Goal: Task Accomplishment & Management: Manage account settings

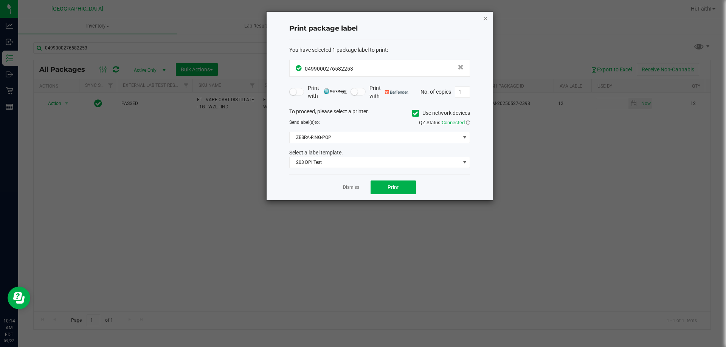
click at [485, 19] on icon "button" at bounding box center [485, 18] width 5 height 9
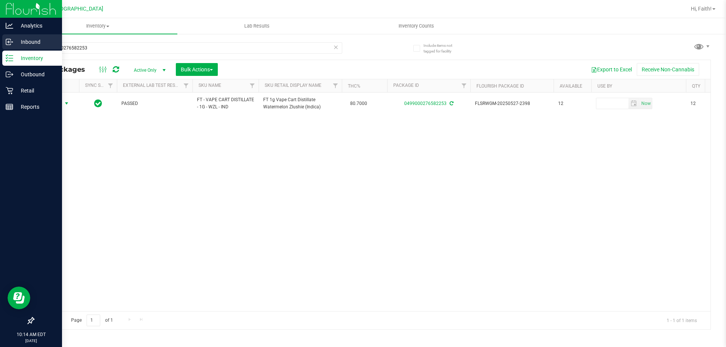
click at [11, 40] on icon at bounding box center [10, 42] width 8 height 8
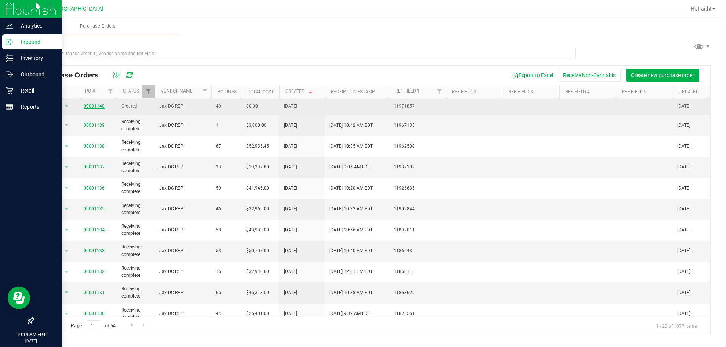
click at [89, 107] on link "00001140" at bounding box center [94, 106] width 21 height 5
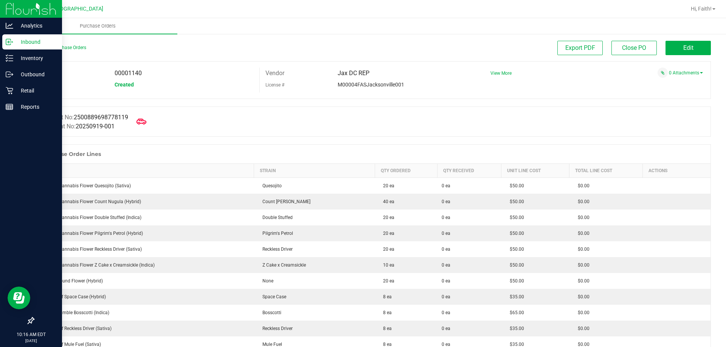
click at [143, 122] on icon at bounding box center [142, 122] width 10 height 10
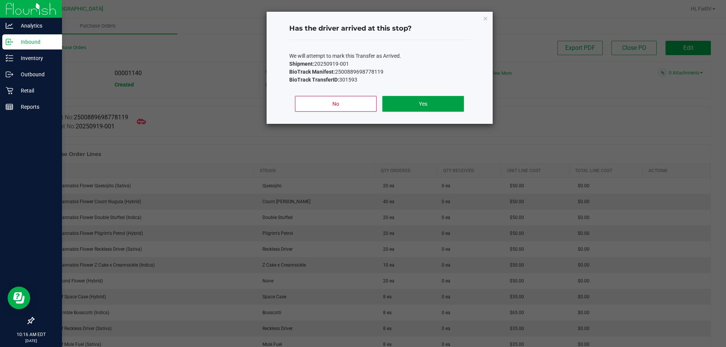
click at [427, 101] on button "Yes" at bounding box center [422, 104] width 81 height 16
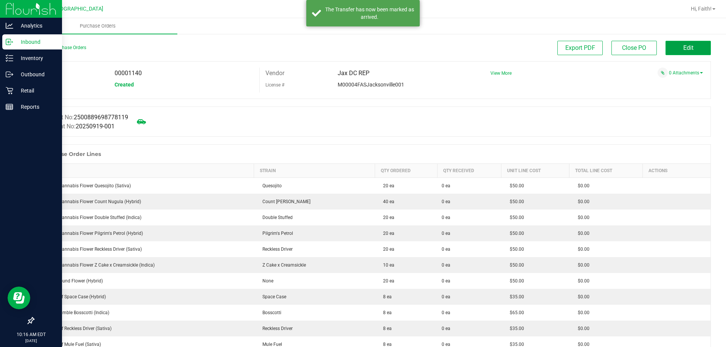
click at [685, 51] on span "Edit" at bounding box center [688, 47] width 10 height 7
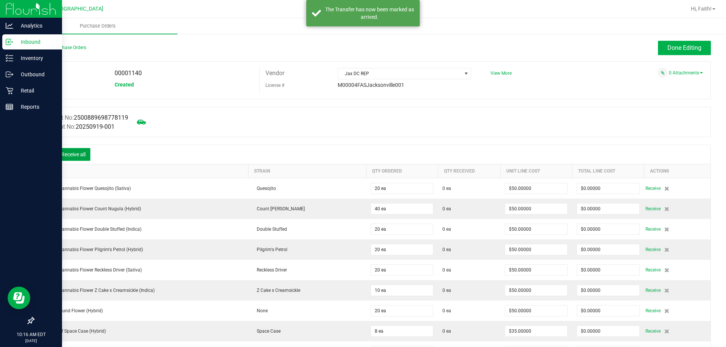
click at [82, 154] on button "Receive all" at bounding box center [73, 154] width 34 height 13
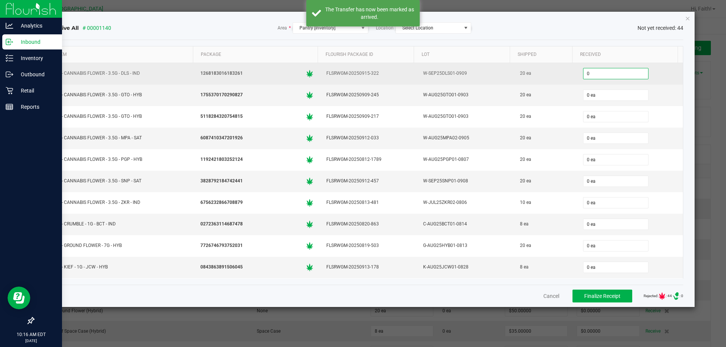
click at [583, 71] on input "0" at bounding box center [615, 73] width 65 height 11
type input "20 ea"
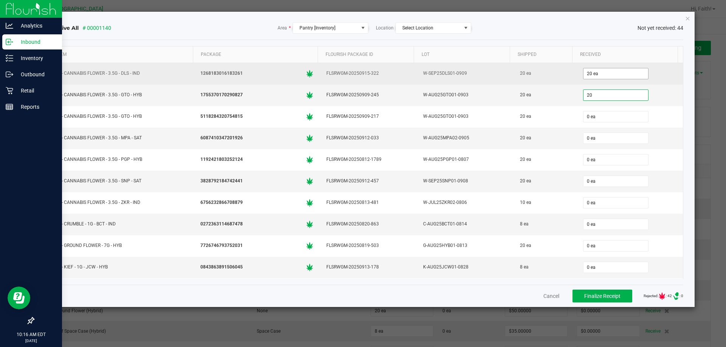
type input "20"
type input "0"
type input "20 ea"
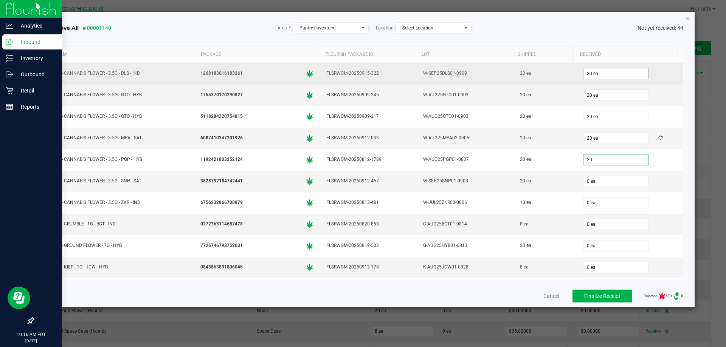
type input "20 ea"
type input "10 ea"
type input "8 ea"
type input "20 ea"
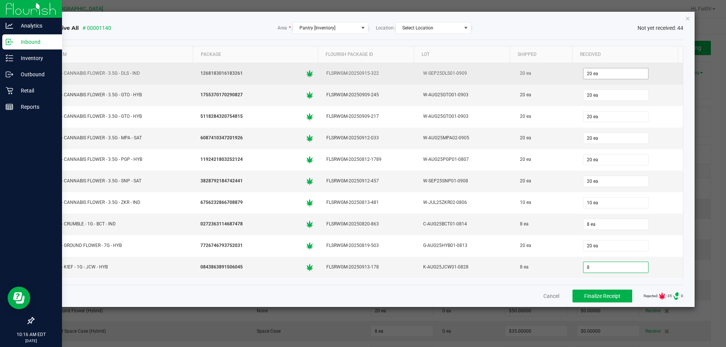
type input "8 ea"
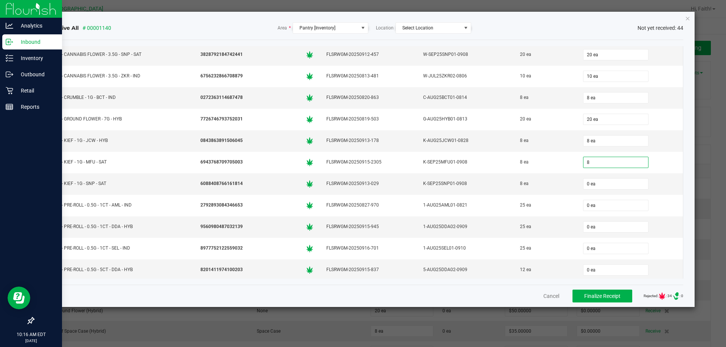
type input "8 ea"
type input "25 ea"
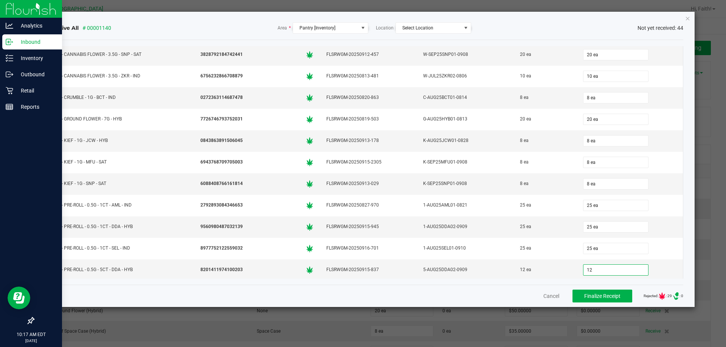
type input "12 ea"
type input "25 ea"
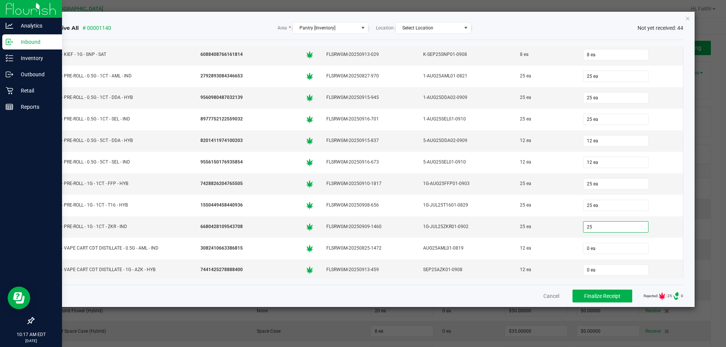
type input "25 ea"
type input "12 ea"
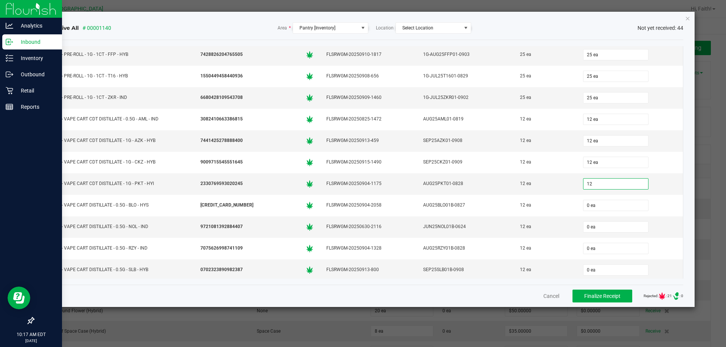
type input "12 ea"
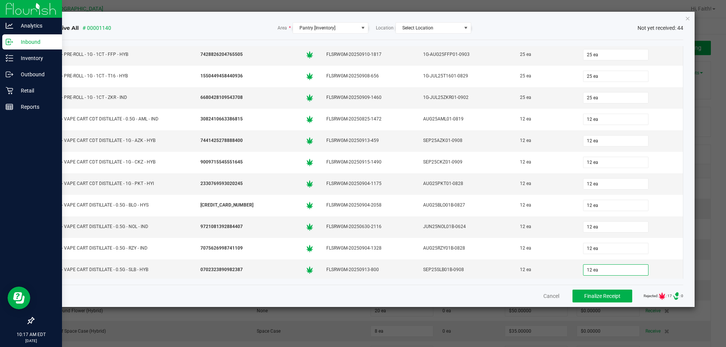
scroll to position [515, 0]
type input "12 ea"
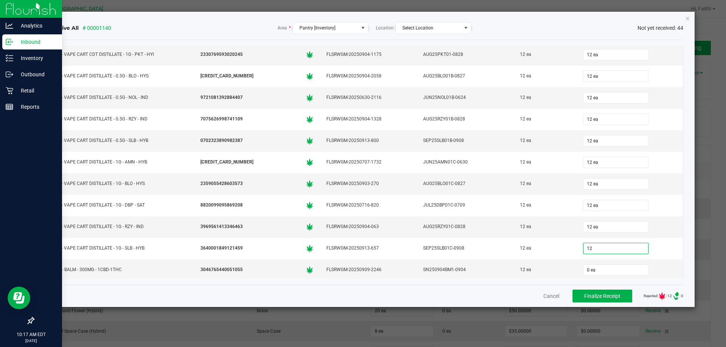
type input "12 ea"
type input "8 ea"
type input "50 ea"
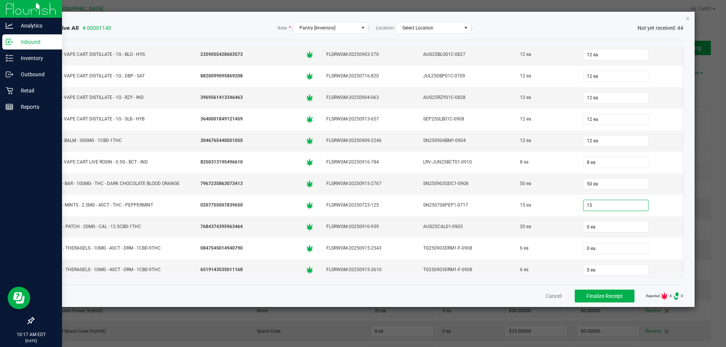
type input "15 ea"
type input "20 ea"
type input "6 ea"
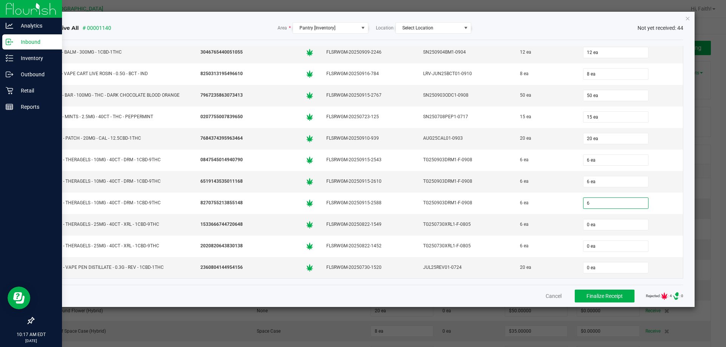
type input "6 ea"
type input "20 ea"
click at [604, 301] on button "Finalize Receipt" at bounding box center [605, 296] width 60 height 13
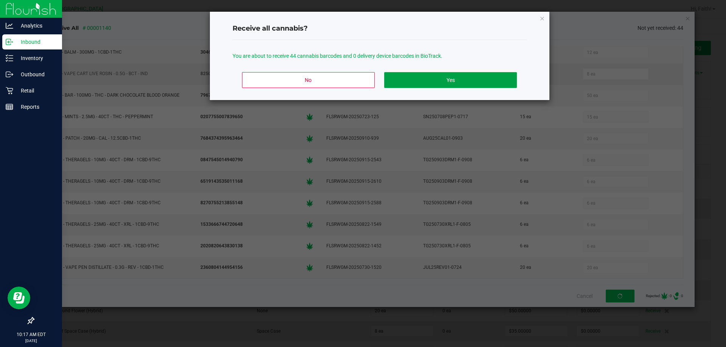
drag, startPoint x: 416, startPoint y: 78, endPoint x: 460, endPoint y: 75, distance: 43.6
click at [416, 78] on button "Yes" at bounding box center [450, 80] width 132 height 16
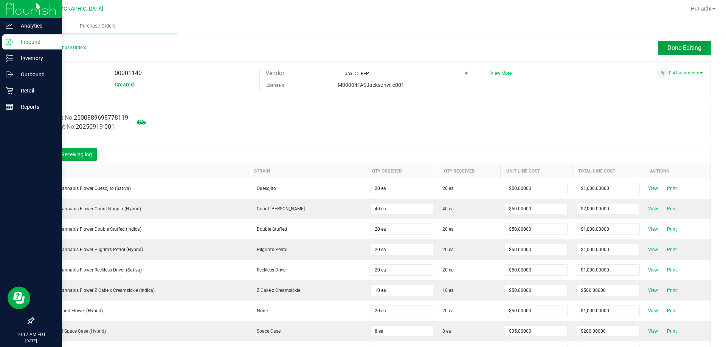
click at [696, 47] on button "Done Editing" at bounding box center [684, 48] width 53 height 14
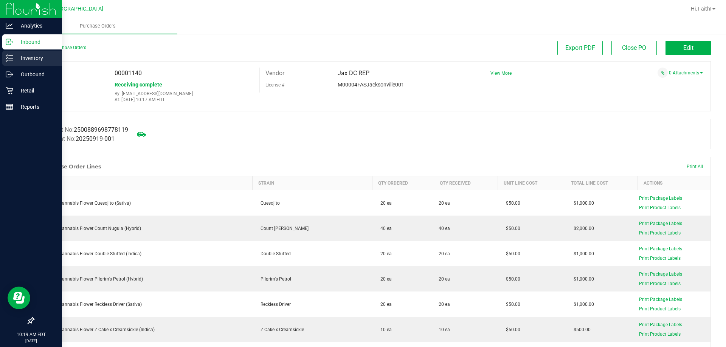
click at [23, 51] on div "Inventory" at bounding box center [32, 58] width 60 height 15
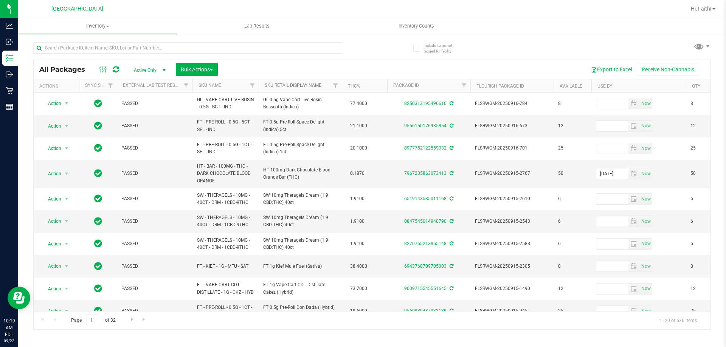
click at [296, 84] on link "Sku Retail Display Name" at bounding box center [293, 85] width 57 height 5
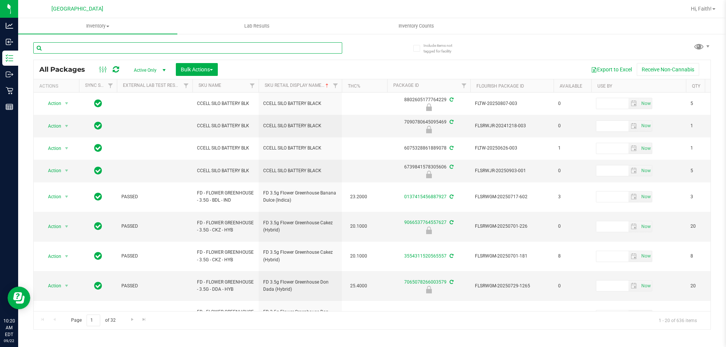
click at [93, 46] on input "text" at bounding box center [187, 47] width 309 height 11
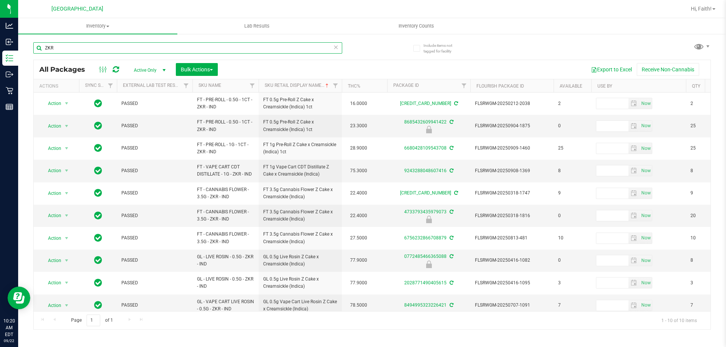
type input "ZKR"
click at [336, 48] on icon at bounding box center [335, 46] width 5 height 9
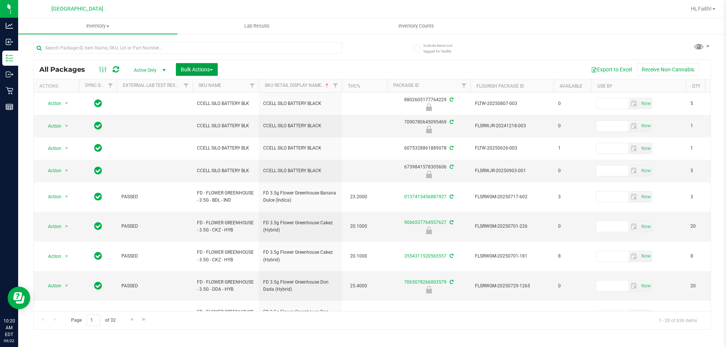
click at [200, 71] on span "Bulk Actions" at bounding box center [197, 70] width 32 height 6
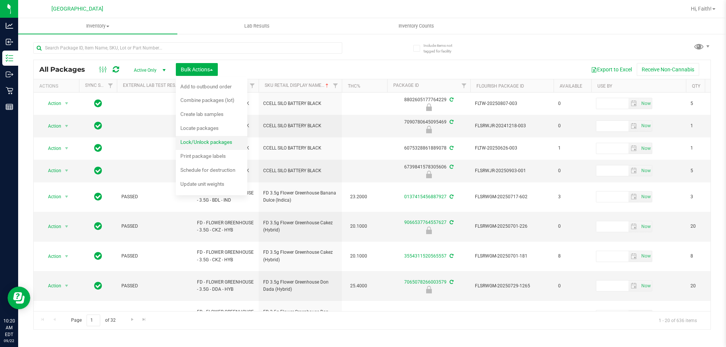
click at [203, 146] on div "Lock/Unlock packages" at bounding box center [211, 143] width 62 height 12
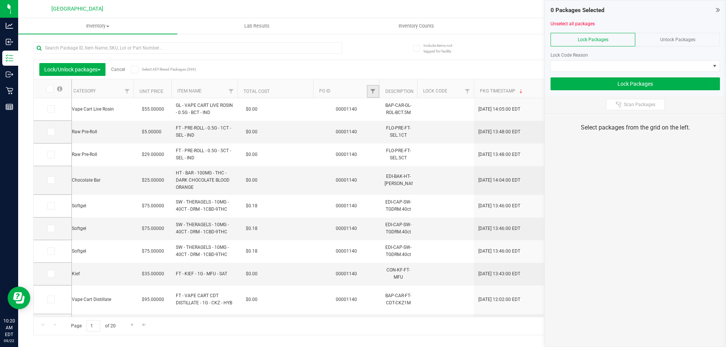
click at [373, 86] on link "Filter" at bounding box center [373, 91] width 12 height 13
type input "1140"
click at [384, 132] on button "Filter" at bounding box center [389, 128] width 36 height 17
type input "[DATE]"
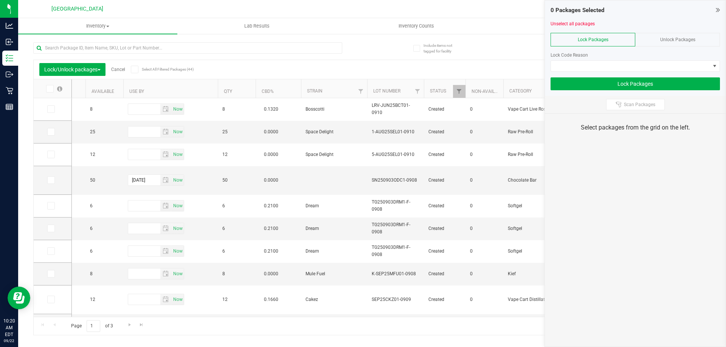
scroll to position [0, 84]
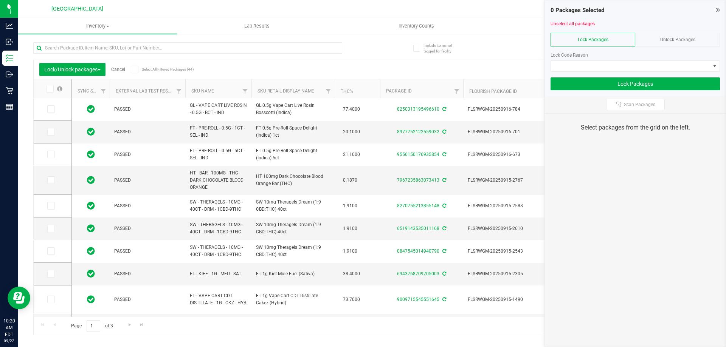
click at [51, 89] on icon at bounding box center [49, 89] width 5 height 0
click at [0, 0] on input "checkbox" at bounding box center [0, 0] width 0 height 0
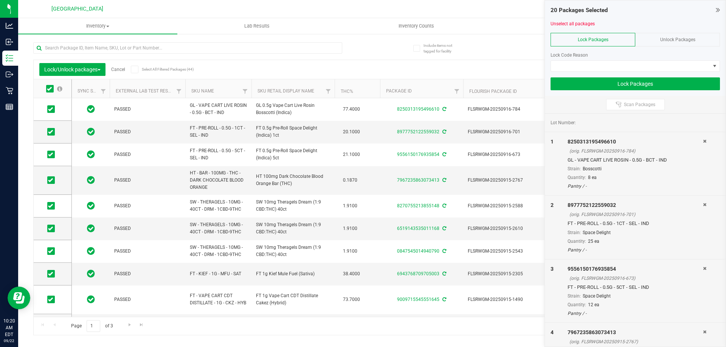
click at [134, 320] on div "Page 1 of 3 1 - 20 of 44 items" at bounding box center [372, 326] width 677 height 18
click at [132, 321] on link "Go to the next page" at bounding box center [129, 326] width 11 height 10
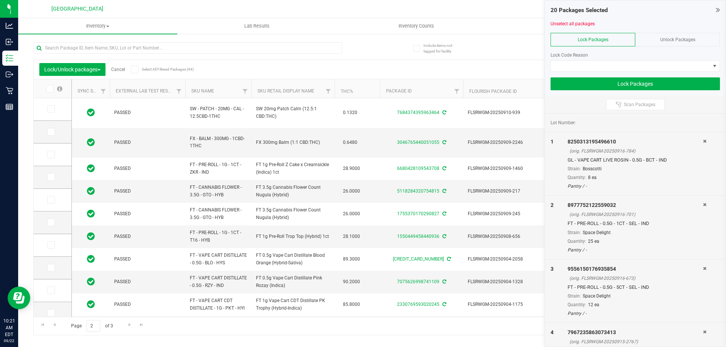
click at [47, 85] on span at bounding box center [50, 89] width 8 height 8
click at [0, 0] on input "checkbox" at bounding box center [0, 0] width 0 height 0
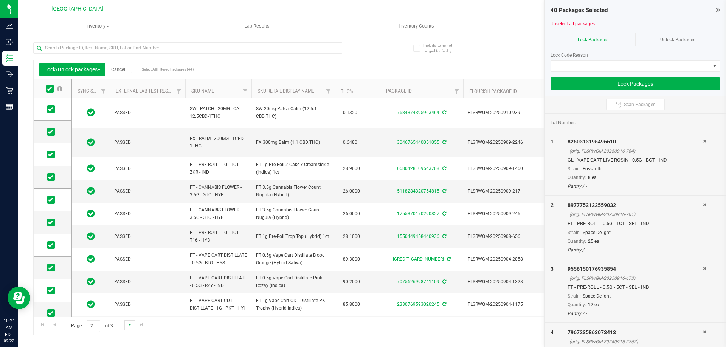
click at [127, 325] on span "Go to the next page" at bounding box center [130, 325] width 6 height 6
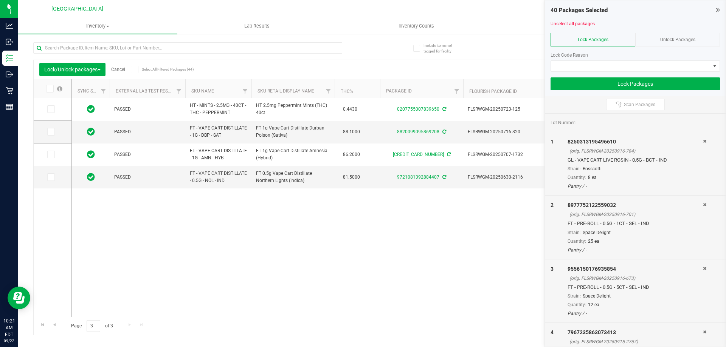
click at [51, 84] on th at bounding box center [53, 88] width 38 height 19
click at [48, 89] on icon at bounding box center [49, 89] width 5 height 0
click at [0, 0] on input "checkbox" at bounding box center [0, 0] width 0 height 0
drag, startPoint x: 620, startPoint y: 57, endPoint x: 612, endPoint y: 61, distance: 8.8
click at [619, 57] on div "Lock Code Reason" at bounding box center [635, 55] width 169 height 7
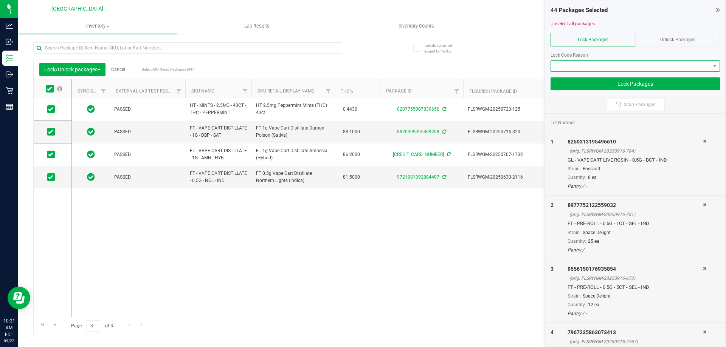
click at [612, 61] on span at bounding box center [630, 66] width 159 height 11
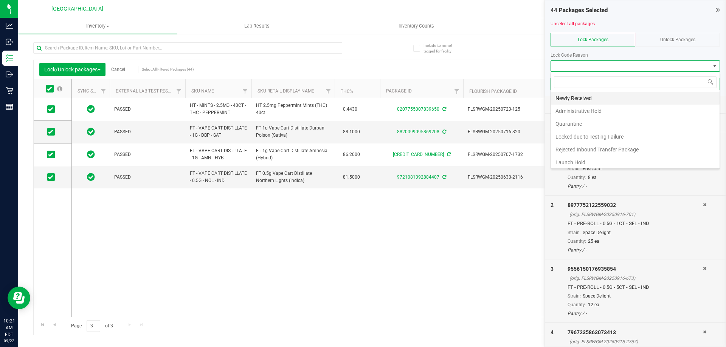
click at [573, 102] on li "Newly Received" at bounding box center [635, 98] width 169 height 13
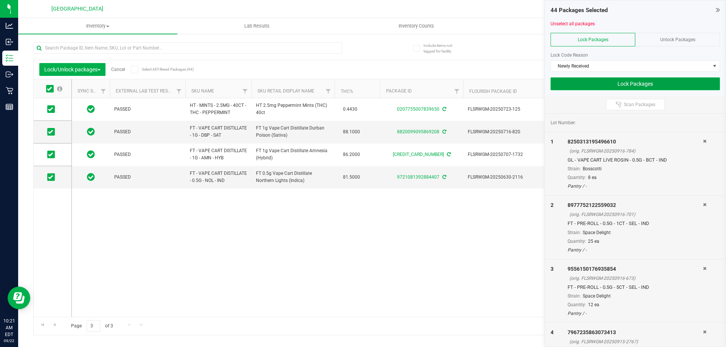
click at [613, 85] on button "Lock Packages" at bounding box center [635, 84] width 169 height 13
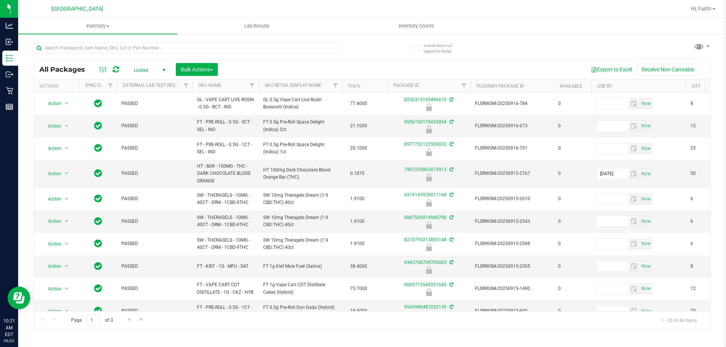
click at [136, 73] on span "Locked" at bounding box center [148, 70] width 42 height 11
click at [151, 82] on li "Active Only" at bounding box center [147, 82] width 41 height 11
click at [109, 48] on input "text" at bounding box center [187, 47] width 309 height 11
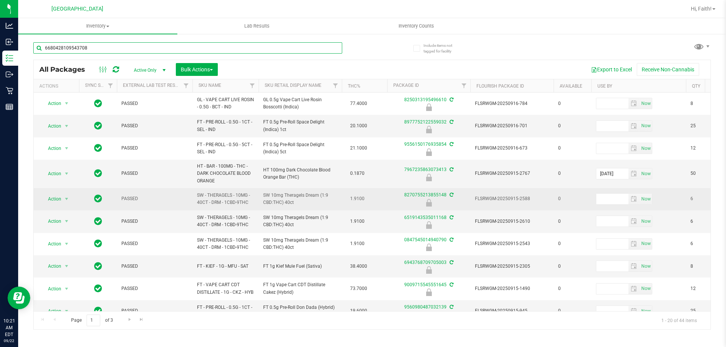
type input "6680428109543708"
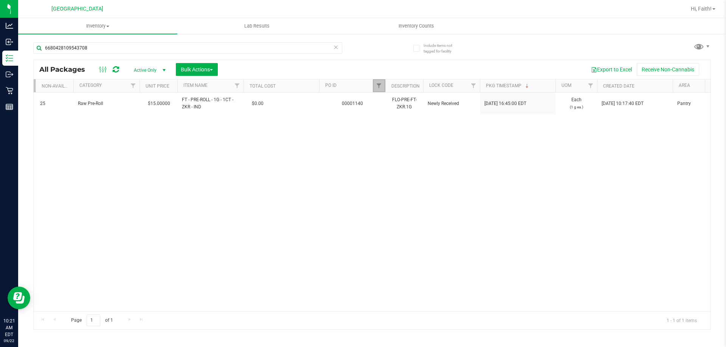
click at [384, 89] on link "Filter" at bounding box center [379, 85] width 12 height 13
click at [435, 121] on button "Clear" at bounding box center [437, 122] width 36 height 17
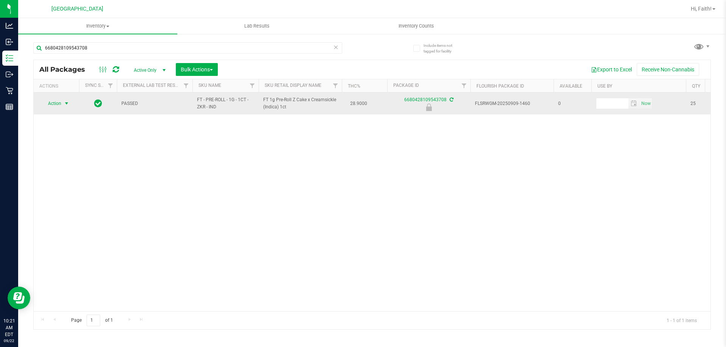
click at [57, 103] on span "Action" at bounding box center [51, 103] width 20 height 11
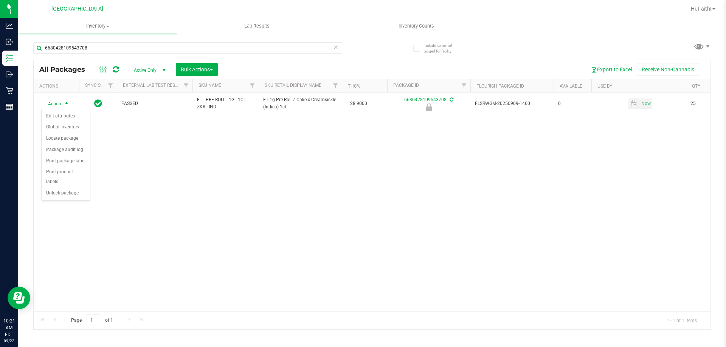
click at [64, 193] on div "Action Action Edit attributes Global inventory Locate package Package audit log…" at bounding box center [372, 202] width 677 height 219
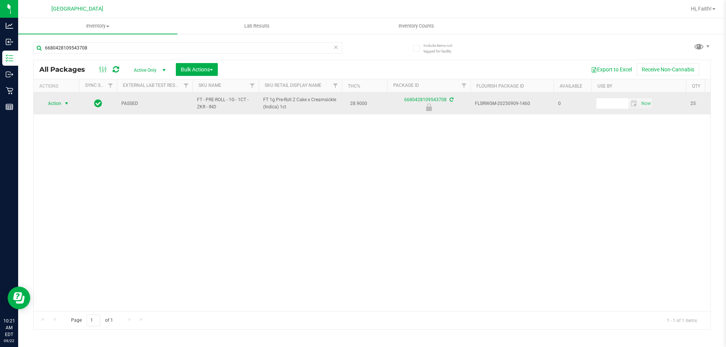
click at [60, 100] on span "Action" at bounding box center [51, 103] width 20 height 11
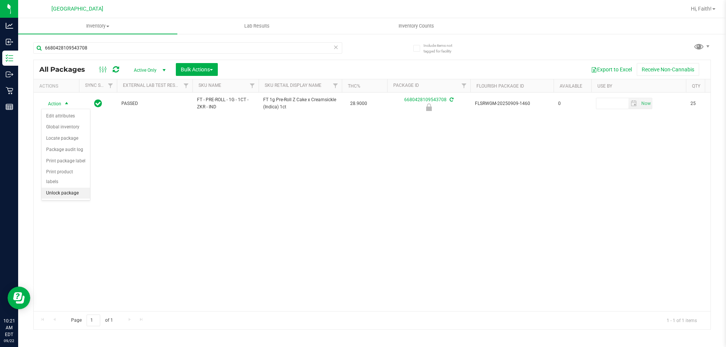
click at [75, 188] on li "Unlock package" at bounding box center [66, 193] width 48 height 11
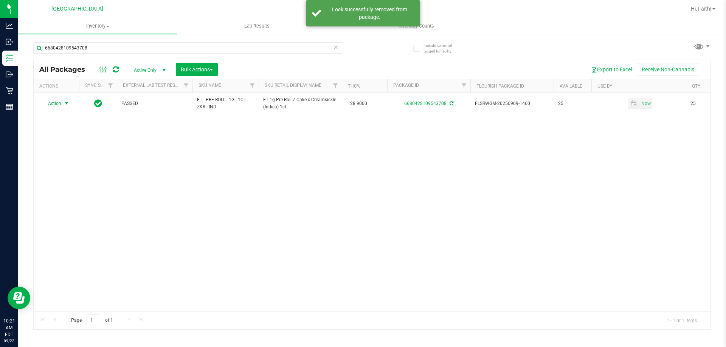
click at [63, 105] on span "select" at bounding box center [66, 103] width 9 height 11
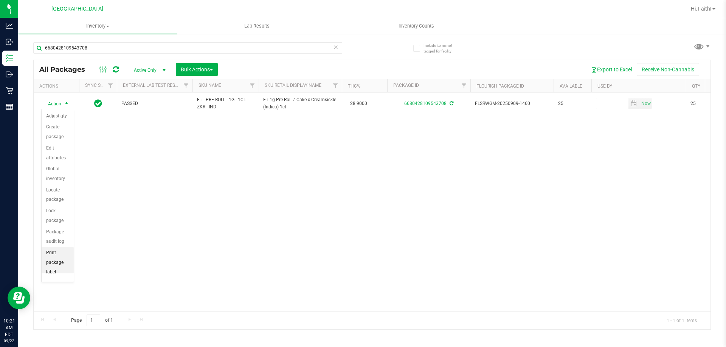
click at [61, 264] on li "Print package label" at bounding box center [58, 263] width 32 height 31
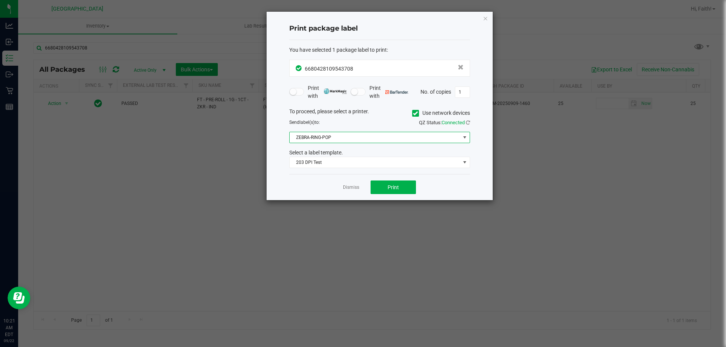
click at [355, 135] on span "ZEBRA-RING-POP" at bounding box center [375, 137] width 171 height 11
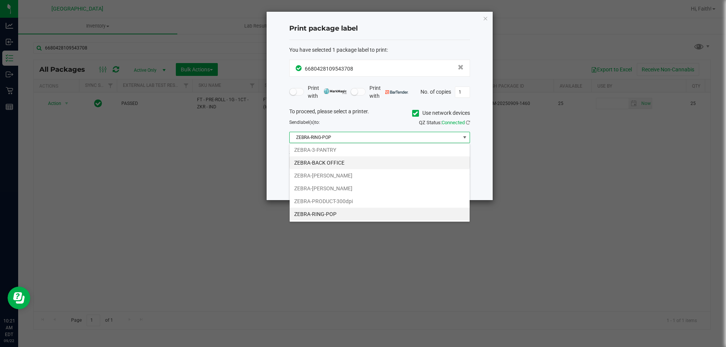
click at [334, 163] on li "ZEBRA-BACK OFFICE" at bounding box center [380, 163] width 180 height 13
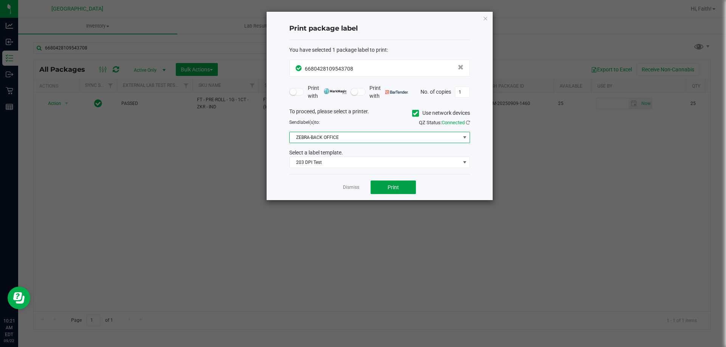
click at [408, 189] on button "Print" at bounding box center [393, 188] width 45 height 14
click at [485, 18] on icon "button" at bounding box center [485, 18] width 5 height 9
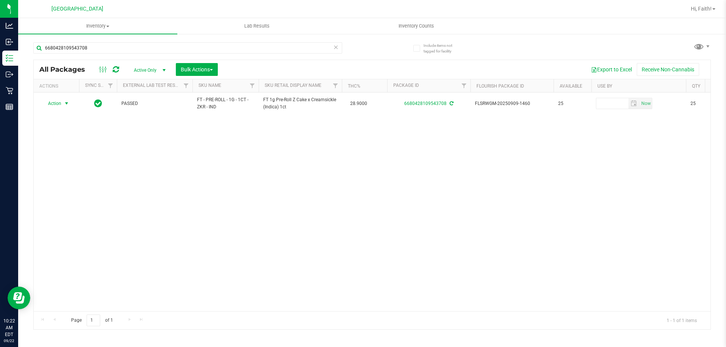
click at [336, 50] on icon at bounding box center [335, 46] width 5 height 9
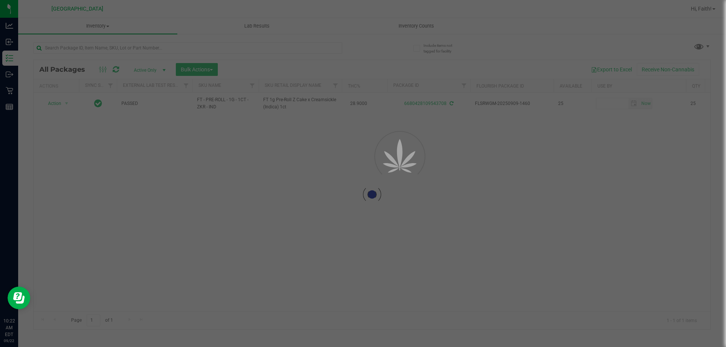
click at [282, 47] on div at bounding box center [363, 173] width 726 height 347
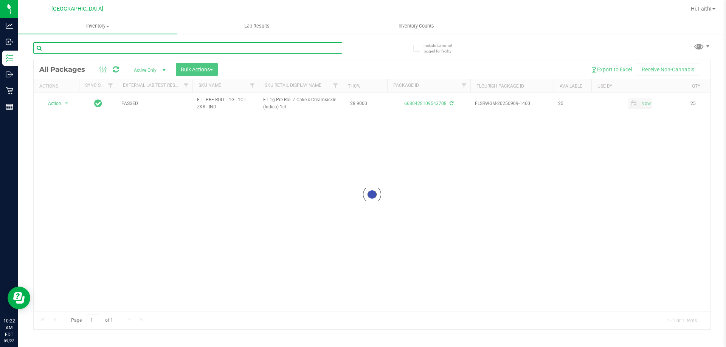
click at [206, 48] on input "text" at bounding box center [187, 47] width 309 height 11
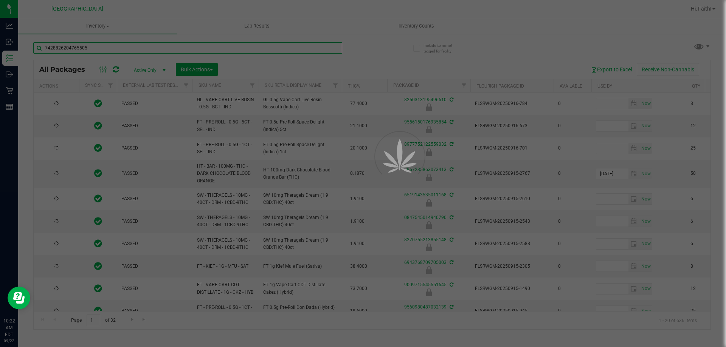
type input "7428826204765505"
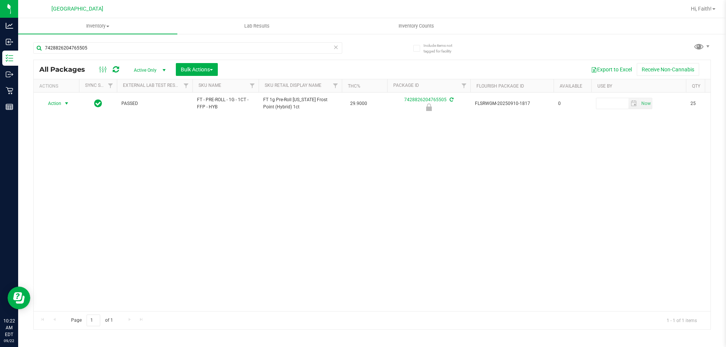
click at [57, 102] on span "Action" at bounding box center [51, 103] width 20 height 11
click at [65, 188] on li "Unlock package" at bounding box center [66, 193] width 48 height 11
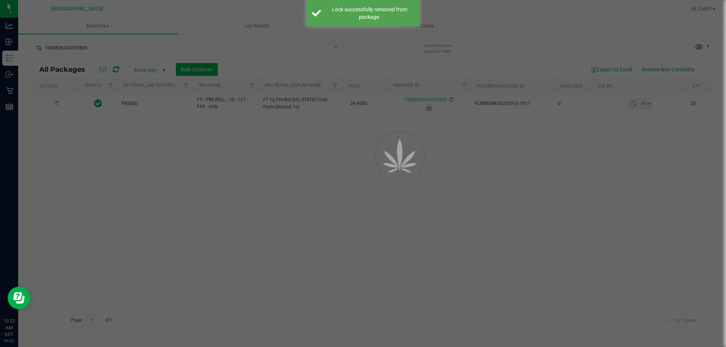
drag, startPoint x: 65, startPoint y: 187, endPoint x: 70, endPoint y: 185, distance: 6.3
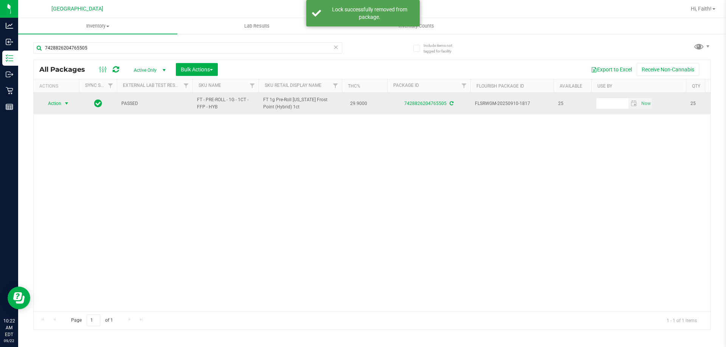
click at [58, 104] on span "Action" at bounding box center [51, 103] width 20 height 11
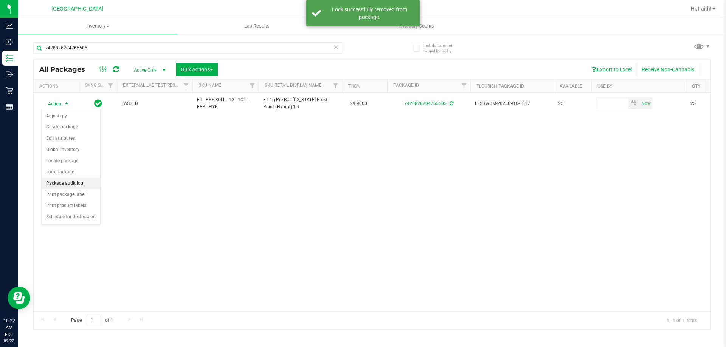
click at [76, 183] on li "Package audit log" at bounding box center [71, 183] width 59 height 11
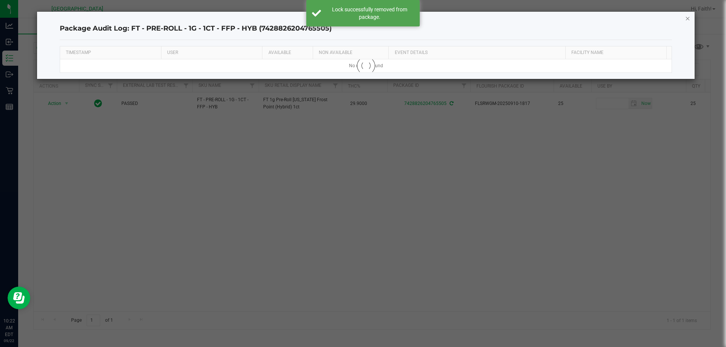
click at [688, 19] on icon "button" at bounding box center [687, 18] width 5 height 9
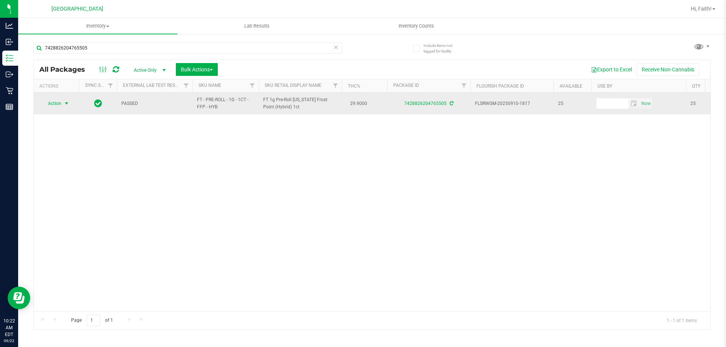
click at [43, 104] on span "Action" at bounding box center [51, 103] width 20 height 11
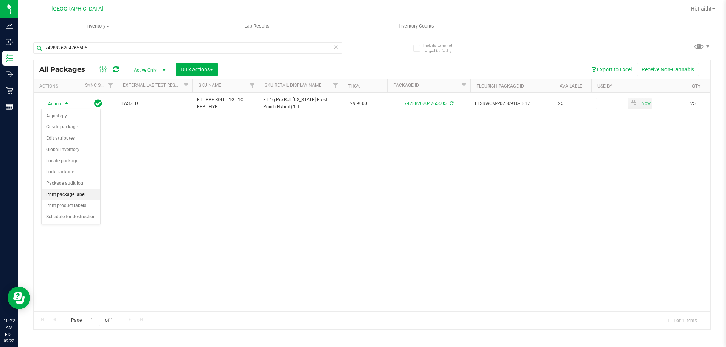
click at [65, 194] on li "Print package label" at bounding box center [71, 194] width 59 height 11
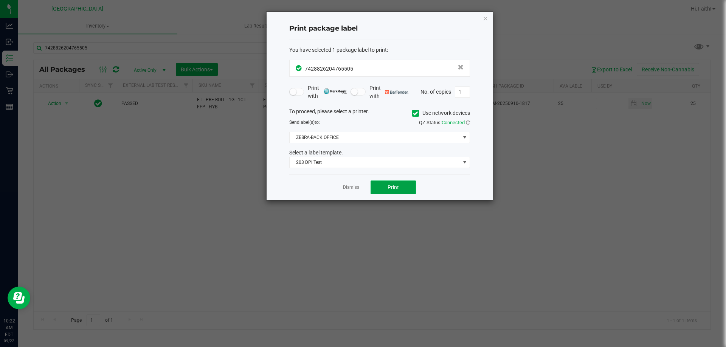
click at [388, 183] on button "Print" at bounding box center [393, 188] width 45 height 14
click at [485, 22] on icon "button" at bounding box center [485, 18] width 5 height 9
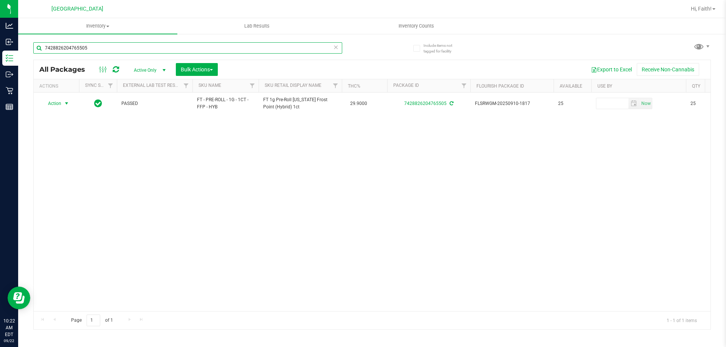
click at [313, 48] on input "7428826204765505" at bounding box center [187, 47] width 309 height 11
click at [312, 48] on input "7428826204765505" at bounding box center [187, 47] width 309 height 11
type input "8270755213855148"
click at [54, 101] on span "Action" at bounding box center [51, 103] width 20 height 11
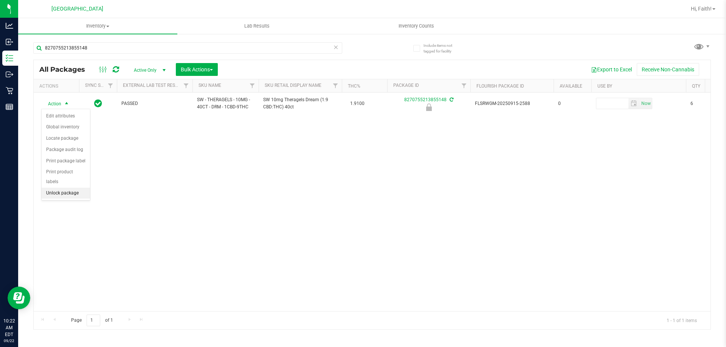
click at [70, 188] on li "Unlock package" at bounding box center [66, 193] width 48 height 11
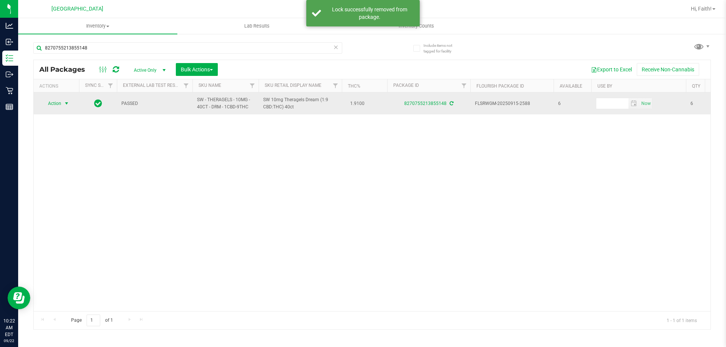
click at [59, 101] on span "Action" at bounding box center [51, 103] width 20 height 11
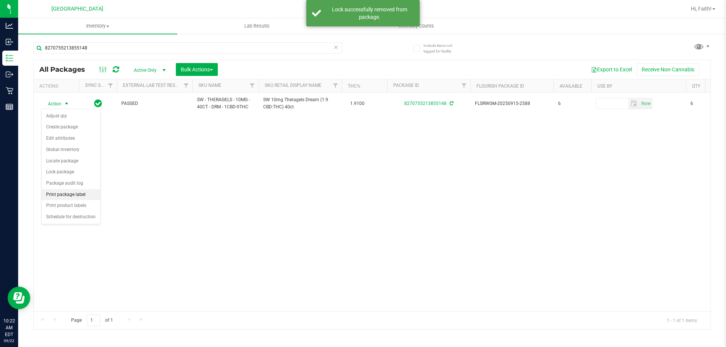
click at [93, 192] on li "Print package label" at bounding box center [71, 194] width 59 height 11
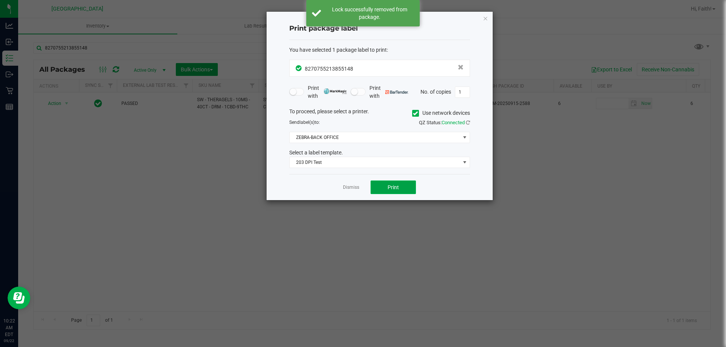
click at [390, 192] on button "Print" at bounding box center [393, 188] width 45 height 14
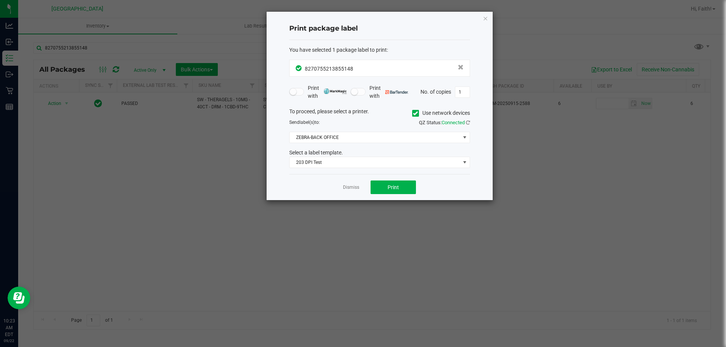
click at [489, 17] on div "Print package label You have selected 1 package label to print : 82707552138551…" at bounding box center [380, 106] width 226 height 189
click at [486, 19] on icon "button" at bounding box center [485, 18] width 5 height 9
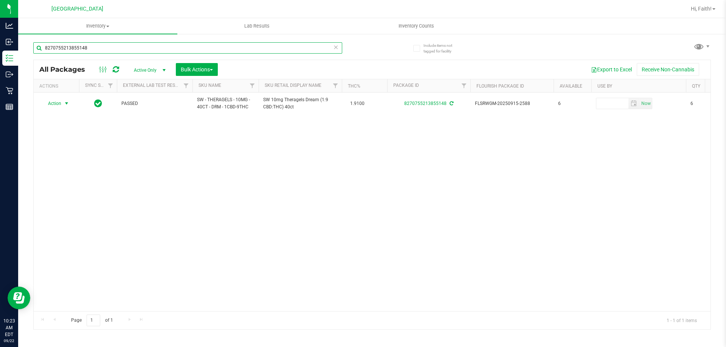
click at [320, 44] on input "8270755213855148" at bounding box center [187, 47] width 309 height 11
type input "8977752122559032"
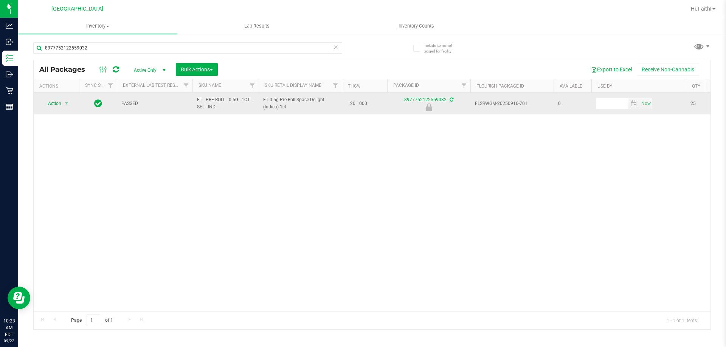
click at [71, 112] on td "Action Action Edit attributes Global inventory Locate package Package audit log…" at bounding box center [56, 104] width 45 height 22
click at [61, 110] on td "Action Action Edit attributes Global inventory Locate package Package audit log…" at bounding box center [56, 104] width 45 height 22
click at [41, 105] on div "Action Action Edit attributes Global inventory Locate package Package audit log…" at bounding box center [56, 103] width 36 height 11
click at [53, 105] on span "Action" at bounding box center [51, 103] width 20 height 11
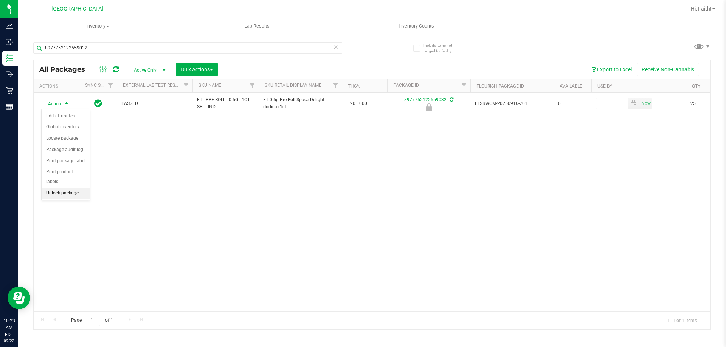
click at [67, 188] on li "Unlock package" at bounding box center [66, 193] width 48 height 11
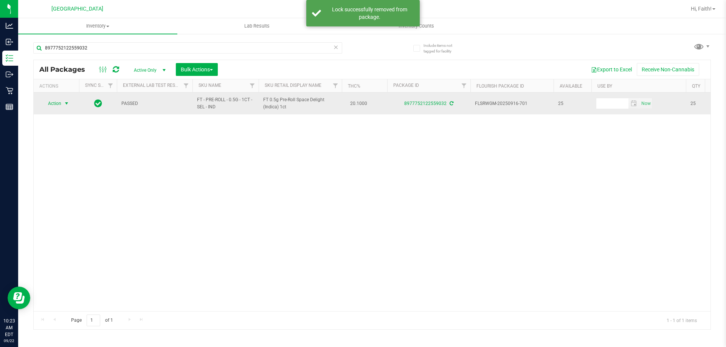
click at [70, 105] on span "select" at bounding box center [66, 103] width 9 height 11
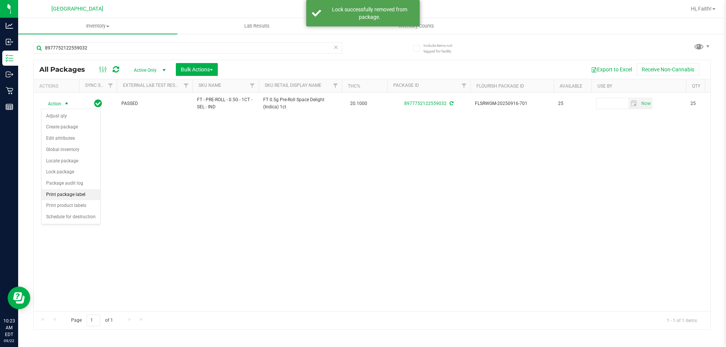
click at [79, 196] on li "Print package label" at bounding box center [71, 194] width 59 height 11
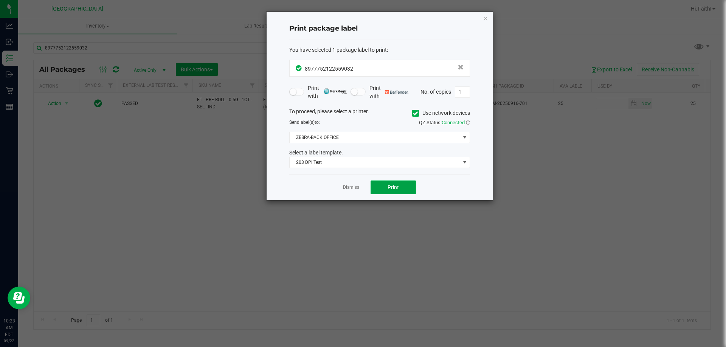
click at [404, 183] on button "Print" at bounding box center [393, 188] width 45 height 14
click at [486, 17] on icon "button" at bounding box center [485, 18] width 5 height 9
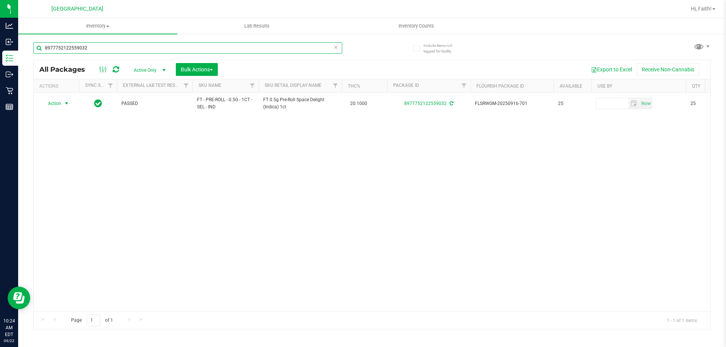
click at [192, 46] on input "8977752122559032" at bounding box center [187, 47] width 309 height 11
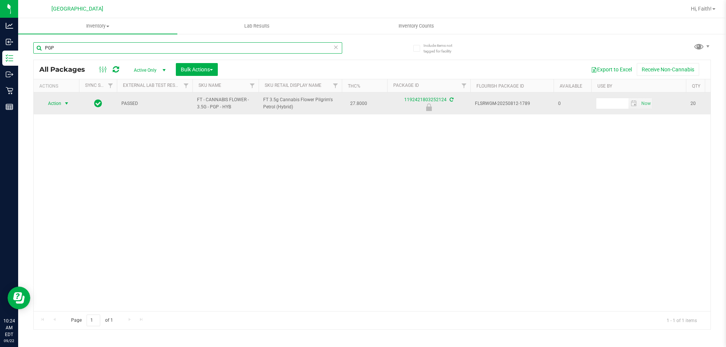
type input "PGP"
click at [49, 107] on span "Action" at bounding box center [51, 103] width 20 height 11
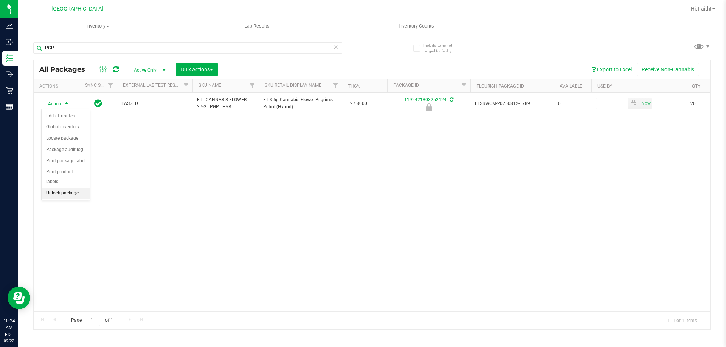
click at [81, 188] on li "Unlock package" at bounding box center [66, 193] width 48 height 11
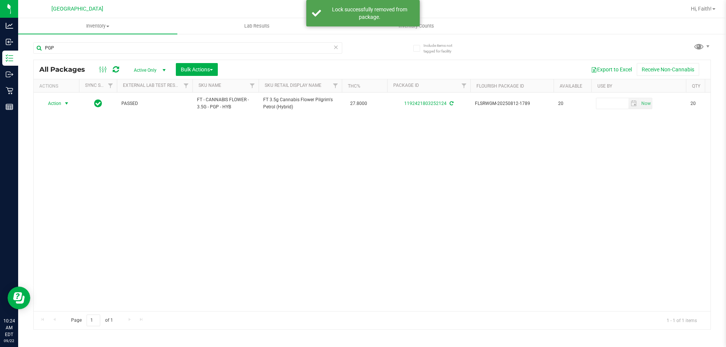
click at [57, 103] on span "Action" at bounding box center [51, 103] width 20 height 11
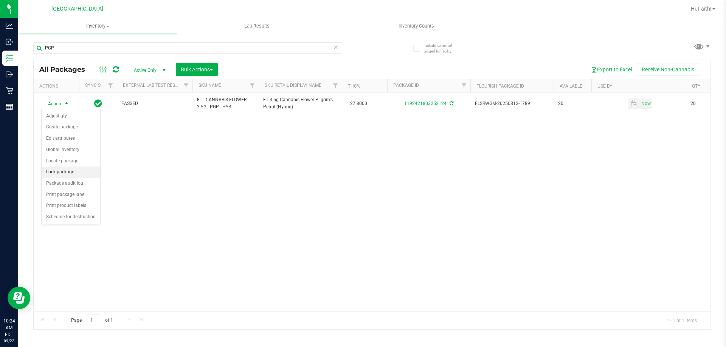
click at [71, 168] on li "Lock package" at bounding box center [71, 172] width 59 height 11
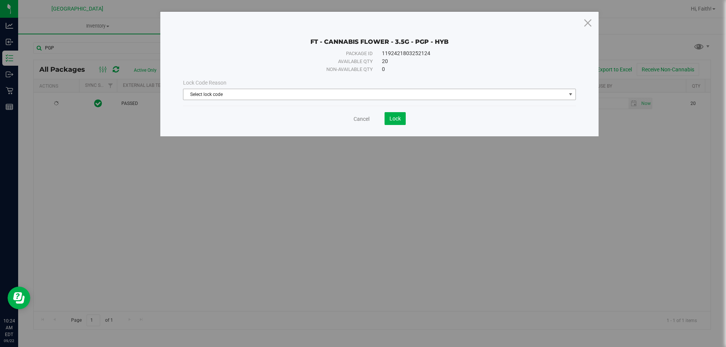
click at [208, 93] on span "Select lock code" at bounding box center [374, 94] width 383 height 11
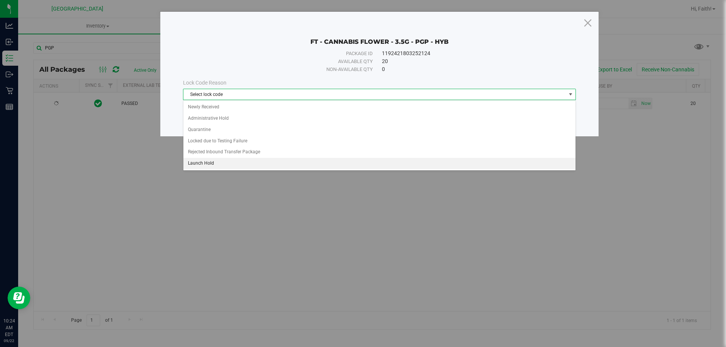
click at [208, 160] on li "Launch Hold" at bounding box center [379, 163] width 392 height 11
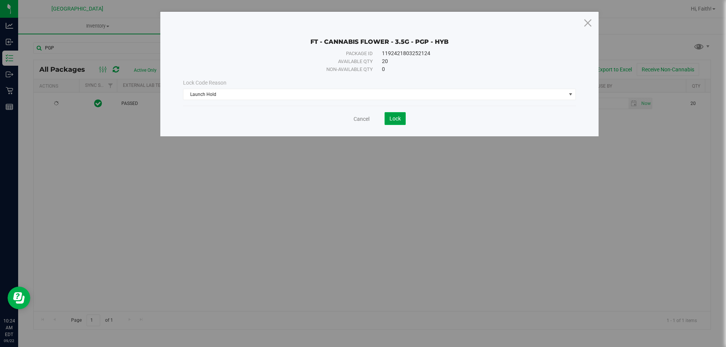
click at [392, 119] on span "Lock" at bounding box center [394, 119] width 11 height 6
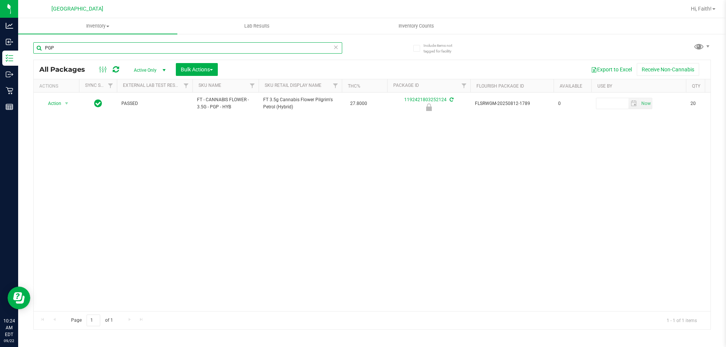
click at [71, 48] on input "PGP" at bounding box center [187, 47] width 309 height 11
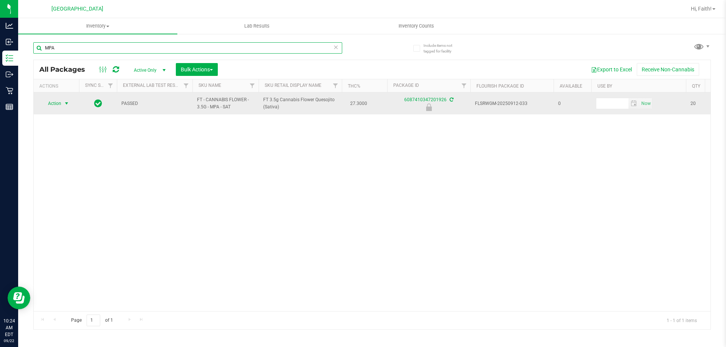
type input "MPA"
click at [65, 107] on span "select" at bounding box center [66, 103] width 9 height 11
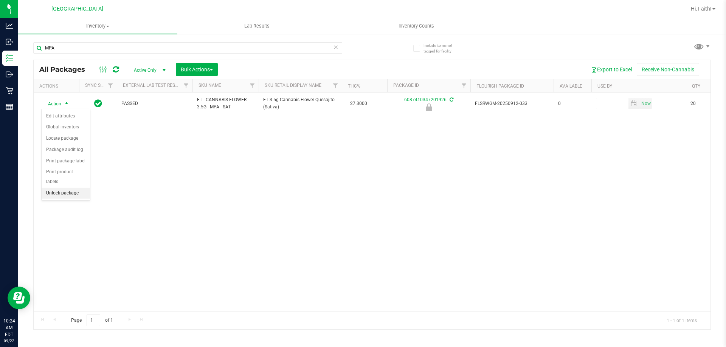
click at [78, 188] on li "Unlock package" at bounding box center [66, 193] width 48 height 11
click at [56, 102] on span "Action" at bounding box center [51, 103] width 20 height 11
click at [68, 171] on li "Lock package" at bounding box center [71, 172] width 59 height 11
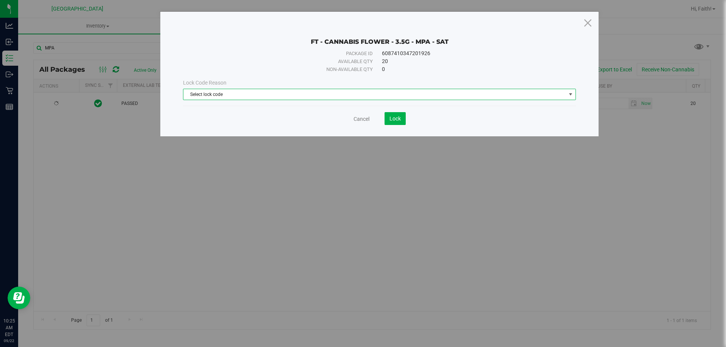
click at [239, 98] on span "Select lock code" at bounding box center [374, 94] width 383 height 11
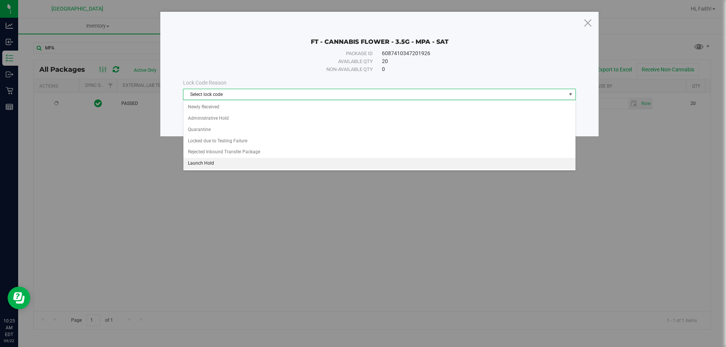
click at [211, 166] on li "Launch Hold" at bounding box center [379, 163] width 392 height 11
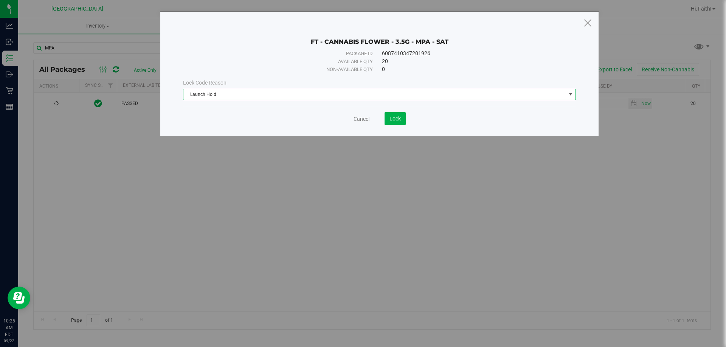
click at [384, 110] on div "Cancel Lock" at bounding box center [379, 116] width 393 height 19
click at [394, 115] on button "Lock" at bounding box center [395, 118] width 21 height 13
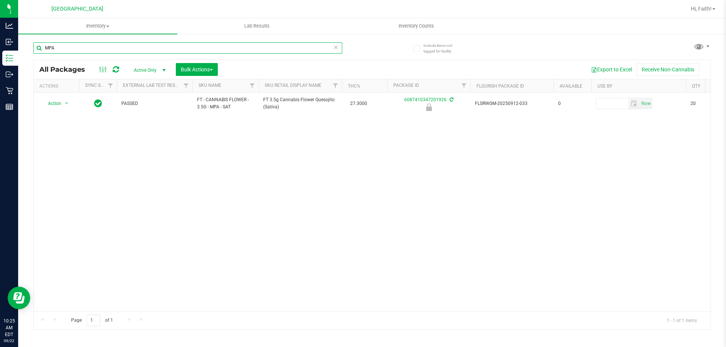
click at [140, 50] on input "MPA" at bounding box center [187, 47] width 309 height 11
type input "M"
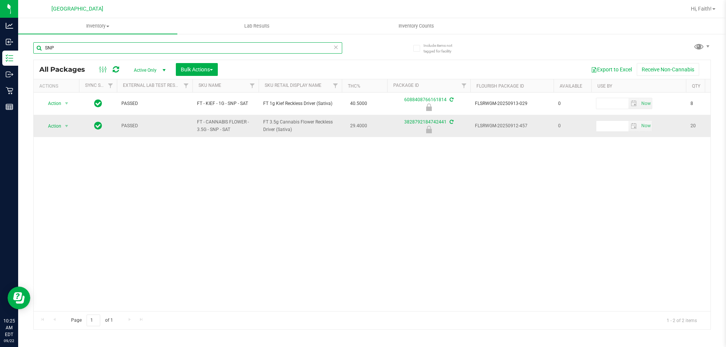
type input "SNP"
click at [59, 124] on span "Action" at bounding box center [51, 126] width 20 height 11
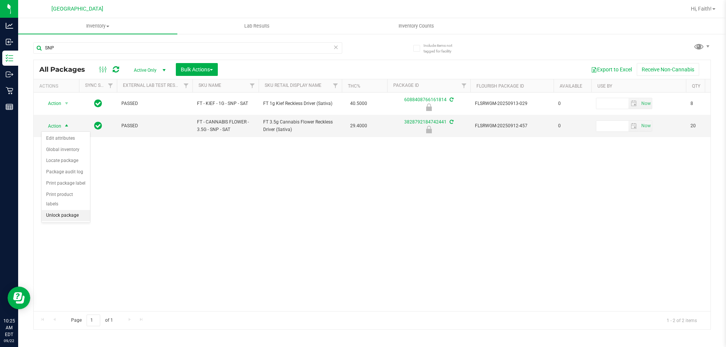
click at [62, 210] on li "Unlock package" at bounding box center [66, 215] width 48 height 11
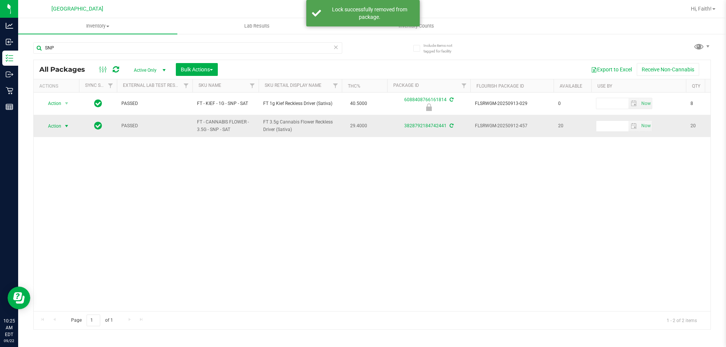
click at [52, 123] on span "Action" at bounding box center [51, 126] width 20 height 11
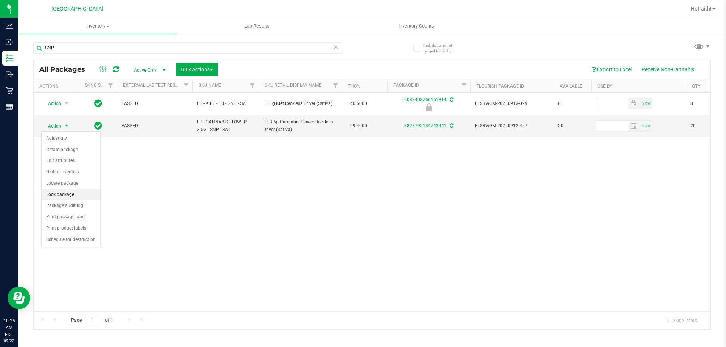
click at [66, 197] on li "Lock package" at bounding box center [71, 194] width 59 height 11
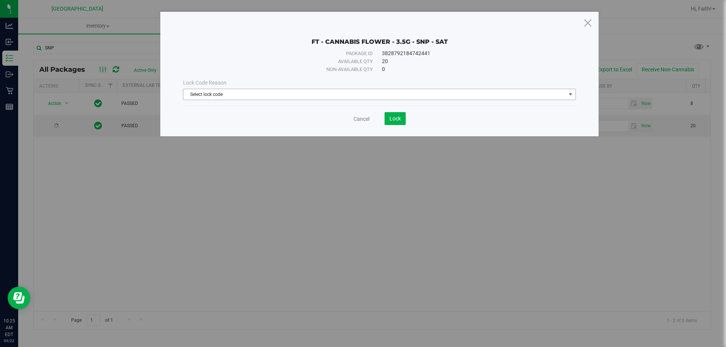
click at [286, 92] on span "Select lock code" at bounding box center [374, 94] width 383 height 11
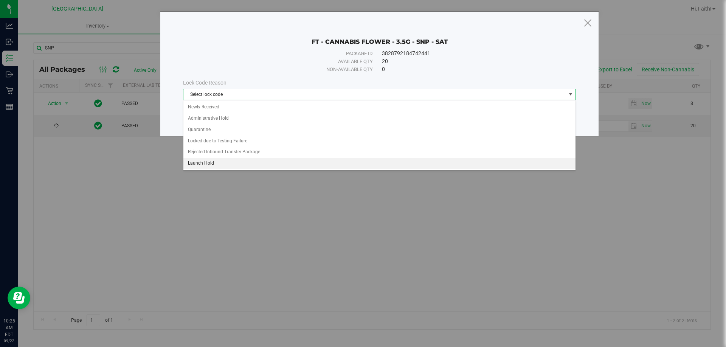
click at [206, 167] on li "Launch Hold" at bounding box center [379, 163] width 392 height 11
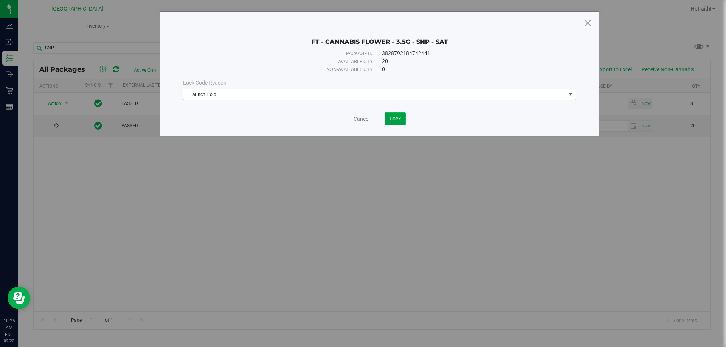
click at [404, 119] on button "Lock" at bounding box center [395, 118] width 21 height 13
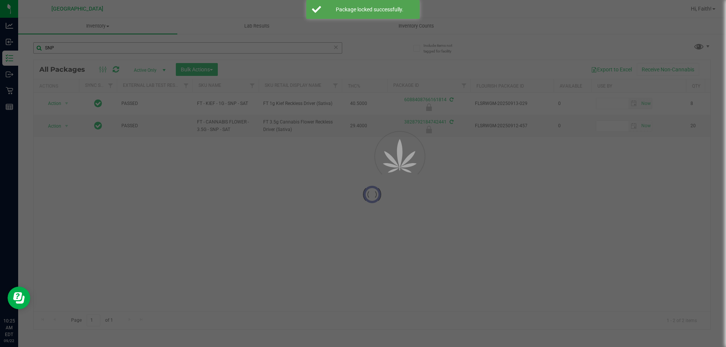
click at [57, 44] on div at bounding box center [363, 173] width 726 height 347
click at [57, 44] on input "SNP" at bounding box center [187, 47] width 309 height 11
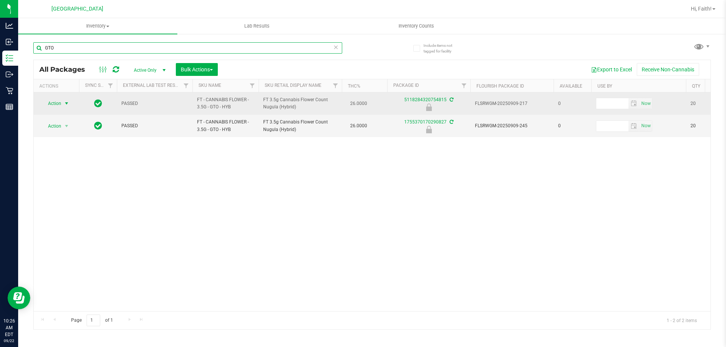
type input "GTO"
click at [66, 106] on span "select" at bounding box center [67, 104] width 6 height 6
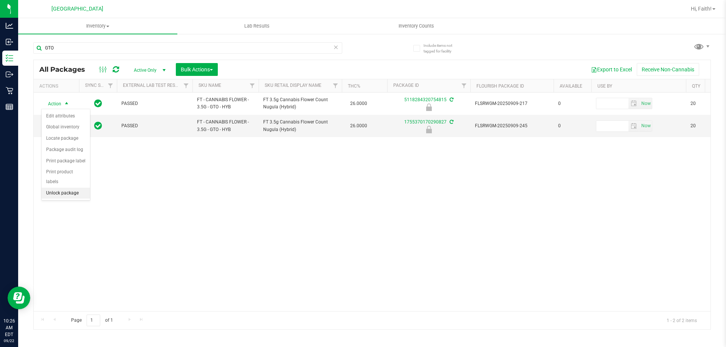
click at [64, 188] on li "Unlock package" at bounding box center [66, 193] width 48 height 11
click at [48, 131] on span "Action" at bounding box center [51, 126] width 20 height 11
click at [83, 210] on li "Unlock package" at bounding box center [66, 215] width 48 height 11
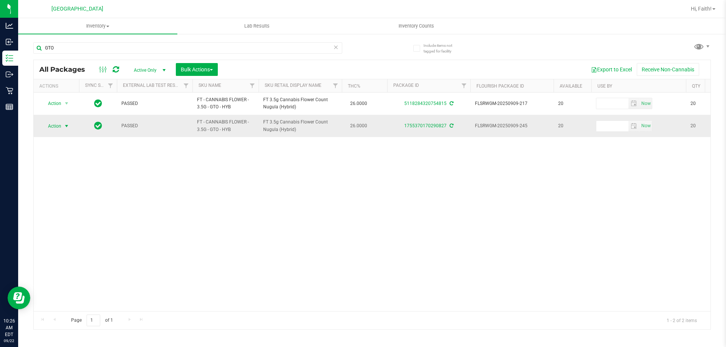
click at [67, 129] on span "select" at bounding box center [66, 126] width 9 height 11
click at [65, 192] on li "Lock package" at bounding box center [71, 194] width 59 height 11
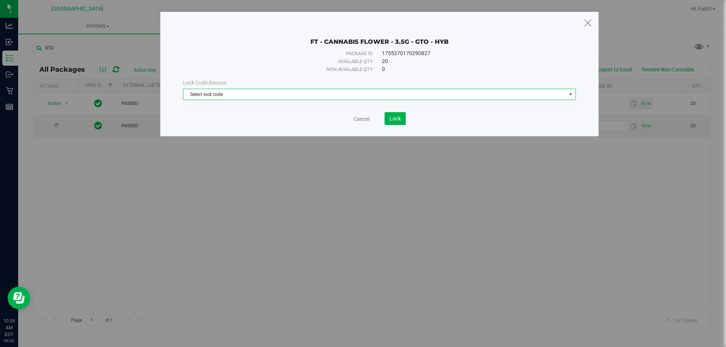
click at [217, 92] on span "Select lock code" at bounding box center [374, 94] width 383 height 11
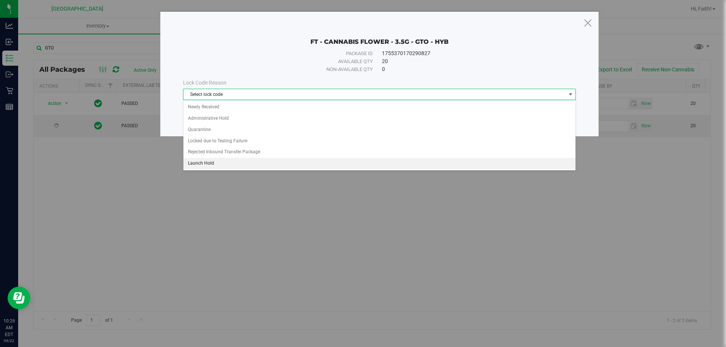
click at [210, 160] on li "Launch Hold" at bounding box center [379, 163] width 392 height 11
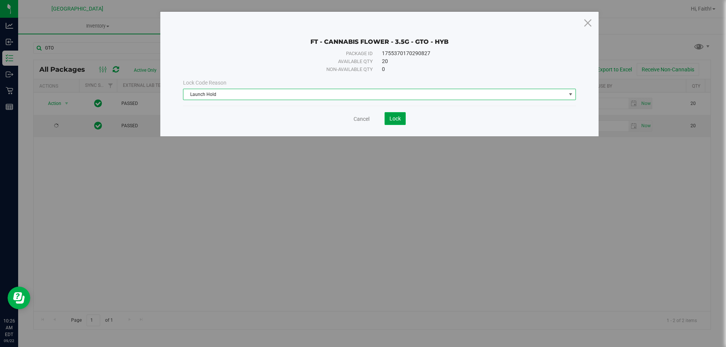
click at [391, 124] on button "Lock" at bounding box center [395, 118] width 21 height 13
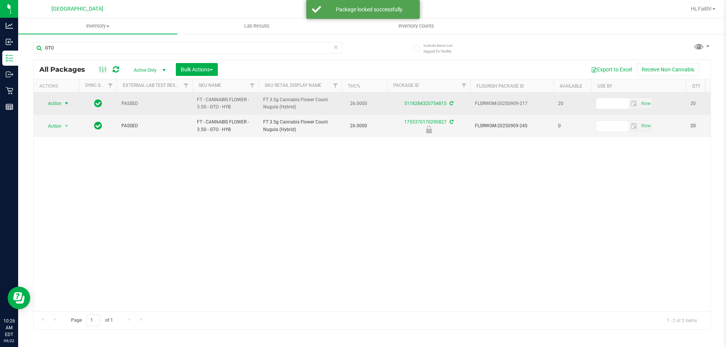
click at [56, 104] on span "Action" at bounding box center [51, 103] width 20 height 11
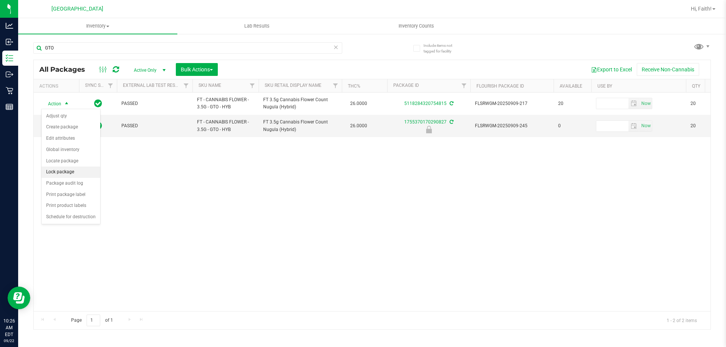
click at [66, 171] on li "Lock package" at bounding box center [71, 172] width 59 height 11
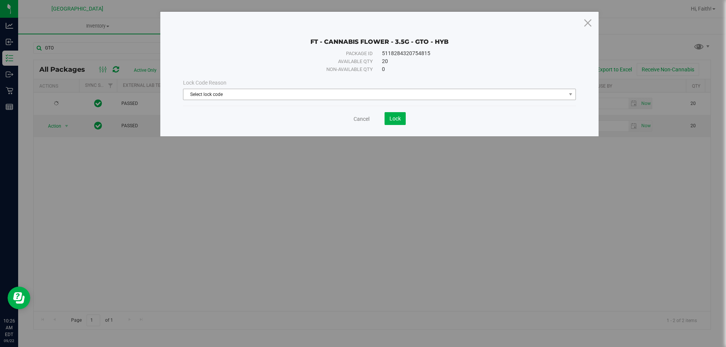
click at [241, 97] on span "Select lock code" at bounding box center [374, 94] width 383 height 11
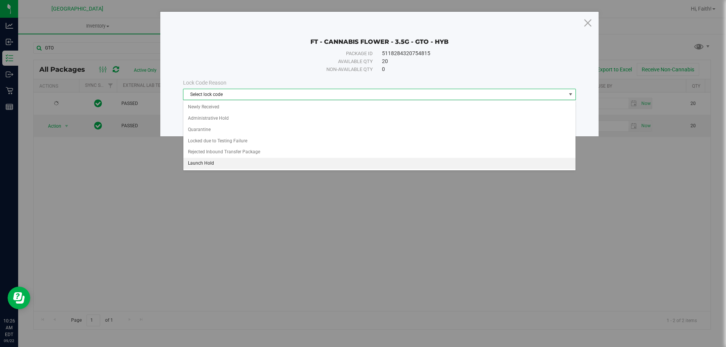
click at [205, 166] on li "Launch Hold" at bounding box center [379, 163] width 392 height 11
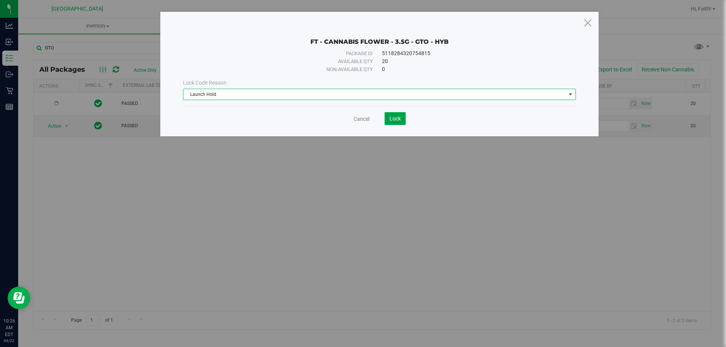
click at [388, 119] on button "Lock" at bounding box center [395, 118] width 21 height 13
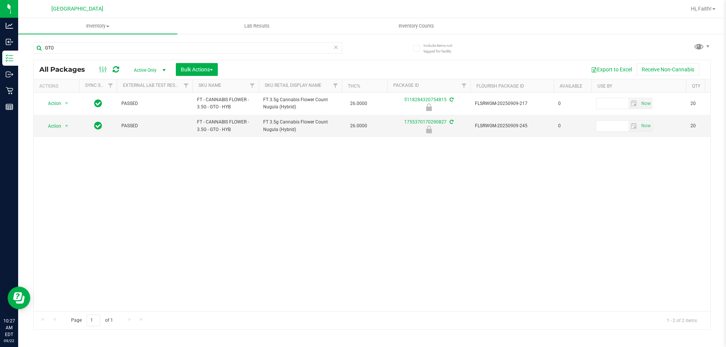
click at [70, 54] on div "GTO" at bounding box center [187, 50] width 309 height 17
click at [69, 53] on div "GTO" at bounding box center [187, 50] width 309 height 17
click at [67, 51] on input "GTO" at bounding box center [187, 47] width 309 height 11
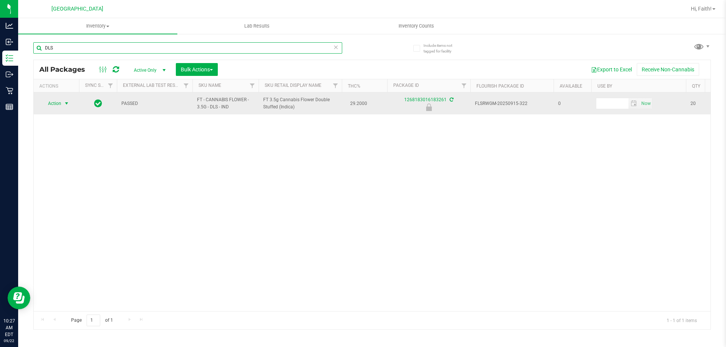
type input "DLS"
click at [60, 106] on span "Action" at bounding box center [51, 103] width 20 height 11
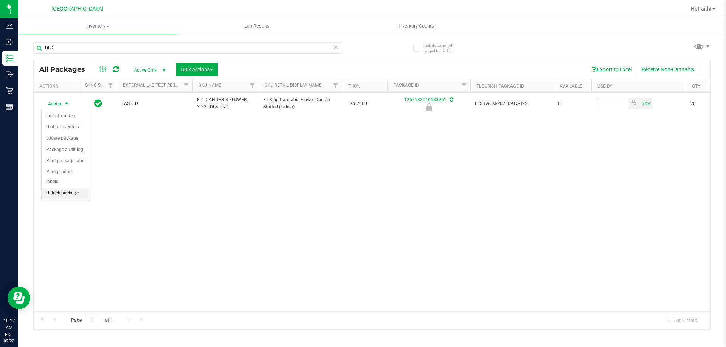
click at [81, 188] on li "Unlock package" at bounding box center [66, 193] width 48 height 11
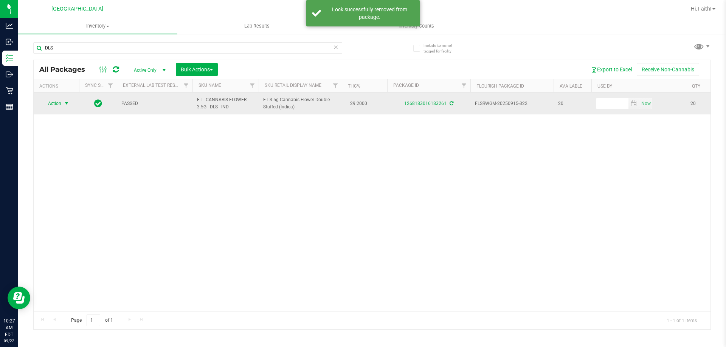
click at [57, 99] on span "Action" at bounding box center [51, 103] width 20 height 11
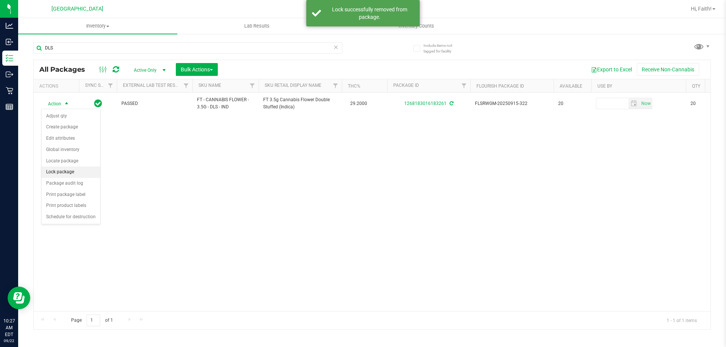
click at [68, 172] on li "Lock package" at bounding box center [71, 172] width 59 height 11
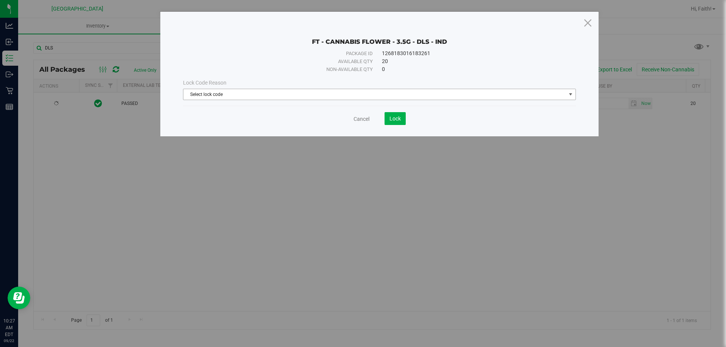
click at [194, 92] on span "Select lock code" at bounding box center [374, 94] width 383 height 11
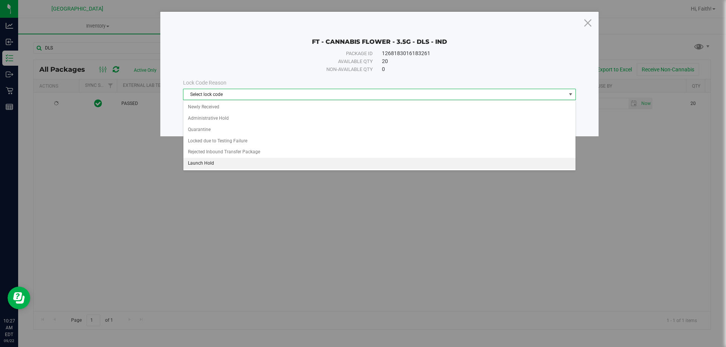
click at [203, 164] on li "Launch Hold" at bounding box center [379, 163] width 392 height 11
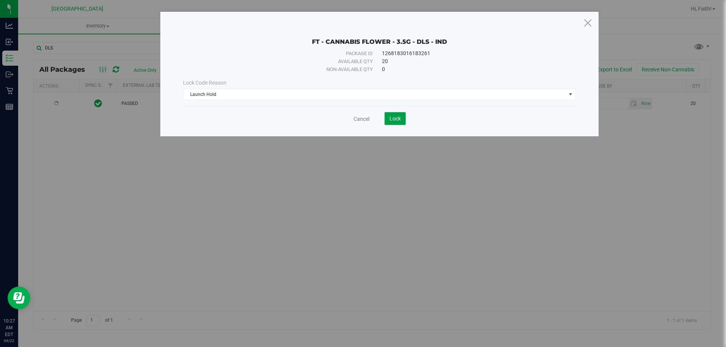
click at [394, 118] on span "Lock" at bounding box center [394, 119] width 11 height 6
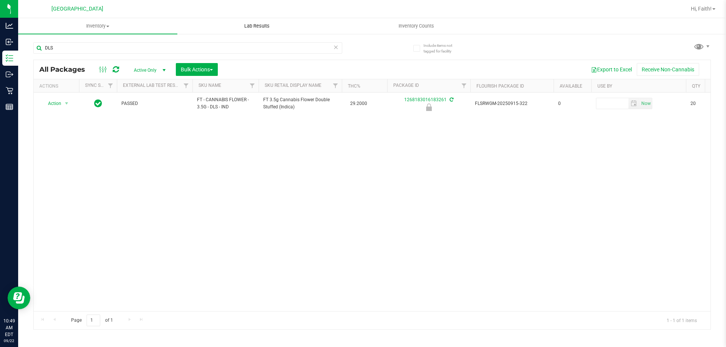
click at [214, 33] on uib-tab-heading "Lab Results" at bounding box center [257, 26] width 158 height 15
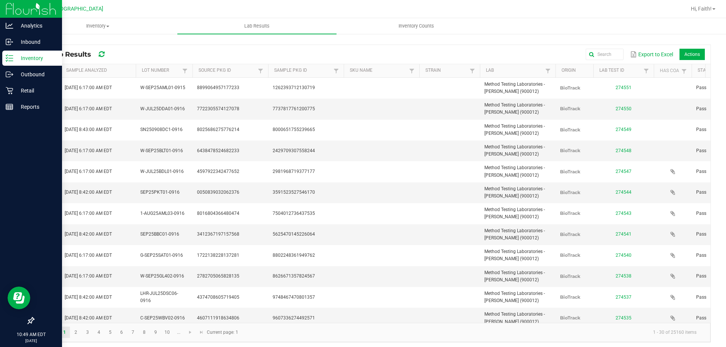
click at [27, 60] on p "Inventory" at bounding box center [35, 58] width 45 height 9
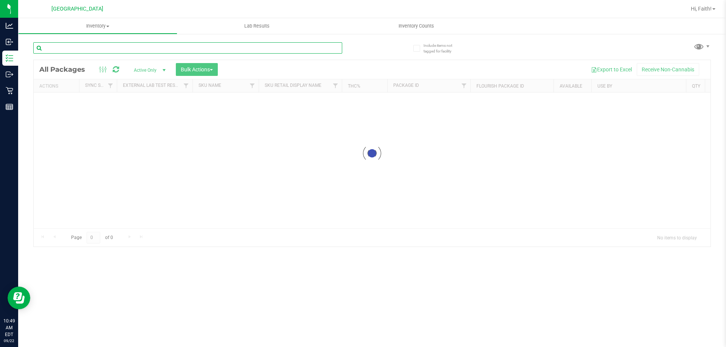
click at [179, 48] on input "text" at bounding box center [187, 47] width 309 height 11
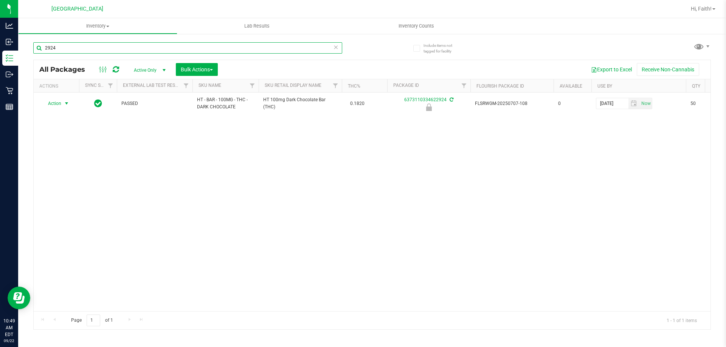
type input "2924"
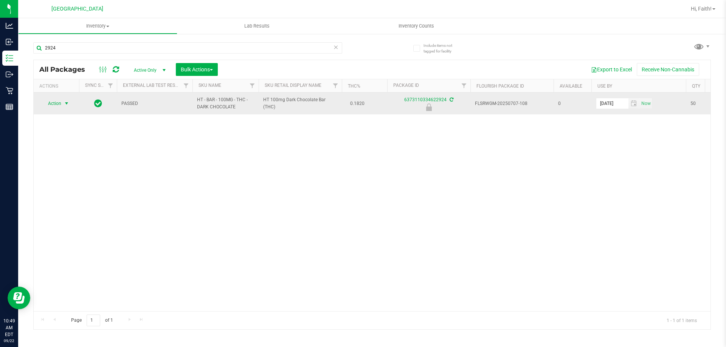
drag, startPoint x: 54, startPoint y: 101, endPoint x: 51, endPoint y: 106, distance: 5.8
click at [51, 106] on span "Action" at bounding box center [51, 103] width 20 height 11
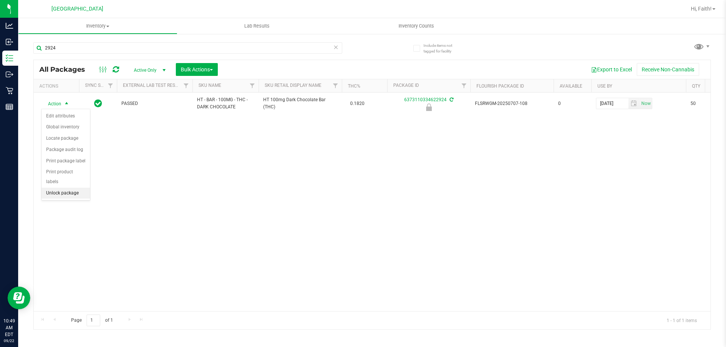
click at [76, 188] on li "Unlock package" at bounding box center [66, 193] width 48 height 11
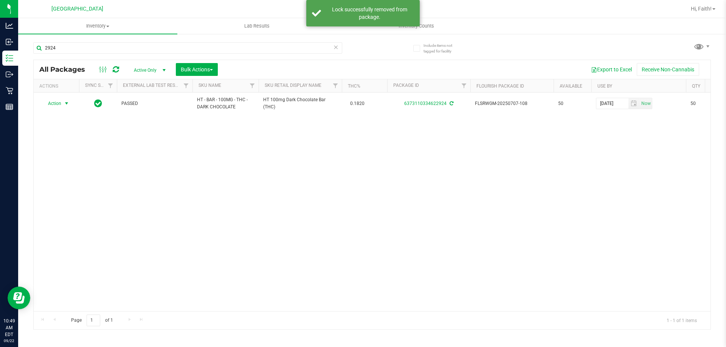
click at [58, 106] on span "Action" at bounding box center [51, 103] width 20 height 11
click at [68, 199] on li "Print package label" at bounding box center [71, 194] width 59 height 11
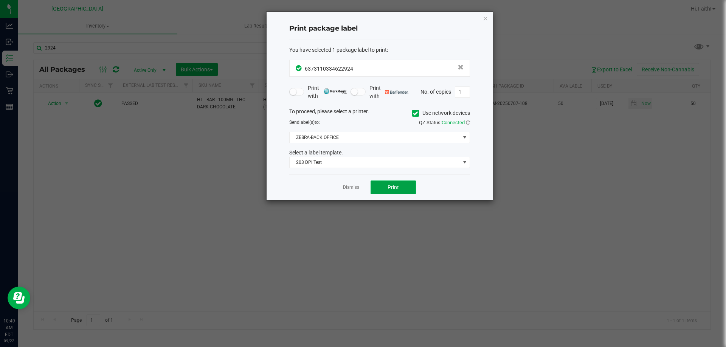
click at [393, 193] on button "Print" at bounding box center [393, 188] width 45 height 14
click at [488, 16] on icon "button" at bounding box center [485, 18] width 5 height 9
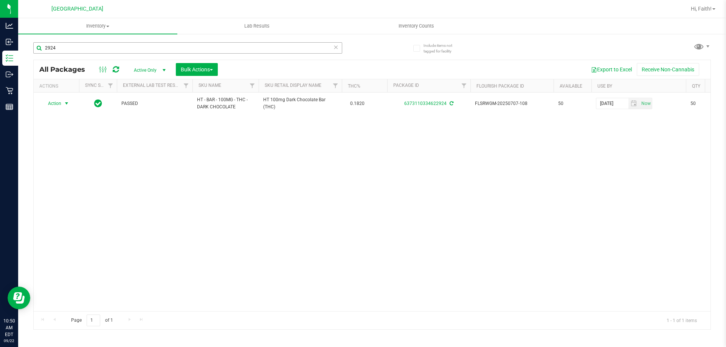
drag, startPoint x: 236, startPoint y: 55, endPoint x: 224, endPoint y: 51, distance: 12.7
click at [235, 54] on div "2924" at bounding box center [187, 50] width 309 height 17
click at [222, 51] on input "2924" at bounding box center [187, 47] width 309 height 11
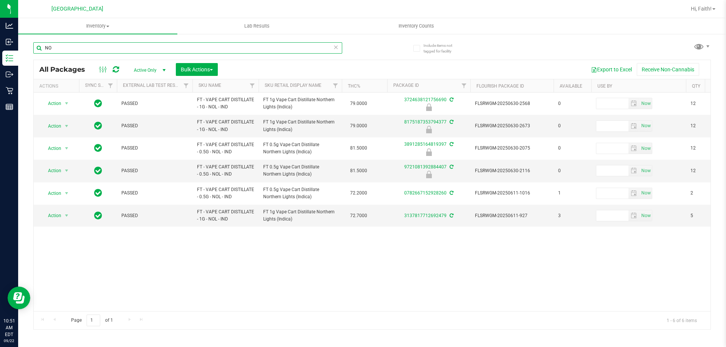
type input "N"
type input "BCT"
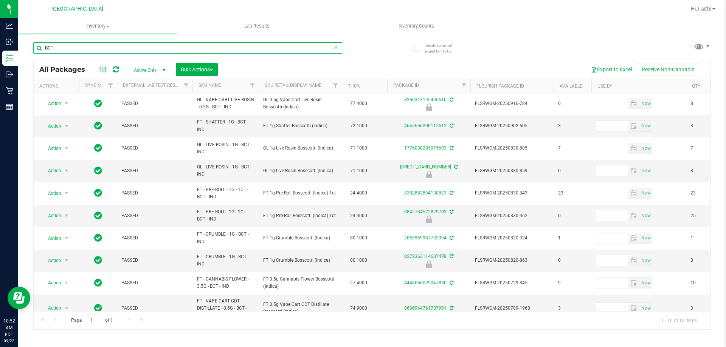
click at [240, 52] on input "BCT" at bounding box center [187, 47] width 309 height 11
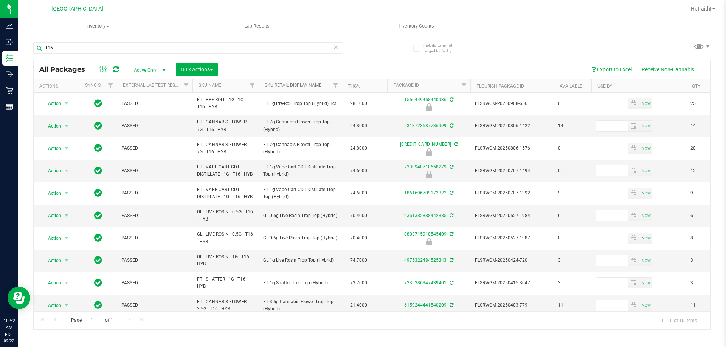
click at [275, 86] on link "Sku Retail Display Name" at bounding box center [293, 85] width 57 height 5
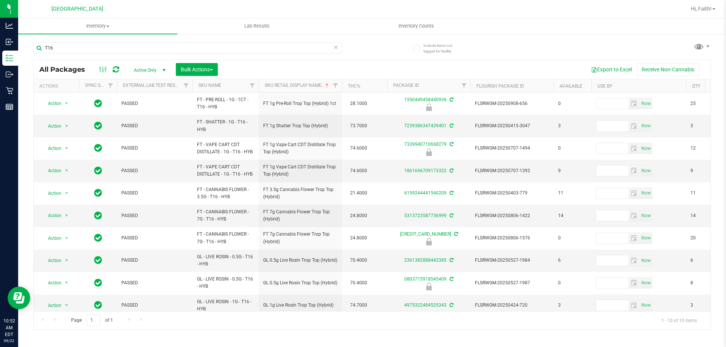
click at [65, 42] on div "T16" at bounding box center [202, 48] width 339 height 24
click at [63, 51] on input "T16" at bounding box center [187, 47] width 309 height 11
type input "1550449458440936"
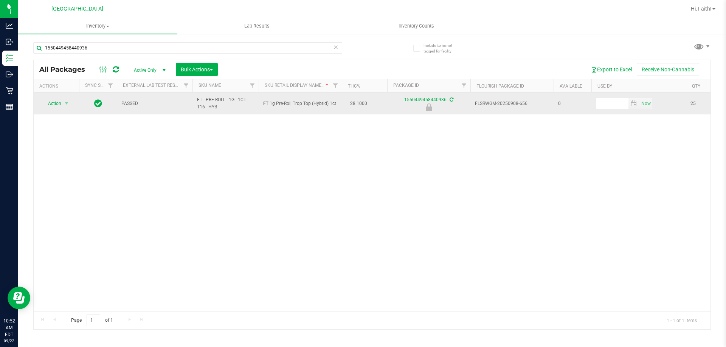
click at [54, 111] on td "Action Action Edit attributes Global inventory Locate package Package audit log…" at bounding box center [56, 104] width 45 height 22
click at [51, 102] on span "Action" at bounding box center [51, 103] width 20 height 11
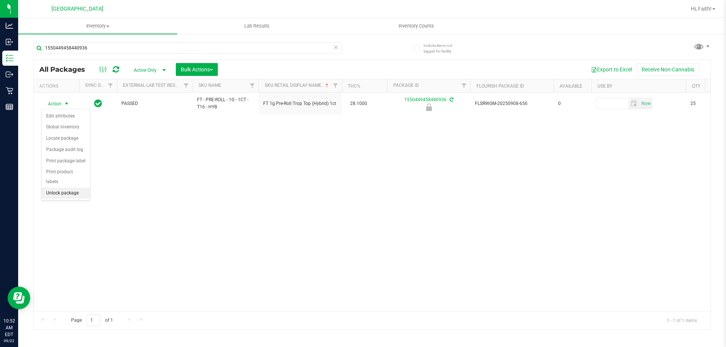
click at [74, 188] on li "Unlock package" at bounding box center [66, 193] width 48 height 11
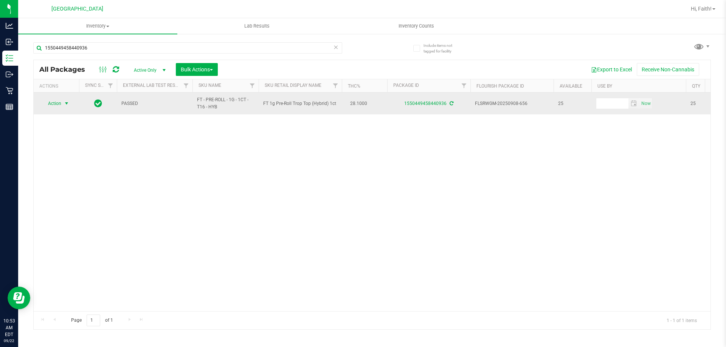
click at [50, 103] on span "Action" at bounding box center [51, 103] width 20 height 11
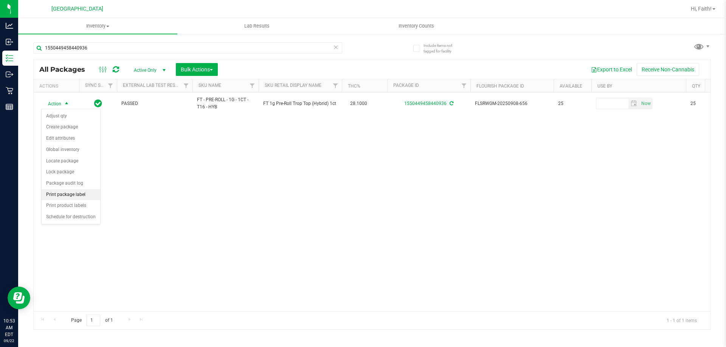
click at [79, 193] on li "Print package label" at bounding box center [71, 194] width 59 height 11
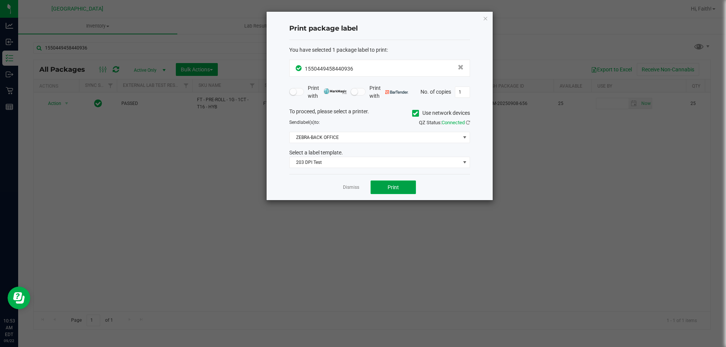
click at [403, 186] on button "Print" at bounding box center [393, 188] width 45 height 14
click at [485, 12] on div "Print package label You have selected 1 package label to print : 15504494584409…" at bounding box center [380, 106] width 226 height 189
click at [485, 14] on icon "button" at bounding box center [485, 18] width 5 height 9
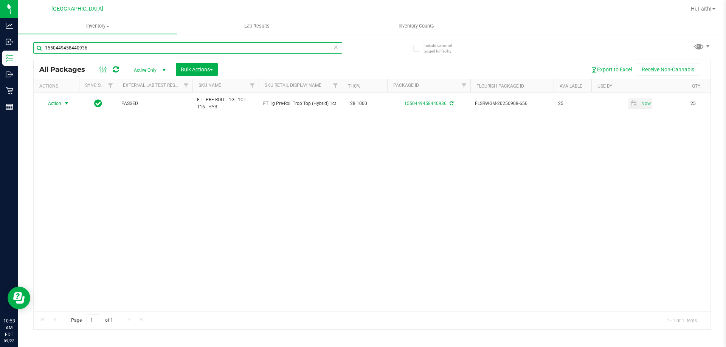
click at [278, 46] on input "1550449458440936" at bounding box center [187, 47] width 309 height 11
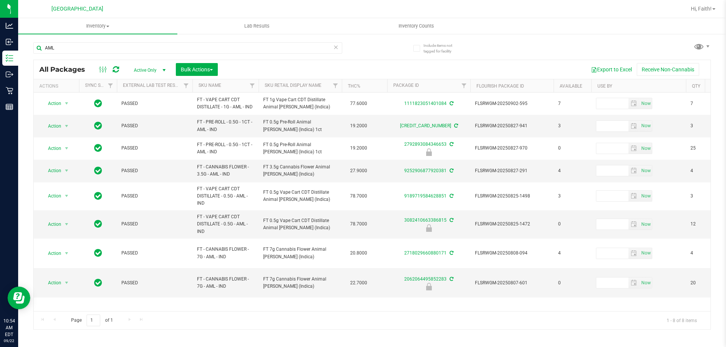
click at [315, 81] on th "Sku Retail Display Name" at bounding box center [300, 85] width 83 height 13
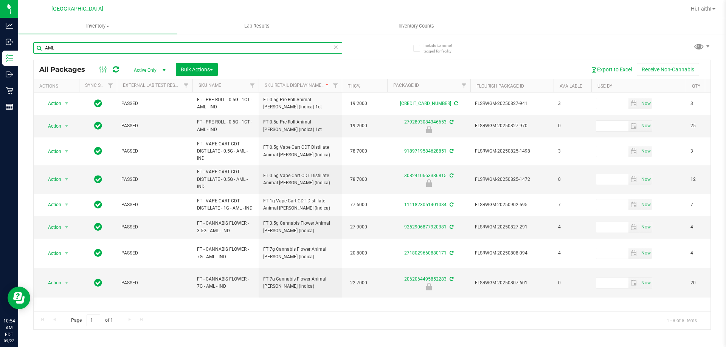
click at [201, 47] on input "AML" at bounding box center [187, 47] width 309 height 11
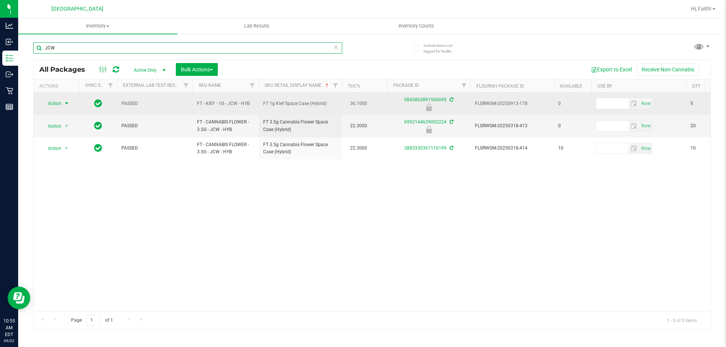
type input "JCW"
click at [59, 101] on span "Action" at bounding box center [51, 103] width 20 height 11
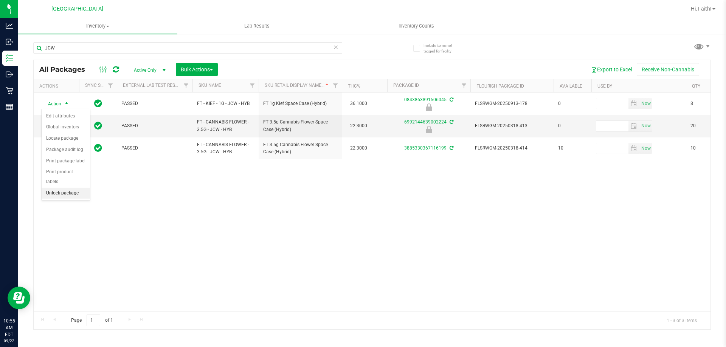
click at [60, 188] on li "Unlock package" at bounding box center [66, 193] width 48 height 11
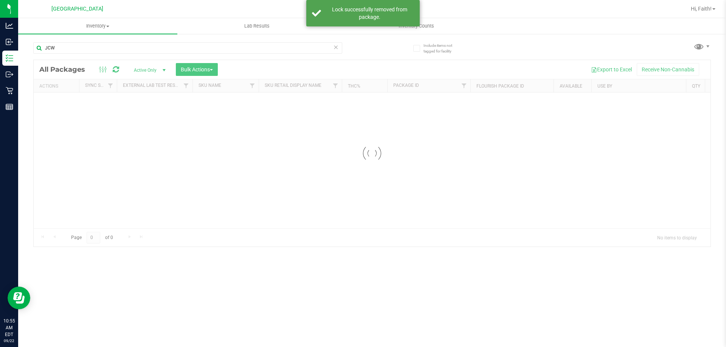
click at [391, 259] on div "Inventory All packages All inventory Waste log Create inventory Lab Results Inv…" at bounding box center [372, 182] width 708 height 329
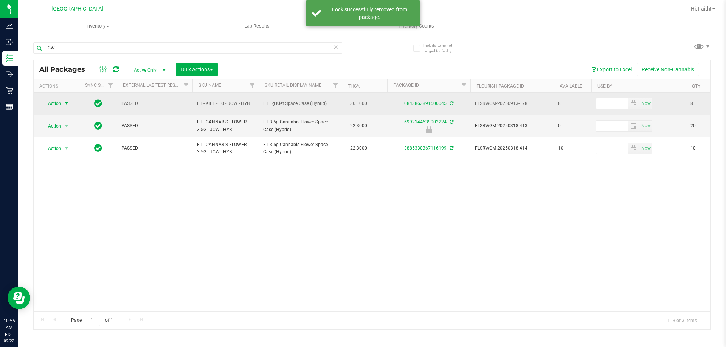
click at [58, 104] on span "Action" at bounding box center [51, 103] width 20 height 11
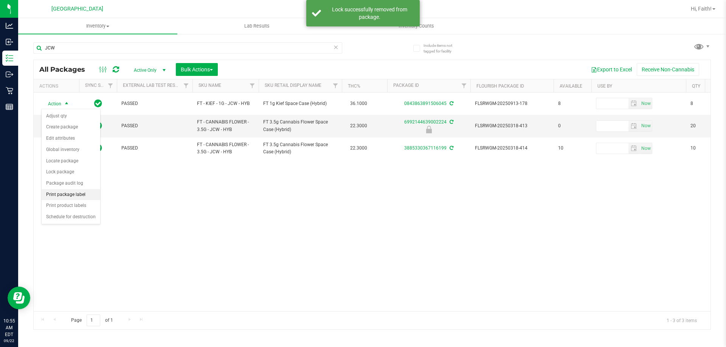
click at [82, 195] on li "Print package label" at bounding box center [71, 194] width 59 height 11
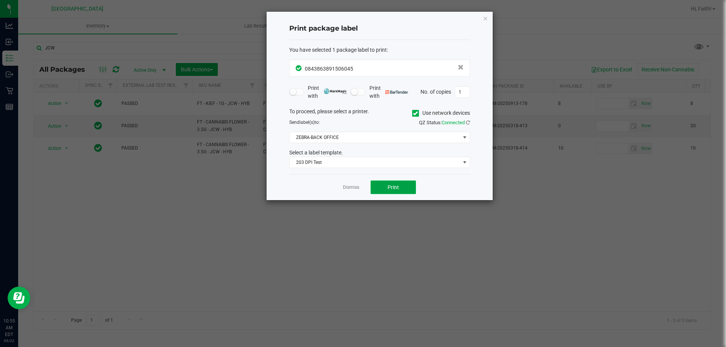
click at [392, 185] on span "Print" at bounding box center [393, 188] width 11 height 6
click at [489, 20] on div "Print package label You have selected 1 package label to print : 08438638915060…" at bounding box center [380, 106] width 226 height 189
click at [483, 20] on icon "button" at bounding box center [485, 18] width 5 height 9
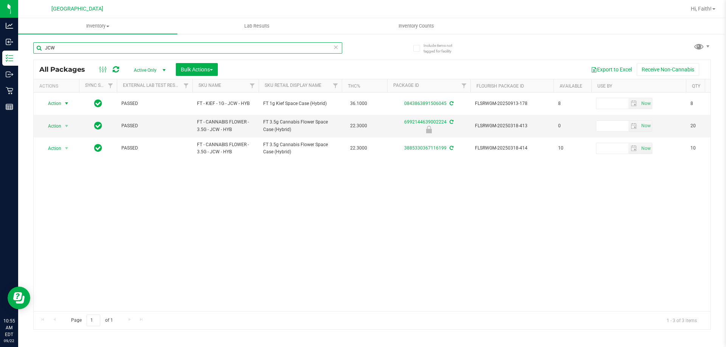
click at [281, 45] on input "JCW" at bounding box center [187, 47] width 309 height 11
type input "6943768709705003"
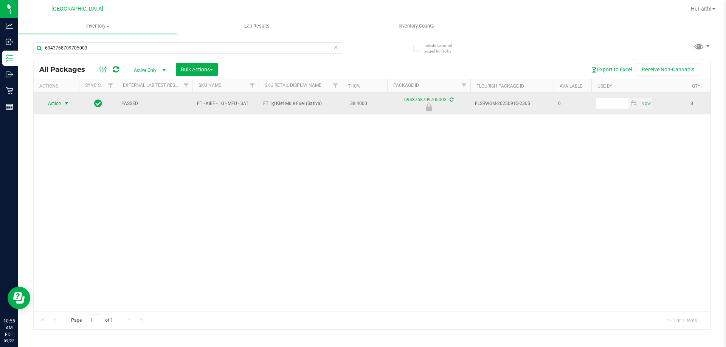
click at [63, 103] on span "select" at bounding box center [66, 103] width 9 height 11
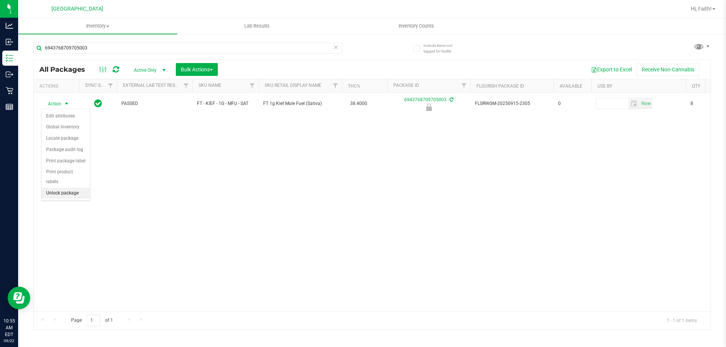
click at [71, 188] on li "Unlock package" at bounding box center [66, 193] width 48 height 11
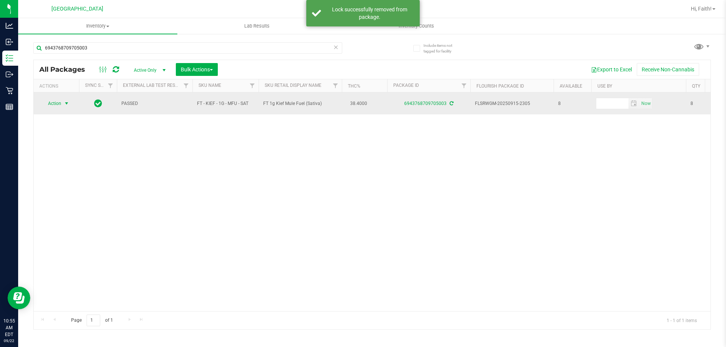
click at [57, 102] on span "Action" at bounding box center [51, 103] width 20 height 11
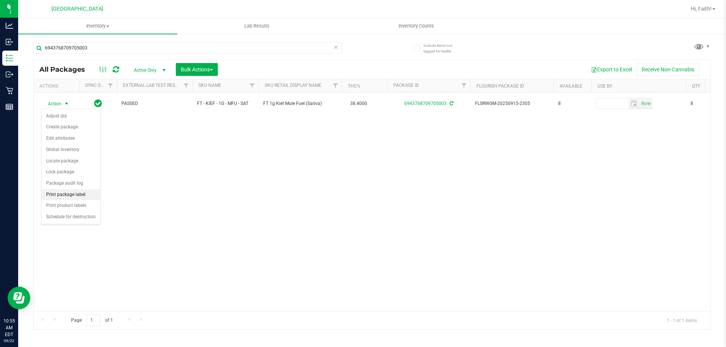
click at [82, 193] on li "Print package label" at bounding box center [71, 194] width 59 height 11
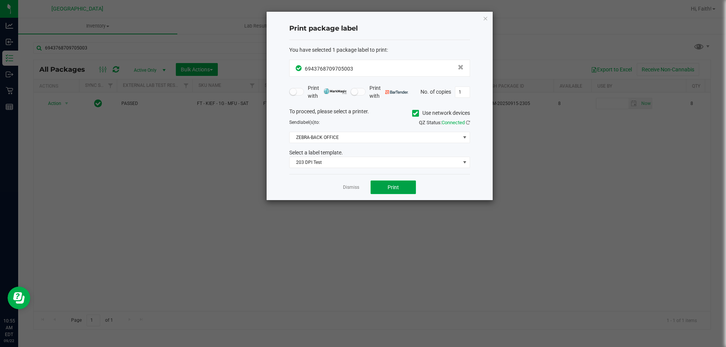
click at [399, 191] on span "Print" at bounding box center [393, 188] width 11 height 6
click at [484, 20] on icon "button" at bounding box center [485, 18] width 5 height 9
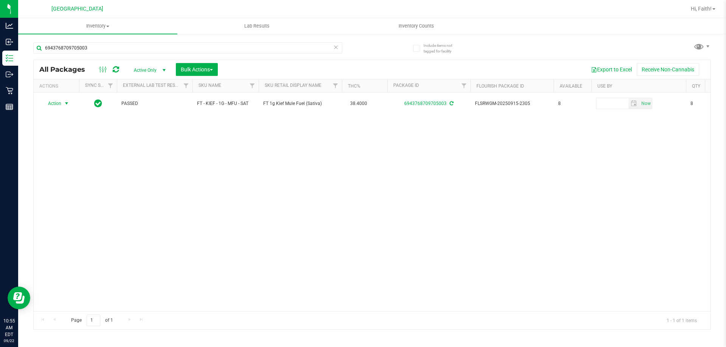
click at [336, 51] on icon at bounding box center [335, 46] width 5 height 9
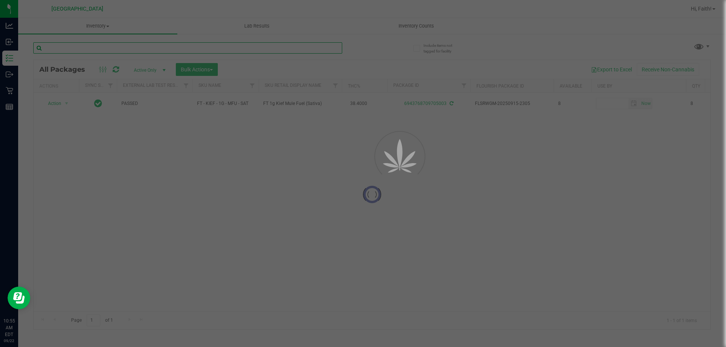
click at [323, 51] on input "text" at bounding box center [187, 47] width 309 height 11
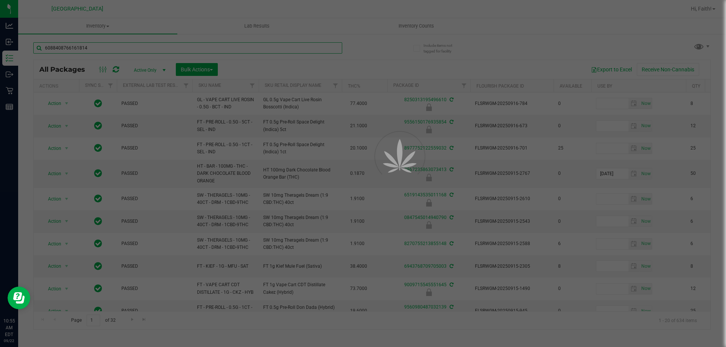
type input "6088408766161814"
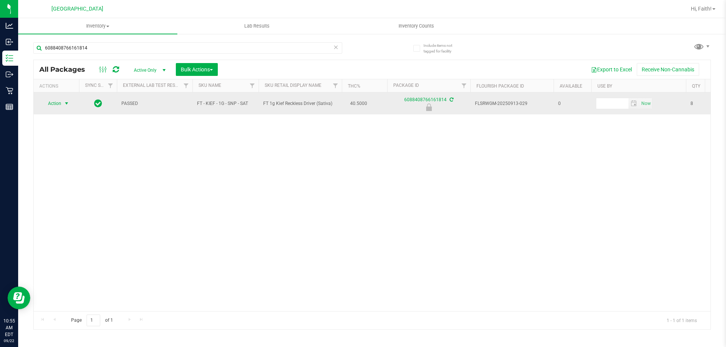
click at [51, 104] on span "Action" at bounding box center [51, 103] width 20 height 11
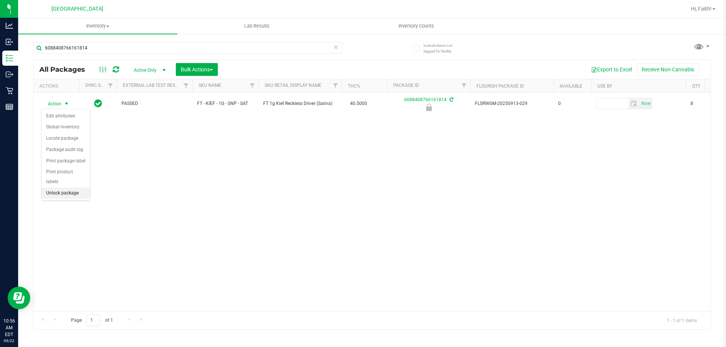
click at [62, 188] on li "Unlock package" at bounding box center [66, 193] width 48 height 11
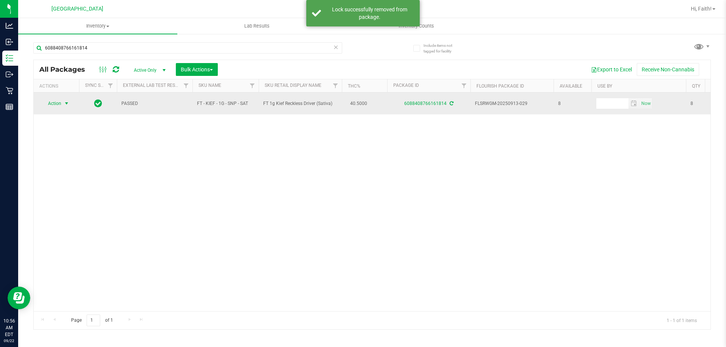
click at [58, 107] on span "Action" at bounding box center [51, 103] width 20 height 11
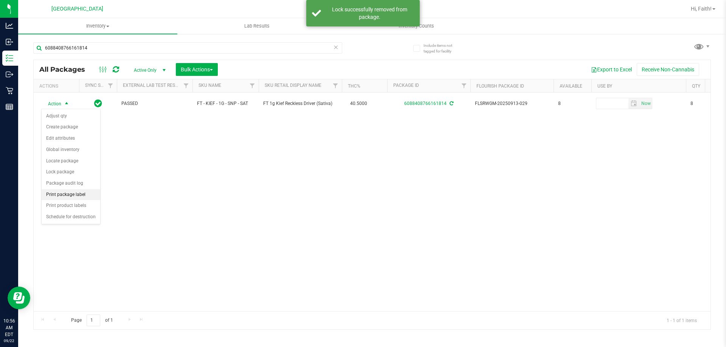
click at [73, 198] on li "Print package label" at bounding box center [71, 194] width 59 height 11
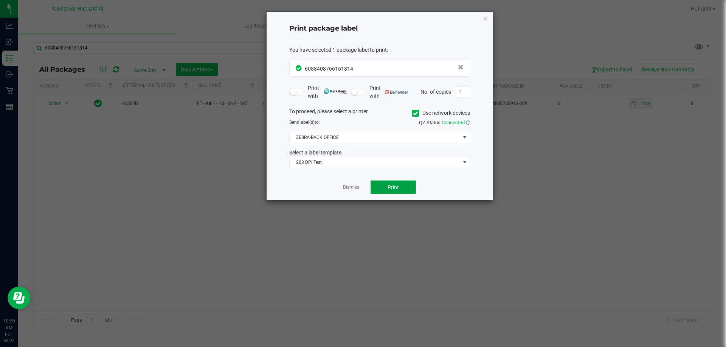
click at [399, 187] on button "Print" at bounding box center [393, 188] width 45 height 14
click at [486, 17] on icon "button" at bounding box center [485, 18] width 5 height 9
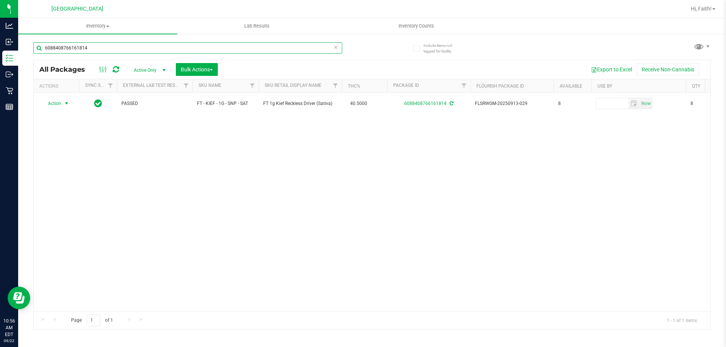
click at [264, 47] on input "6088408766161814" at bounding box center [187, 47] width 309 height 11
type input "6"
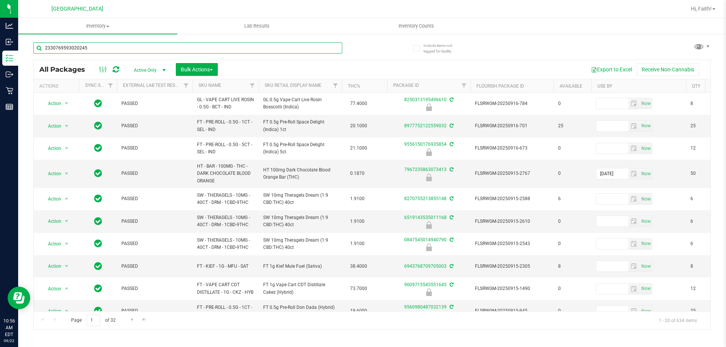
type input "2330769593020245"
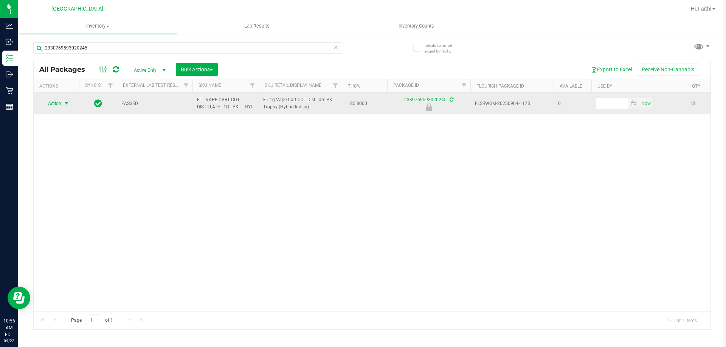
click at [48, 104] on span "Action" at bounding box center [51, 103] width 20 height 11
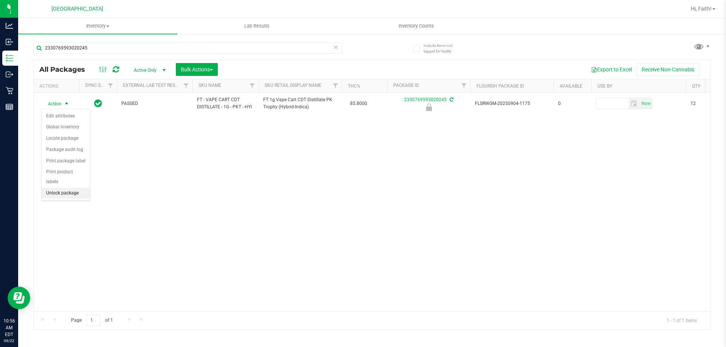
click at [67, 188] on li "Unlock package" at bounding box center [66, 193] width 48 height 11
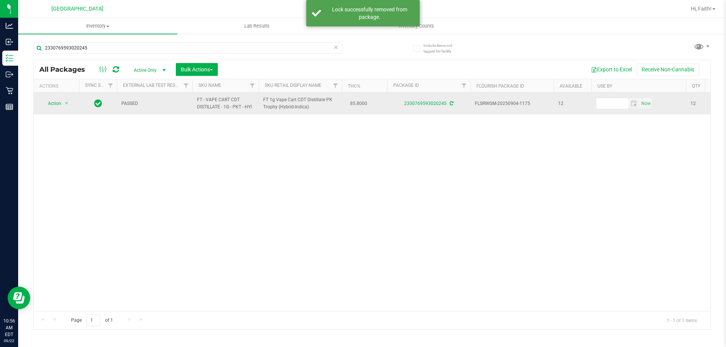
click at [60, 103] on span "Action" at bounding box center [51, 103] width 20 height 11
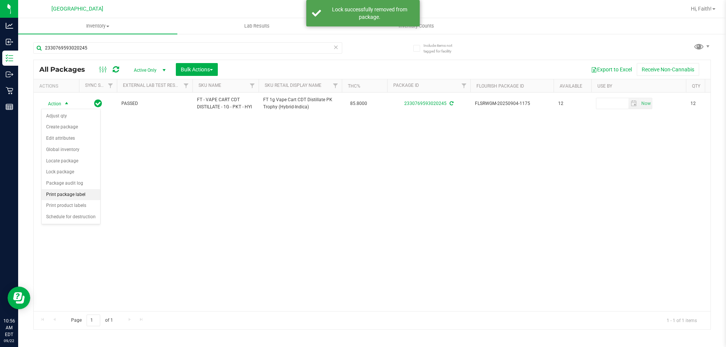
click at [78, 197] on li "Print package label" at bounding box center [71, 194] width 59 height 11
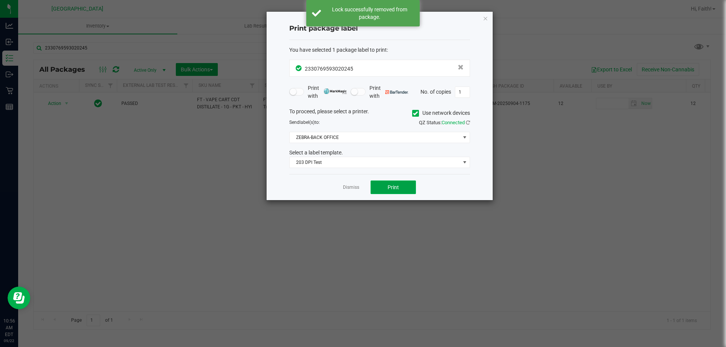
click at [413, 182] on button "Print" at bounding box center [393, 188] width 45 height 14
click at [487, 20] on icon "button" at bounding box center [485, 18] width 5 height 9
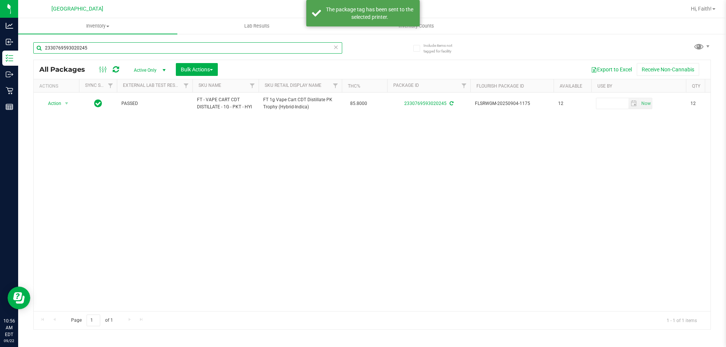
click at [206, 51] on input "2330769593020245" at bounding box center [187, 47] width 309 height 11
type input "9009715545551645"
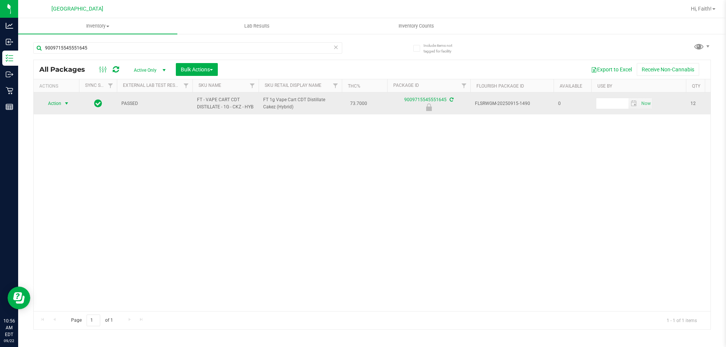
click at [64, 109] on span "select" at bounding box center [66, 103] width 9 height 11
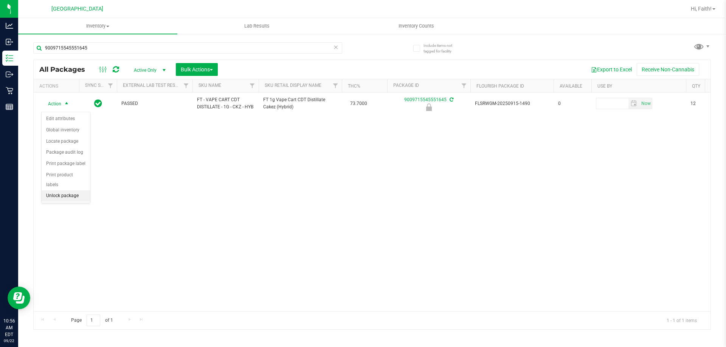
click at [85, 191] on li "Unlock package" at bounding box center [66, 196] width 48 height 11
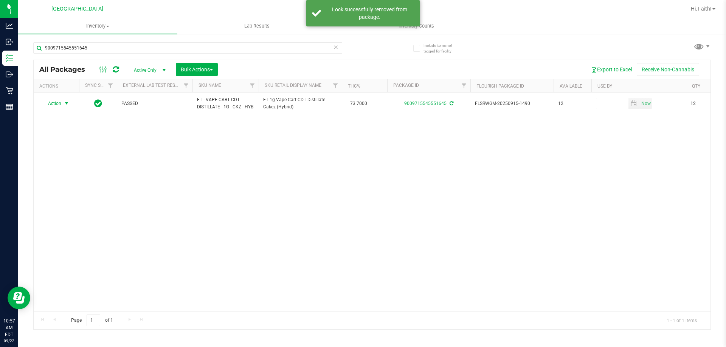
click at [57, 103] on span "Action" at bounding box center [51, 103] width 20 height 11
click at [79, 199] on li "Print package label" at bounding box center [71, 197] width 59 height 11
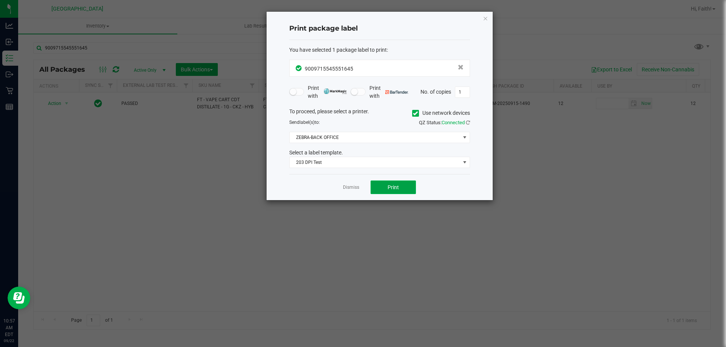
click at [394, 187] on span "Print" at bounding box center [393, 188] width 11 height 6
click at [487, 21] on icon "button" at bounding box center [485, 18] width 5 height 9
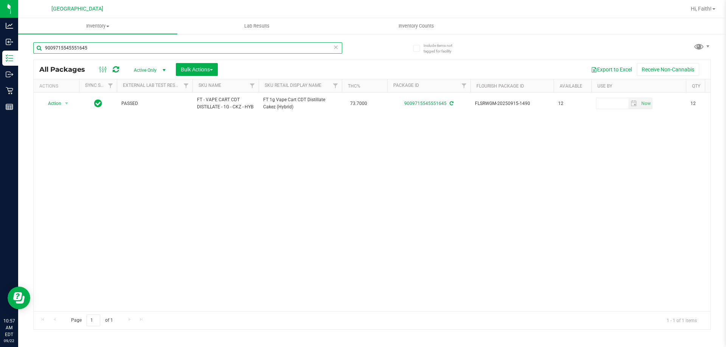
click at [296, 52] on input "9009715545551645" at bounding box center [187, 47] width 309 height 11
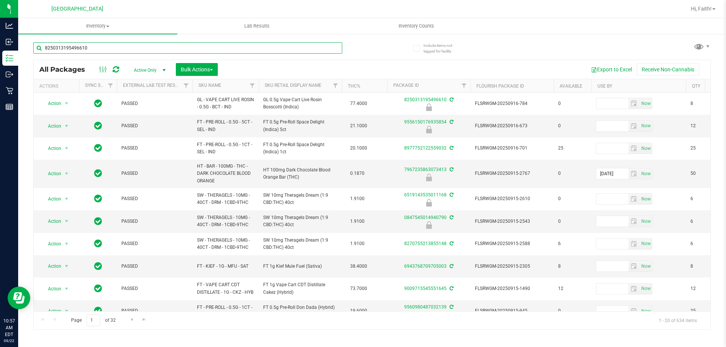
type input "8250313195496610"
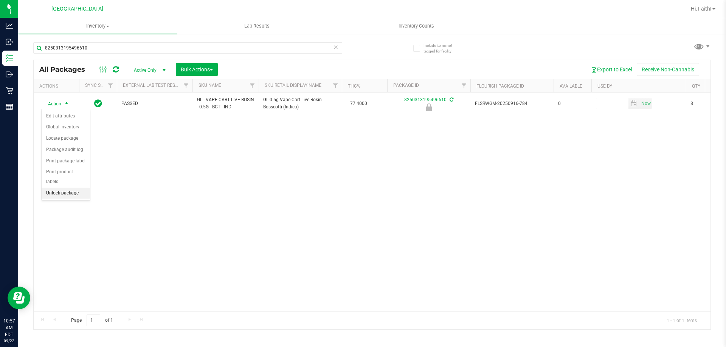
click at [57, 188] on li "Unlock package" at bounding box center [66, 193] width 48 height 11
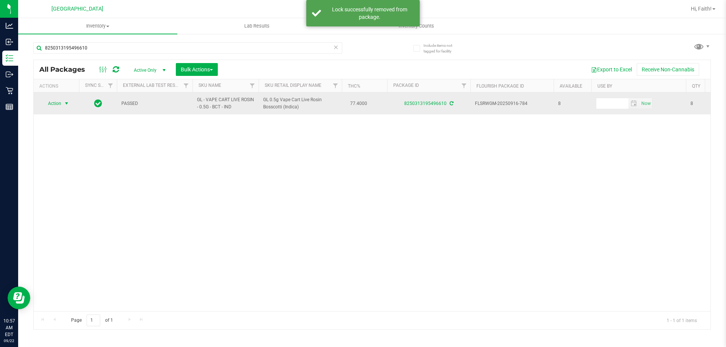
click at [56, 105] on span "Action" at bounding box center [51, 103] width 20 height 11
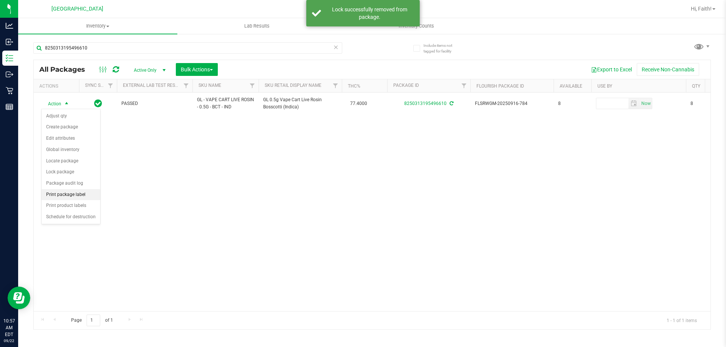
click at [58, 195] on li "Print package label" at bounding box center [71, 194] width 59 height 11
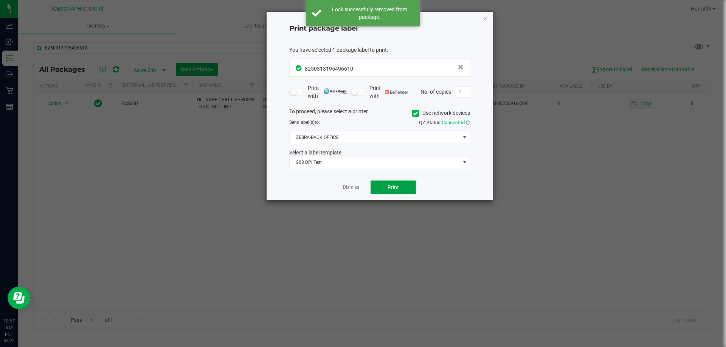
click at [393, 182] on button "Print" at bounding box center [393, 188] width 45 height 14
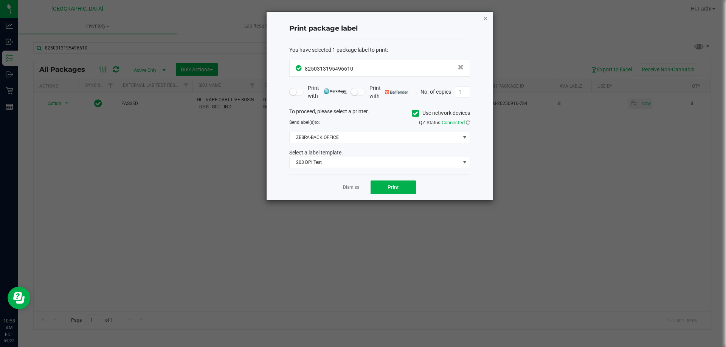
click at [486, 16] on icon "button" at bounding box center [485, 18] width 5 height 9
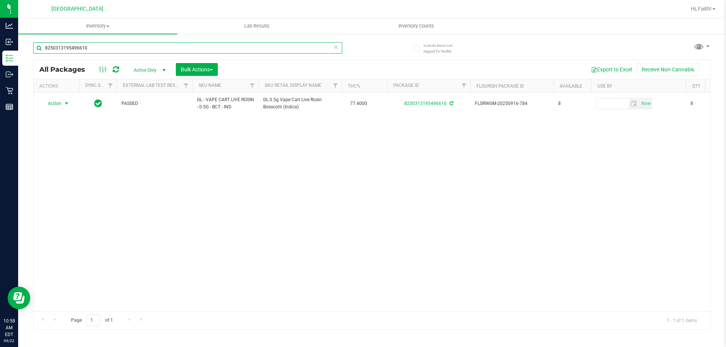
click at [102, 52] on input "8250313195496610" at bounding box center [187, 47] width 309 height 11
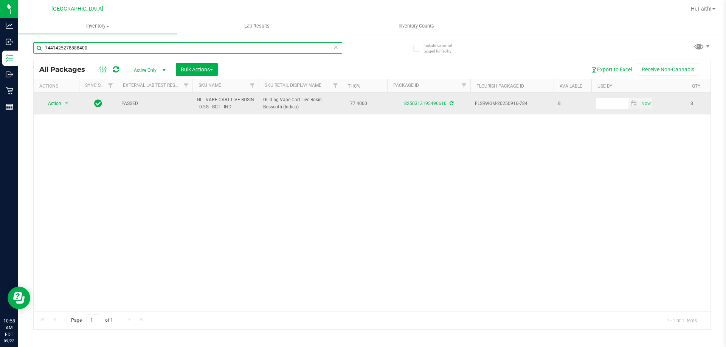
type input "7441425278888400"
drag, startPoint x: 65, startPoint y: 102, endPoint x: 63, endPoint y: 109, distance: 6.3
click at [64, 102] on span "select" at bounding box center [66, 103] width 9 height 11
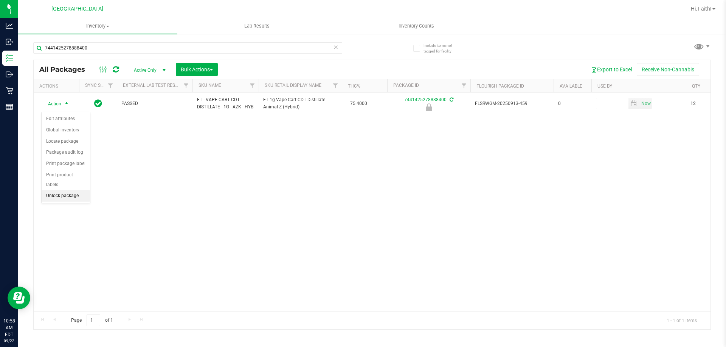
click at [67, 191] on li "Unlock package" at bounding box center [66, 196] width 48 height 11
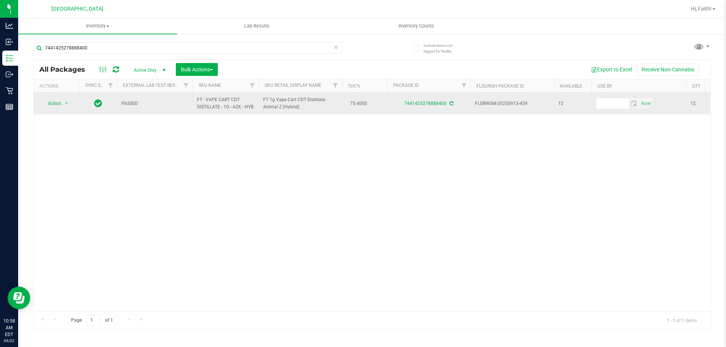
click at [65, 112] on td "Action Action Adjust qty Create package Edit attributes Global inventory Locate…" at bounding box center [56, 104] width 45 height 22
click at [50, 109] on span "Action" at bounding box center [51, 103] width 20 height 11
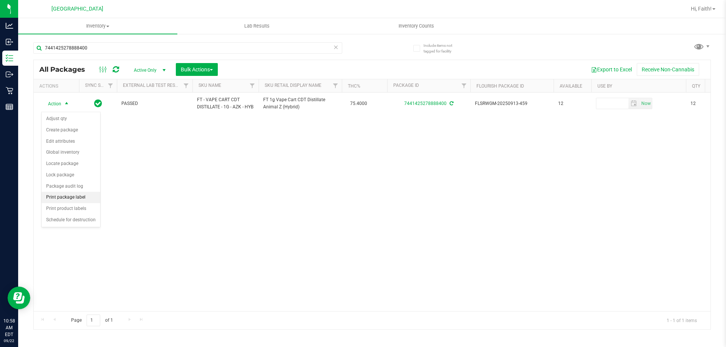
click at [85, 195] on li "Print package label" at bounding box center [71, 197] width 59 height 11
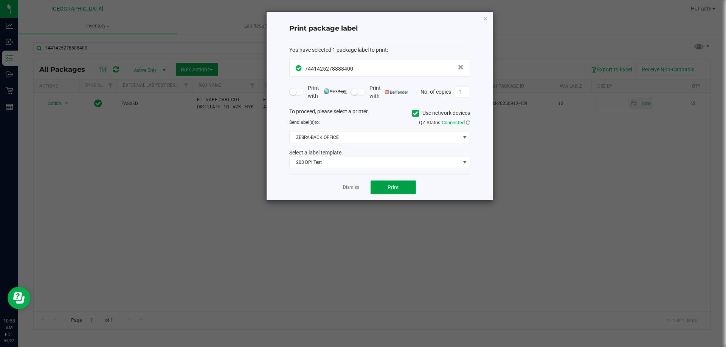
click at [399, 186] on button "Print" at bounding box center [393, 188] width 45 height 14
click at [487, 14] on icon "button" at bounding box center [485, 18] width 5 height 9
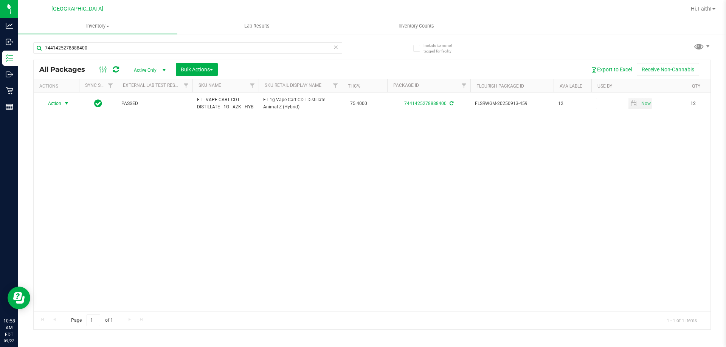
click at [301, 55] on div "7441425278888400" at bounding box center [187, 50] width 309 height 17
click at [297, 50] on input "7441425278888400" at bounding box center [187, 47] width 309 height 11
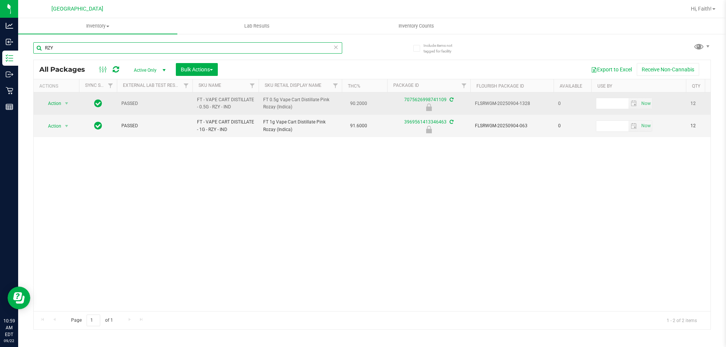
type input "RZY"
click at [55, 99] on span "Action" at bounding box center [51, 103] width 20 height 11
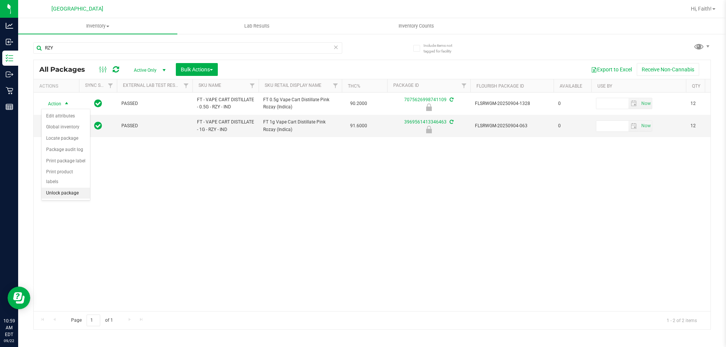
click at [59, 188] on li "Unlock package" at bounding box center [66, 193] width 48 height 11
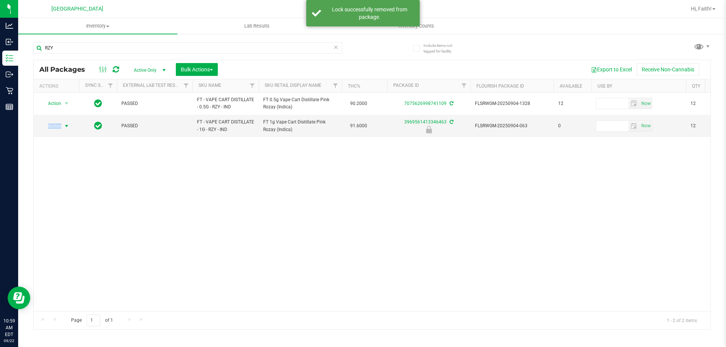
click at [56, 127] on span "Action" at bounding box center [51, 126] width 20 height 11
click at [68, 210] on li "Unlock package" at bounding box center [66, 215] width 48 height 11
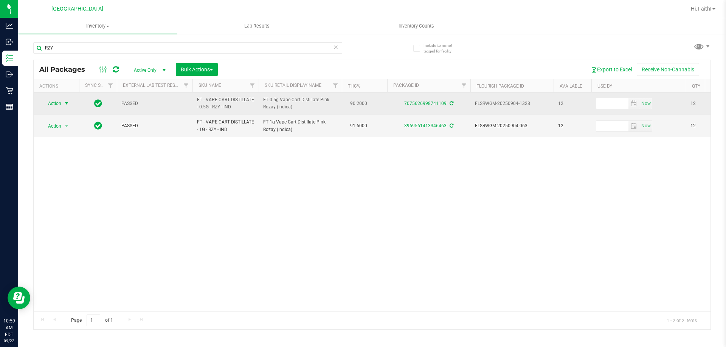
click at [62, 101] on span "select" at bounding box center [66, 103] width 9 height 11
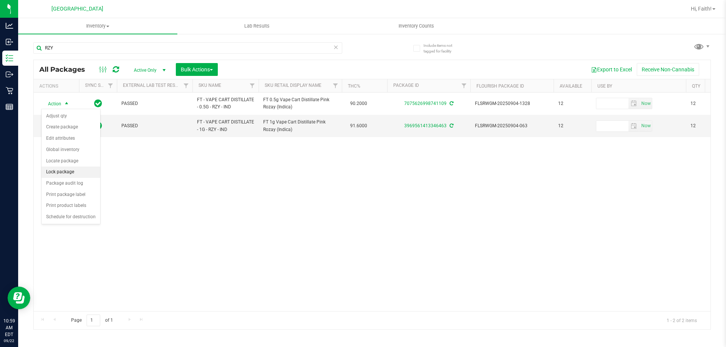
click at [67, 171] on li "Lock package" at bounding box center [71, 172] width 59 height 11
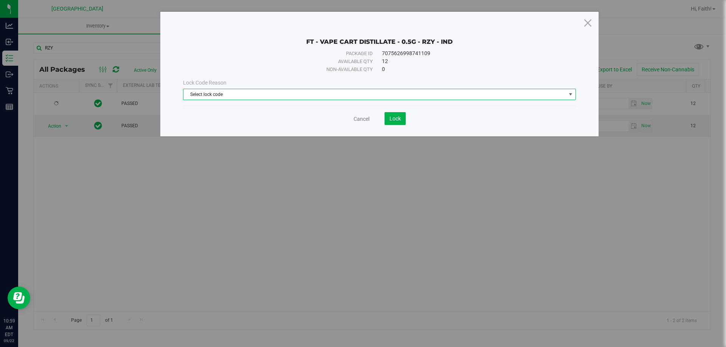
click at [247, 98] on span "Select lock code" at bounding box center [374, 94] width 383 height 11
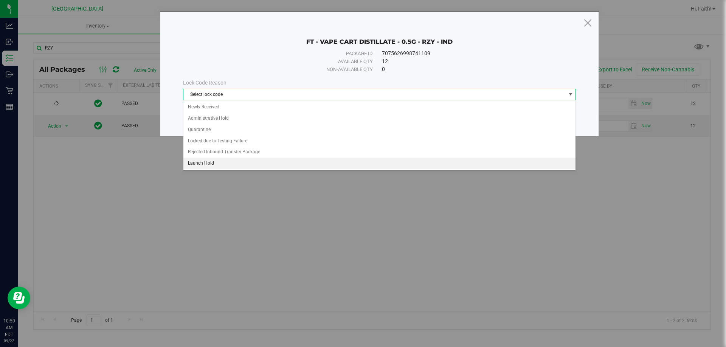
click at [223, 158] on li "Launch Hold" at bounding box center [379, 163] width 392 height 11
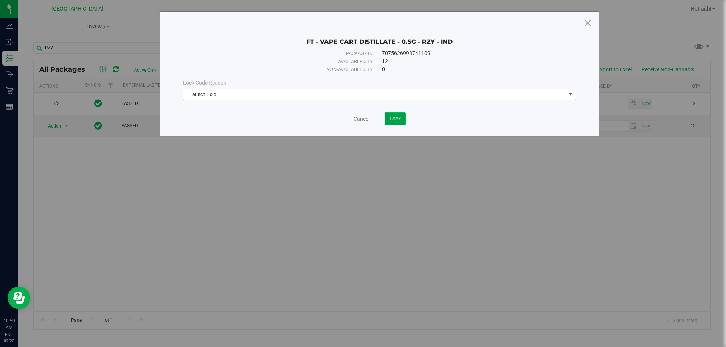
click at [390, 121] on span "Lock" at bounding box center [394, 119] width 11 height 6
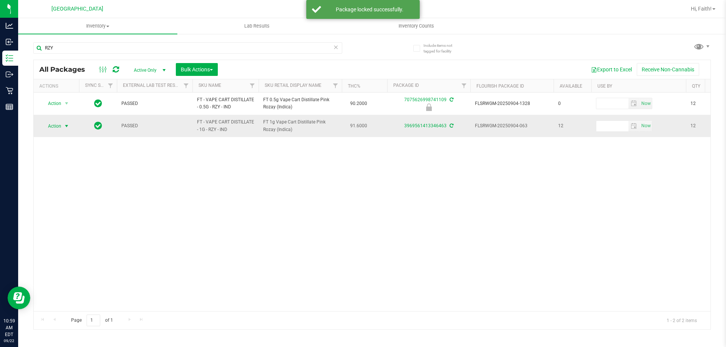
click at [67, 129] on span "select" at bounding box center [67, 126] width 6 height 6
click at [62, 194] on li "Lock package" at bounding box center [71, 194] width 59 height 11
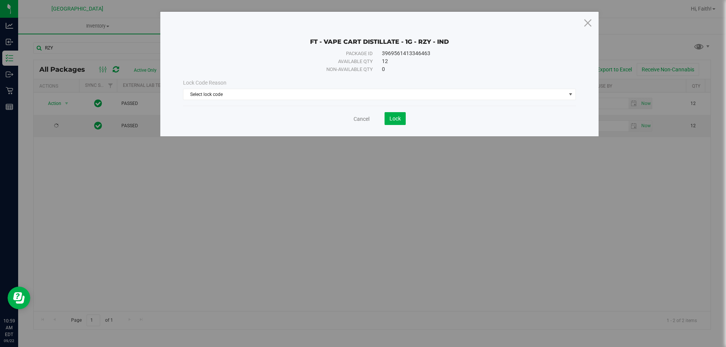
click at [269, 108] on div "Cancel Lock" at bounding box center [379, 116] width 393 height 19
click at [233, 97] on span "Select lock code" at bounding box center [374, 94] width 383 height 11
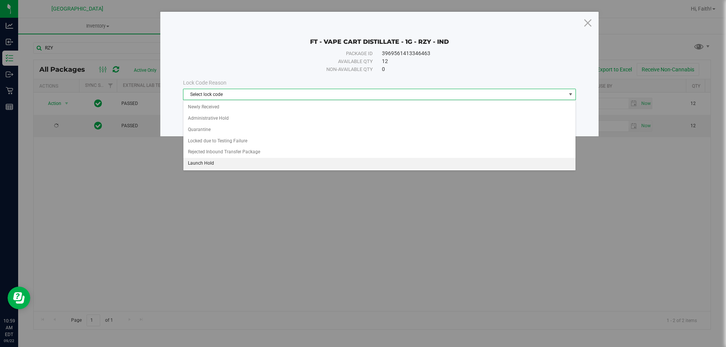
click at [216, 166] on li "Launch Hold" at bounding box center [379, 163] width 392 height 11
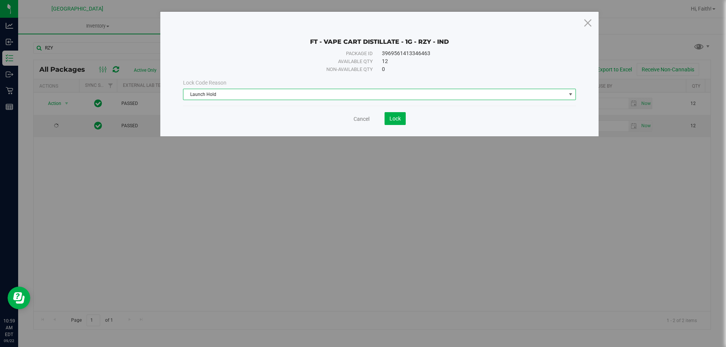
click at [389, 126] on div "FT - VAPE CART DISTILLATE - 1G - RZY - IND Package ID 3969561413346463 Availabl…" at bounding box center [379, 74] width 438 height 125
click at [392, 123] on button "Lock" at bounding box center [395, 118] width 21 height 13
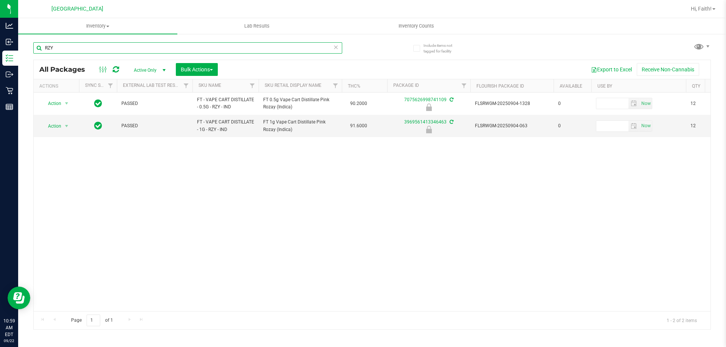
click at [327, 50] on input "RZY" at bounding box center [187, 47] width 309 height 11
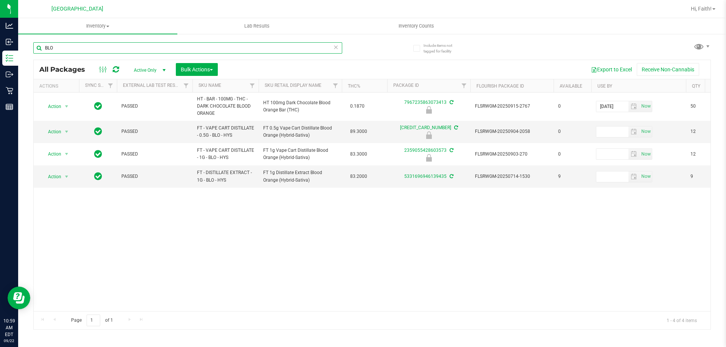
type input "BLO"
click at [288, 92] on th "Sku Retail Display Name" at bounding box center [300, 85] width 83 height 13
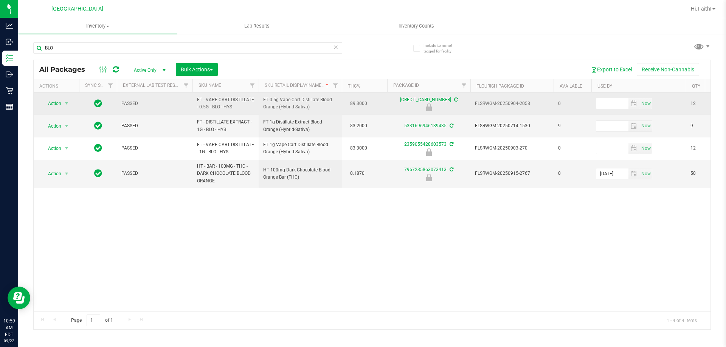
click at [58, 99] on span "Action" at bounding box center [51, 103] width 20 height 11
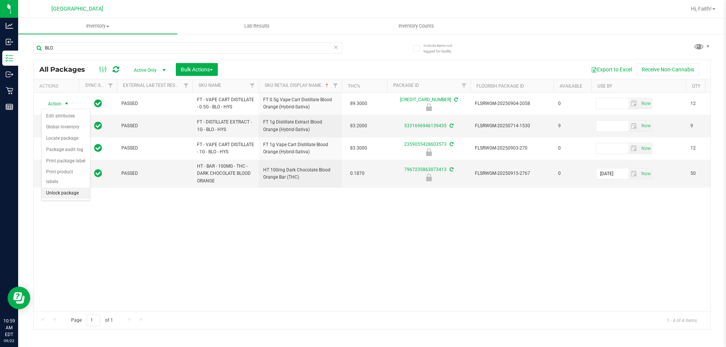
click at [62, 188] on li "Unlock package" at bounding box center [66, 193] width 48 height 11
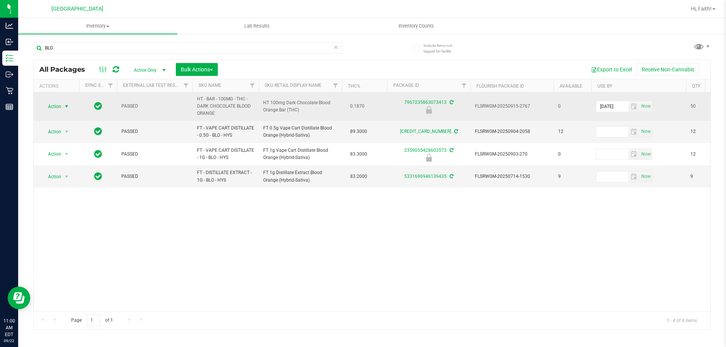
drag, startPoint x: 63, startPoint y: 102, endPoint x: 60, endPoint y: 106, distance: 4.8
click at [60, 104] on span "Action" at bounding box center [56, 106] width 30 height 11
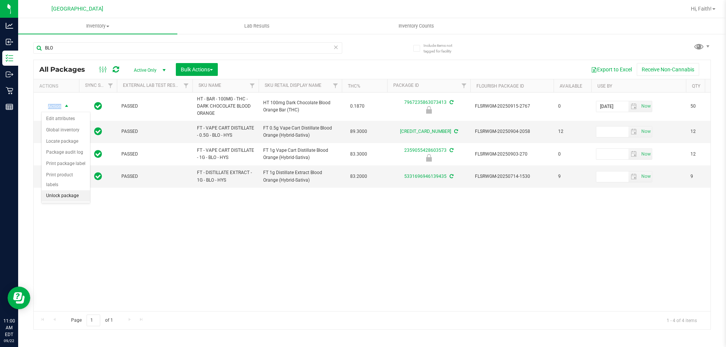
click at [64, 191] on li "Unlock package" at bounding box center [66, 196] width 48 height 11
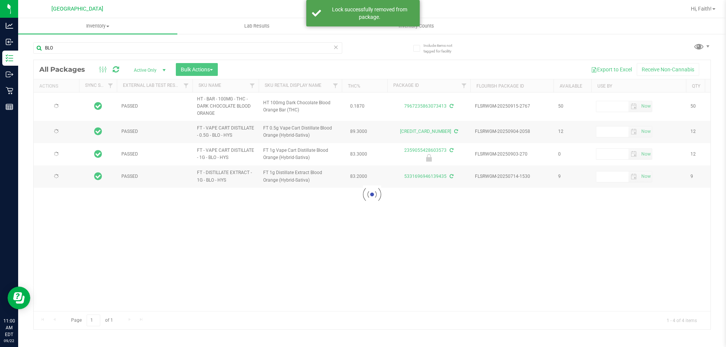
type input "[DATE]"
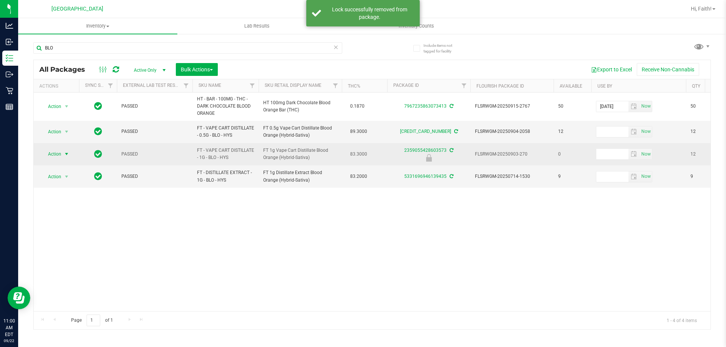
click at [59, 157] on span "Action" at bounding box center [51, 154] width 20 height 11
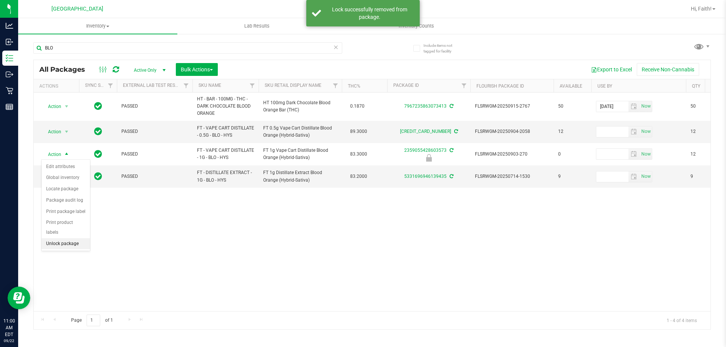
click at [65, 239] on li "Unlock package" at bounding box center [66, 244] width 48 height 11
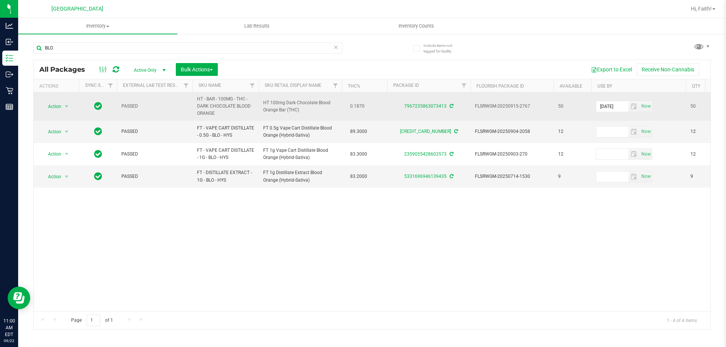
click at [59, 114] on td "Action Action Adjust qty Create package Edit attributes Global inventory Locate…" at bounding box center [56, 107] width 45 height 28
click at [56, 99] on td "Action Action Adjust qty Create package Edit attributes Global inventory Locate…" at bounding box center [56, 107] width 45 height 28
click at [56, 105] on span "Action" at bounding box center [51, 106] width 20 height 11
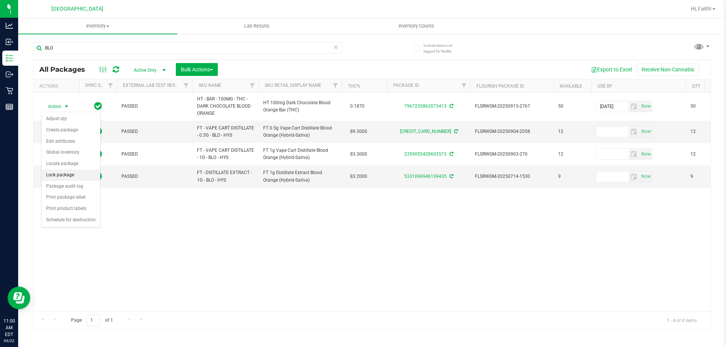
click at [59, 177] on li "Lock package" at bounding box center [71, 175] width 59 height 11
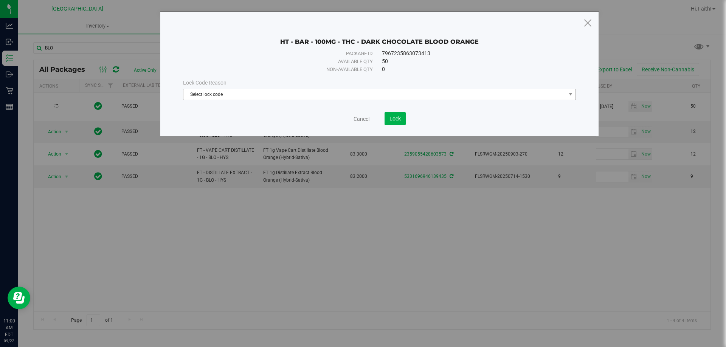
drag, startPoint x: 213, startPoint y: 102, endPoint x: 208, endPoint y: 96, distance: 8.0
click at [211, 102] on div "Lock Code Reason Select lock code Select lock code Newly Received Administrativ…" at bounding box center [379, 89] width 404 height 33
click at [208, 96] on span "Select lock code" at bounding box center [374, 94] width 383 height 11
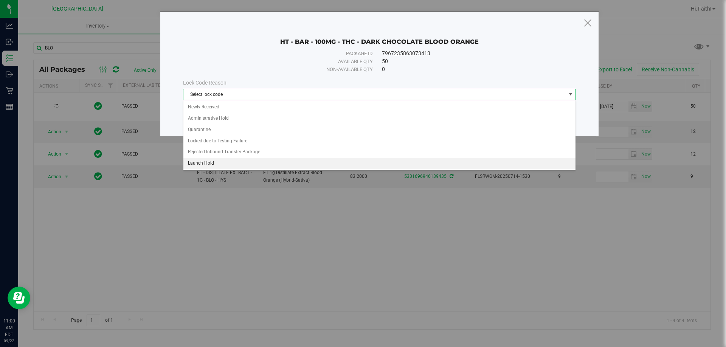
click at [223, 164] on li "Launch Hold" at bounding box center [379, 163] width 392 height 11
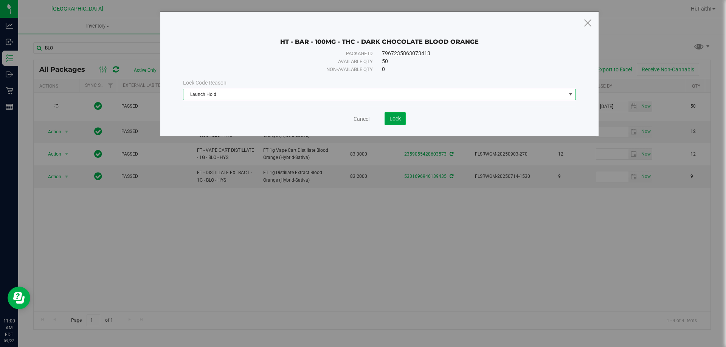
click at [398, 122] on button "Lock" at bounding box center [395, 118] width 21 height 13
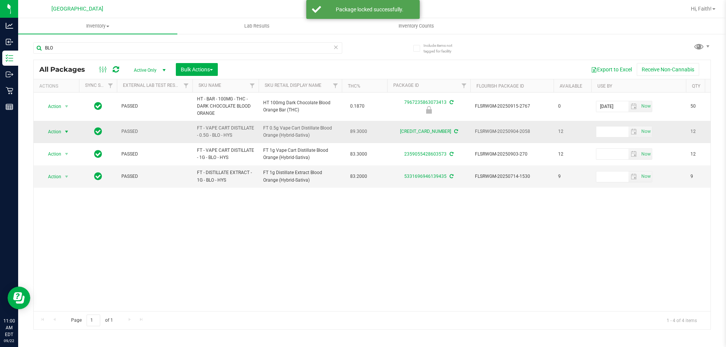
click at [66, 132] on span "select" at bounding box center [67, 132] width 6 height 6
click at [60, 203] on li "Lock package" at bounding box center [71, 200] width 59 height 11
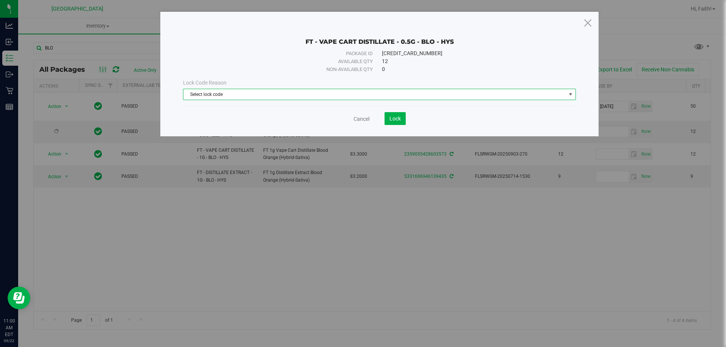
click at [236, 90] on span "Select lock code" at bounding box center [374, 94] width 383 height 11
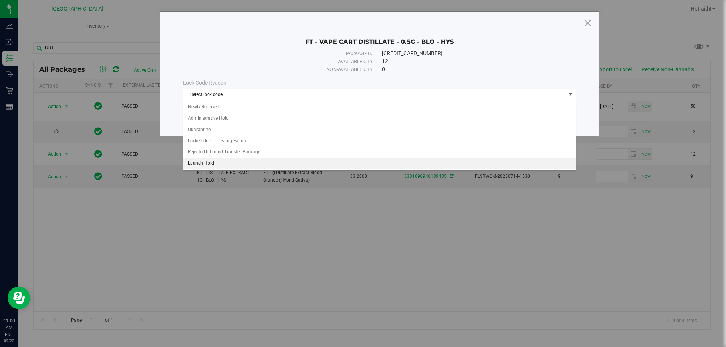
click at [204, 165] on li "Launch Hold" at bounding box center [379, 163] width 392 height 11
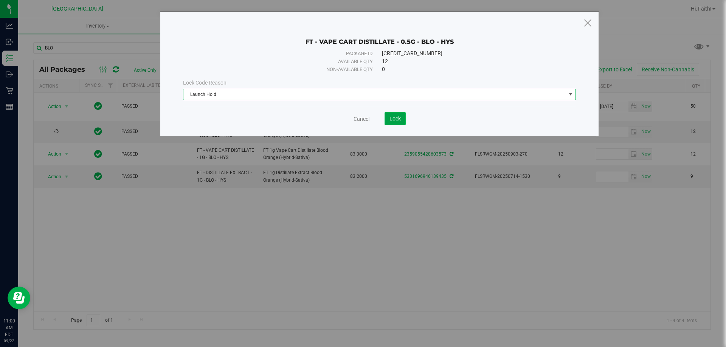
click at [394, 123] on button "Lock" at bounding box center [395, 118] width 21 height 13
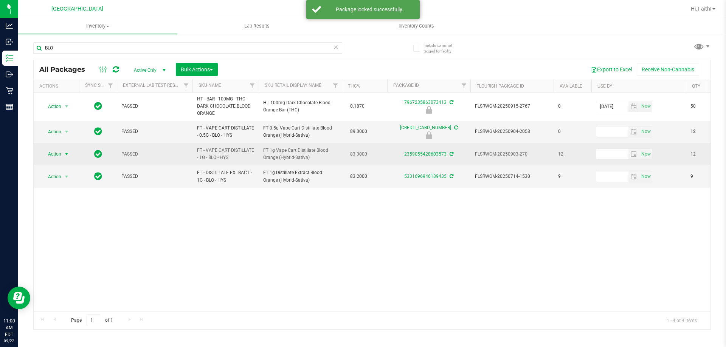
click at [70, 155] on span "select" at bounding box center [66, 154] width 9 height 11
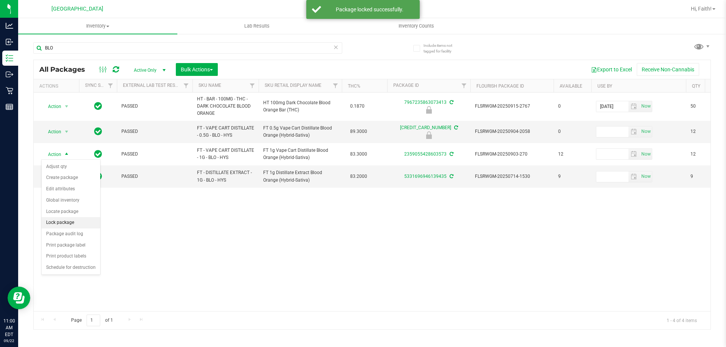
click at [70, 223] on li "Lock package" at bounding box center [71, 222] width 59 height 11
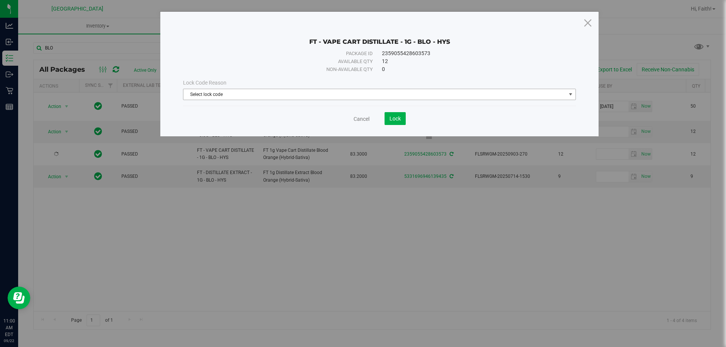
click at [295, 92] on span "Select lock code" at bounding box center [374, 94] width 383 height 11
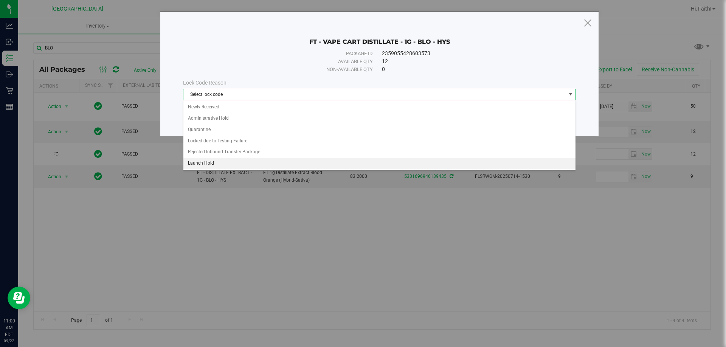
click at [220, 166] on li "Launch Hold" at bounding box center [379, 163] width 392 height 11
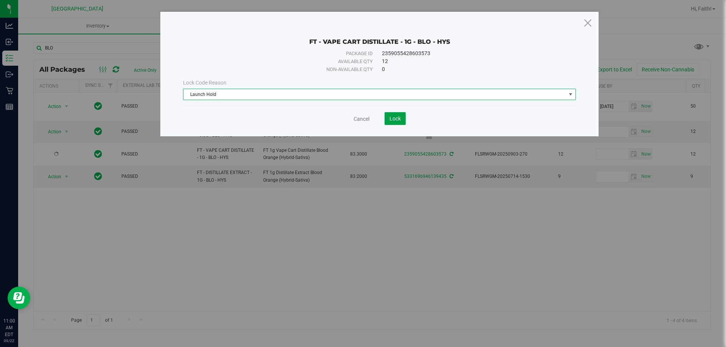
click at [404, 118] on button "Lock" at bounding box center [395, 118] width 21 height 13
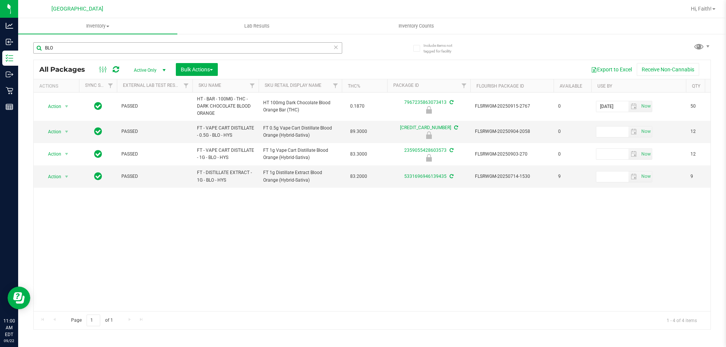
click at [163, 38] on div "BLO" at bounding box center [202, 48] width 339 height 24
click at [166, 50] on input "BLO" at bounding box center [187, 47] width 309 height 11
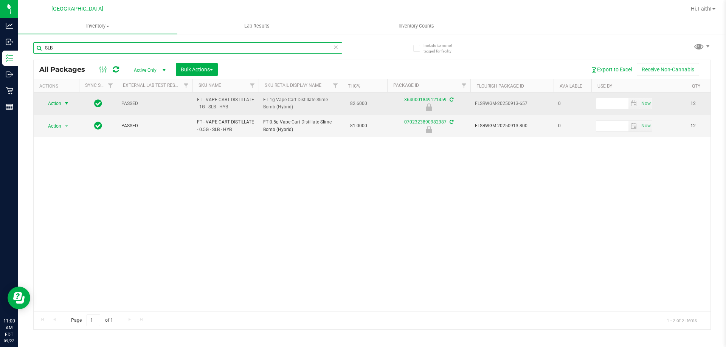
type input "SLB"
click at [66, 102] on span "select" at bounding box center [67, 104] width 6 height 6
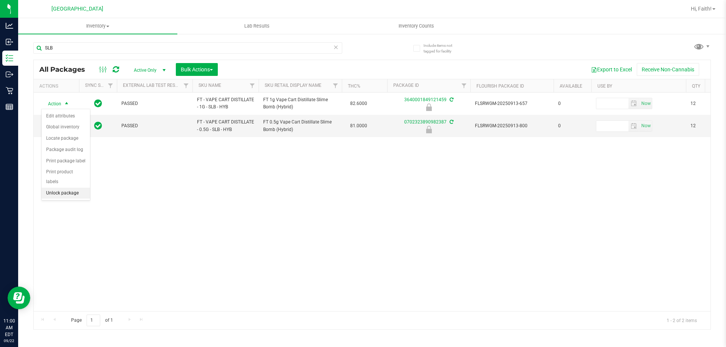
click at [64, 188] on li "Unlock package" at bounding box center [66, 193] width 48 height 11
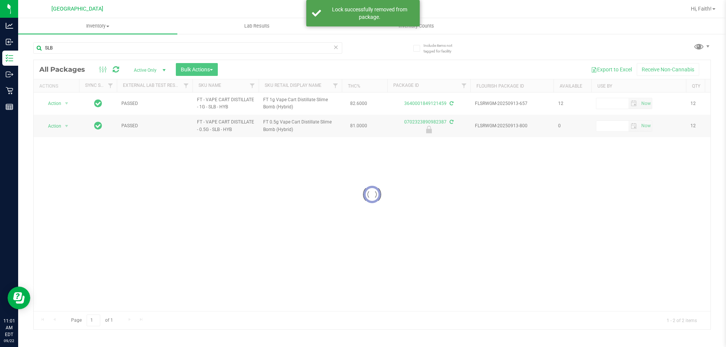
click at [50, 129] on div at bounding box center [372, 195] width 677 height 270
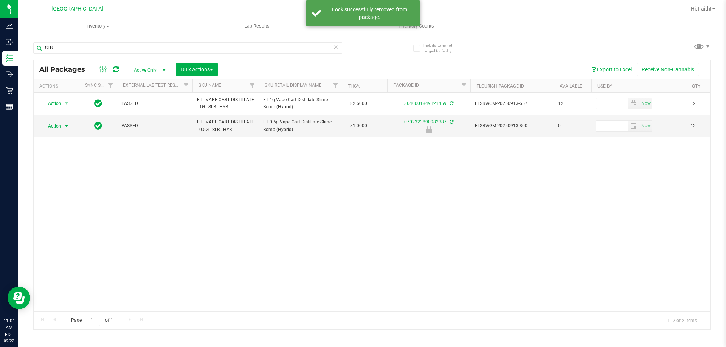
click at [60, 126] on span "Action" at bounding box center [51, 126] width 20 height 11
click at [64, 210] on li "Unlock package" at bounding box center [66, 215] width 48 height 11
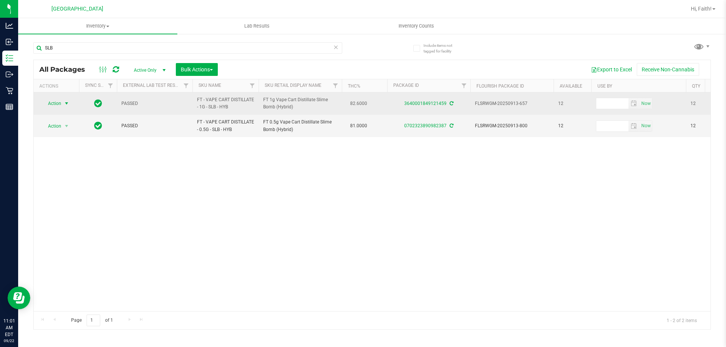
click at [56, 101] on span "Action" at bounding box center [51, 103] width 20 height 11
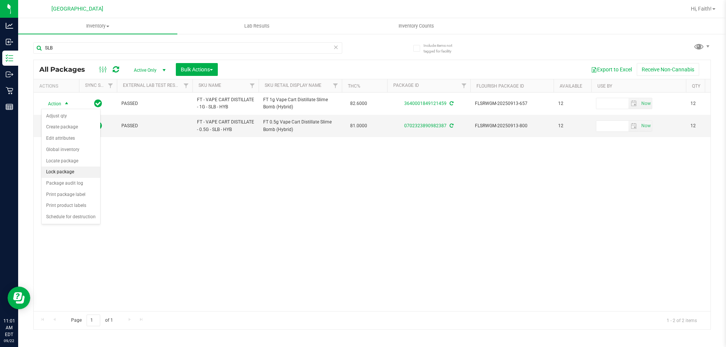
click at [60, 173] on li "Lock package" at bounding box center [71, 172] width 59 height 11
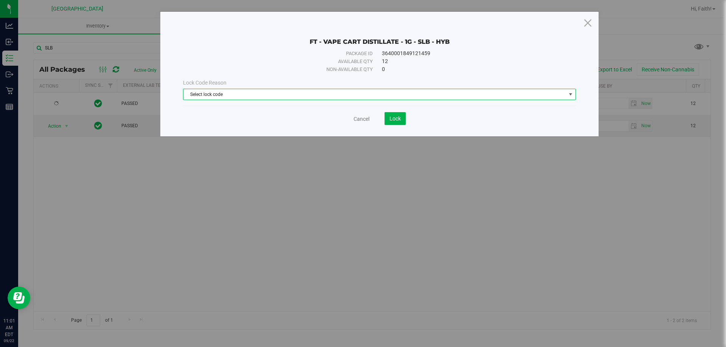
click at [189, 98] on span "Select lock code" at bounding box center [374, 94] width 383 height 11
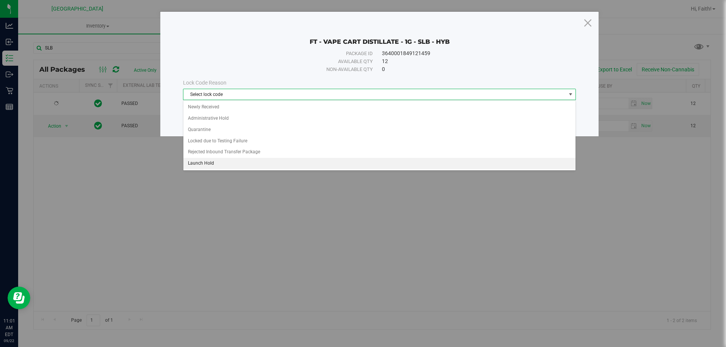
click at [203, 166] on li "Launch Hold" at bounding box center [379, 163] width 392 height 11
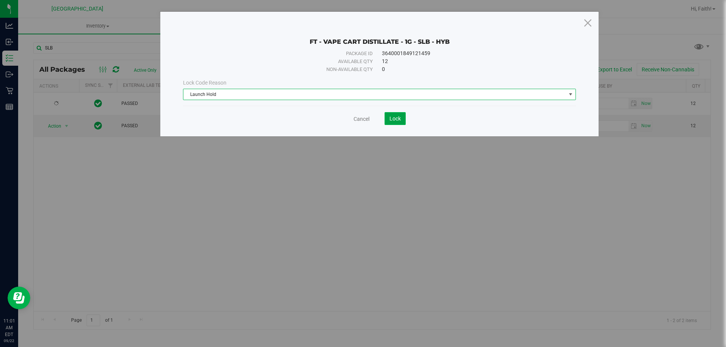
click at [402, 119] on button "Lock" at bounding box center [395, 118] width 21 height 13
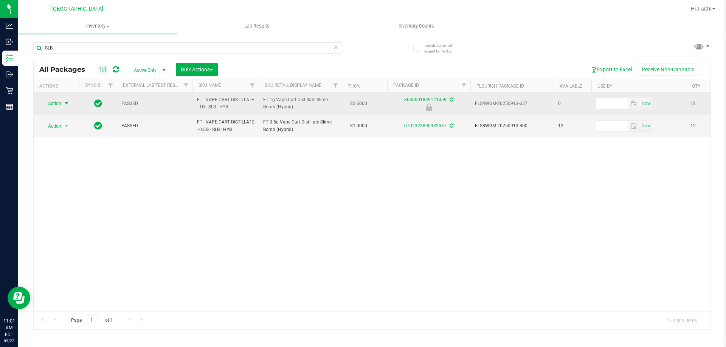
click at [65, 101] on span "select" at bounding box center [67, 104] width 6 height 6
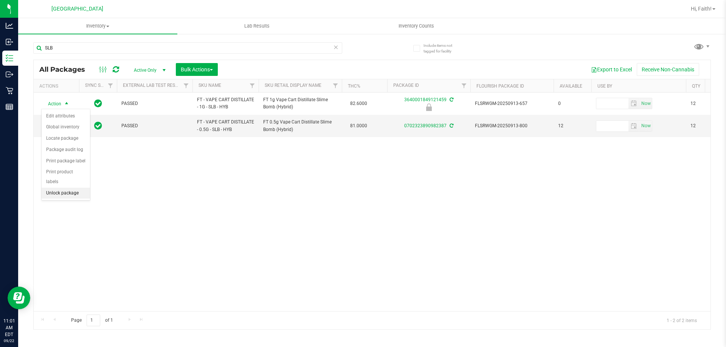
click at [56, 188] on li "Unlock package" at bounding box center [66, 193] width 48 height 11
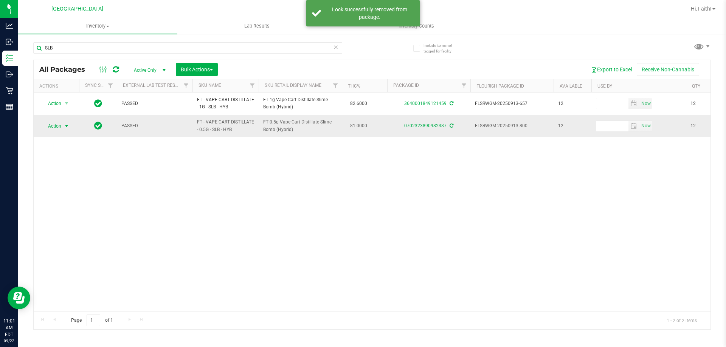
click at [56, 123] on span "Action" at bounding box center [51, 126] width 20 height 11
click at [65, 193] on li "Lock package" at bounding box center [71, 194] width 59 height 11
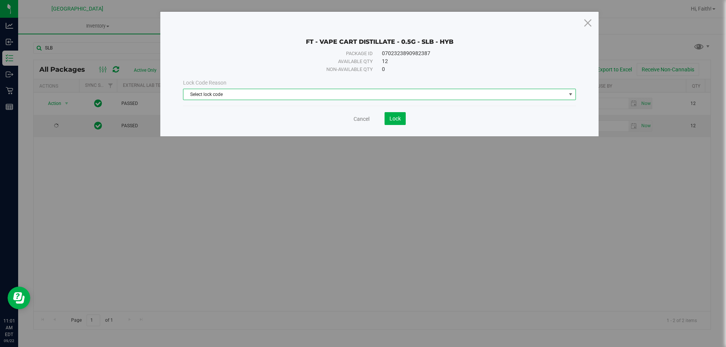
click at [197, 98] on span "Select lock code" at bounding box center [374, 94] width 383 height 11
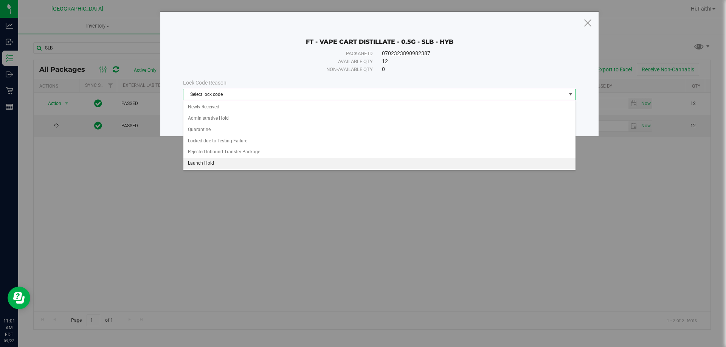
click at [213, 161] on li "Launch Hold" at bounding box center [379, 163] width 392 height 11
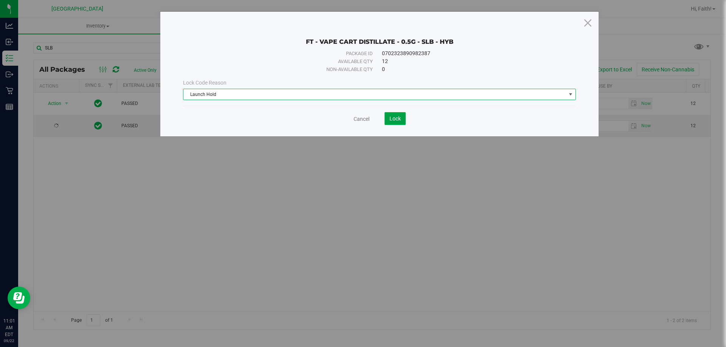
click at [397, 120] on span "Lock" at bounding box center [394, 119] width 11 height 6
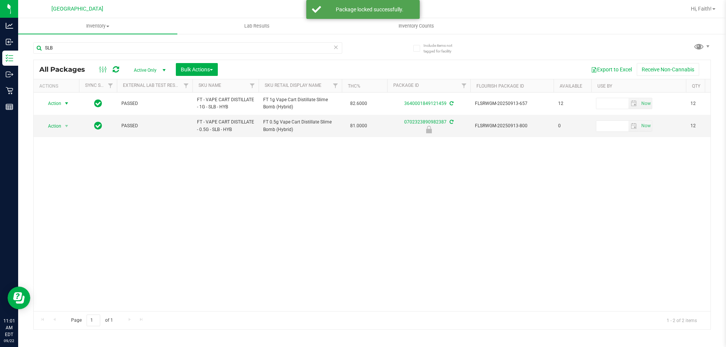
click at [53, 102] on span "Action" at bounding box center [51, 103] width 20 height 11
click at [74, 174] on li "Lock package" at bounding box center [71, 172] width 59 height 11
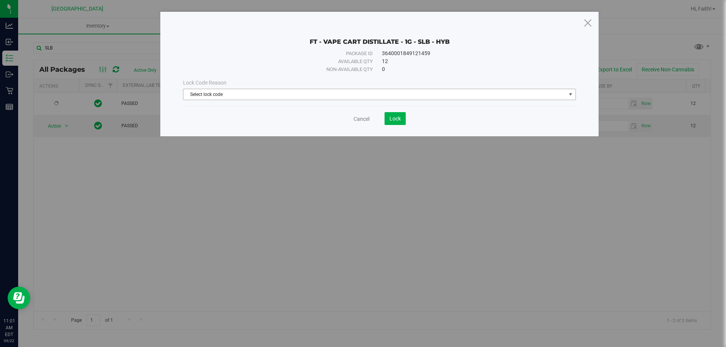
click at [240, 94] on span "Select lock code" at bounding box center [374, 94] width 383 height 11
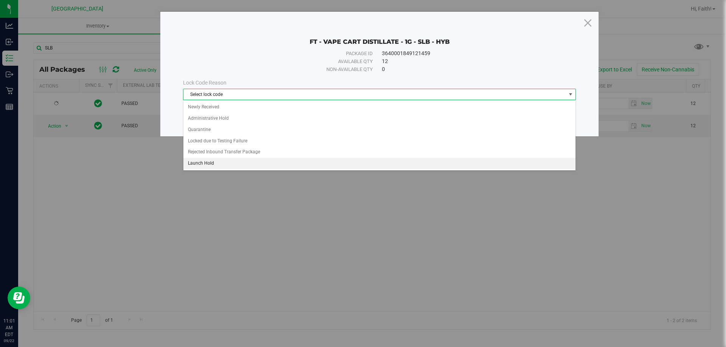
click at [221, 161] on li "Launch Hold" at bounding box center [379, 163] width 392 height 11
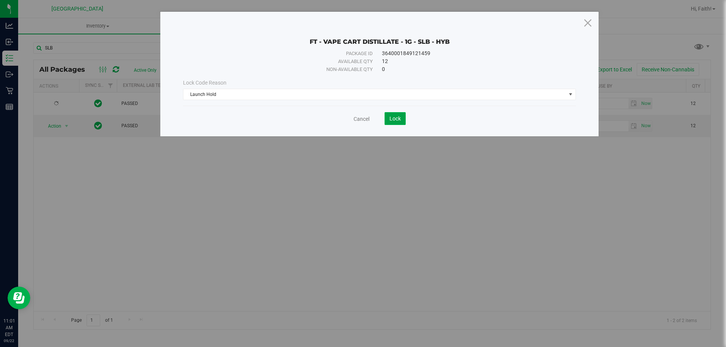
click at [399, 121] on span "Lock" at bounding box center [394, 119] width 11 height 6
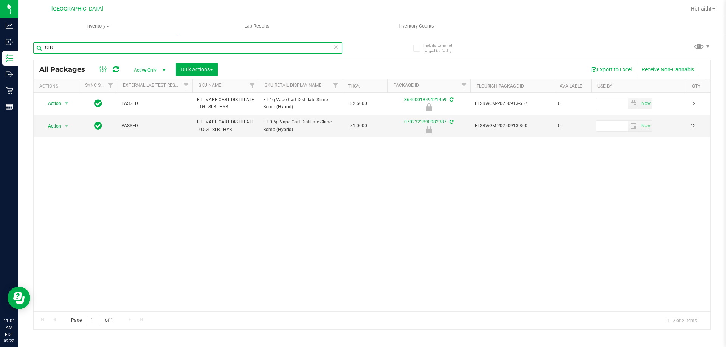
click at [60, 52] on input "SLB" at bounding box center [187, 47] width 309 height 11
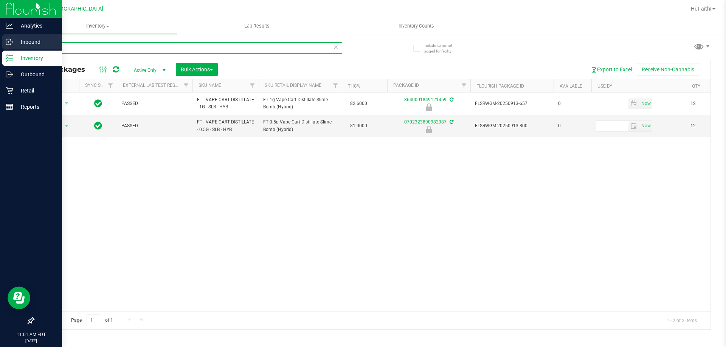
drag, startPoint x: 50, startPoint y: 52, endPoint x: 0, endPoint y: 46, distance: 49.9
click at [0, 40] on div "Analytics Inbound Inventory Outbound Retail Reports 11:01 AM EDT [DATE] 09/22 […" at bounding box center [363, 173] width 726 height 347
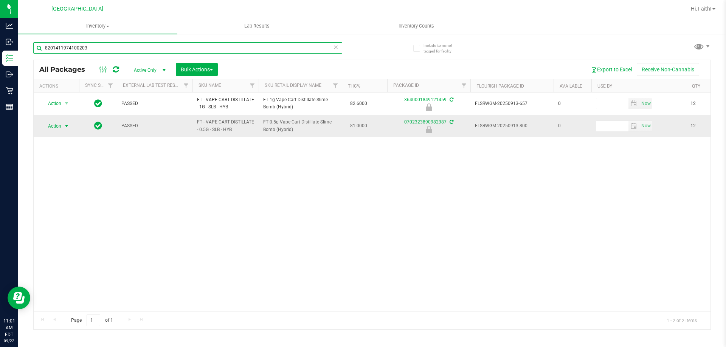
type input "8201411974100203"
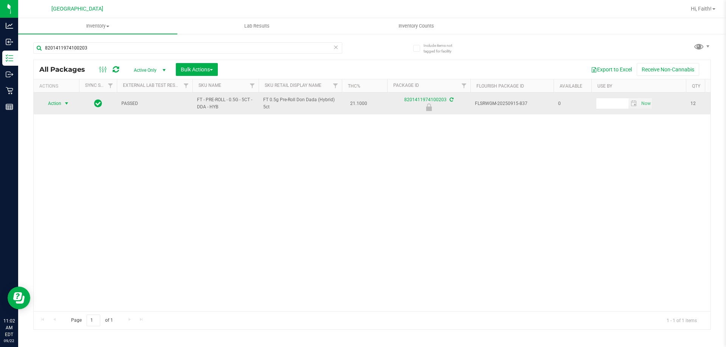
click at [56, 107] on span "Action" at bounding box center [51, 103] width 20 height 11
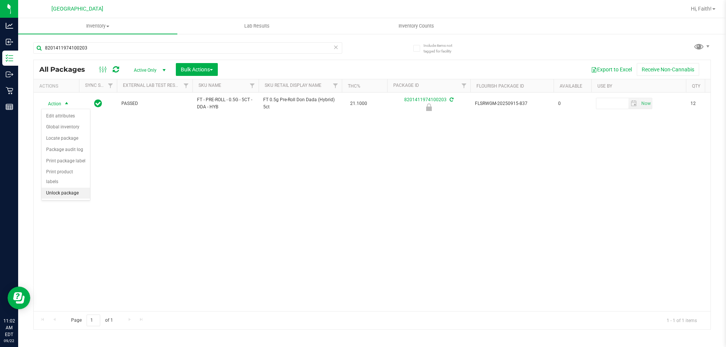
click at [74, 188] on li "Unlock package" at bounding box center [66, 193] width 48 height 11
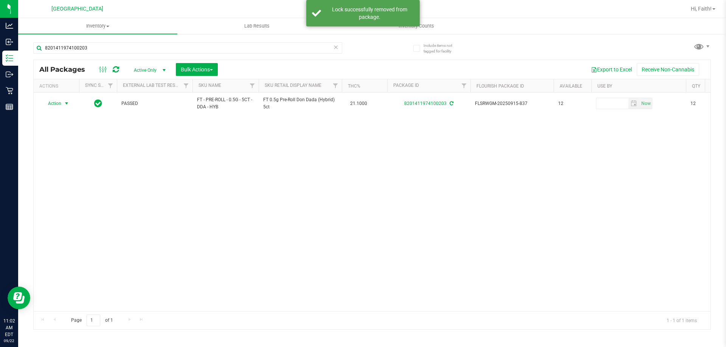
click at [56, 106] on span "Action" at bounding box center [51, 103] width 20 height 11
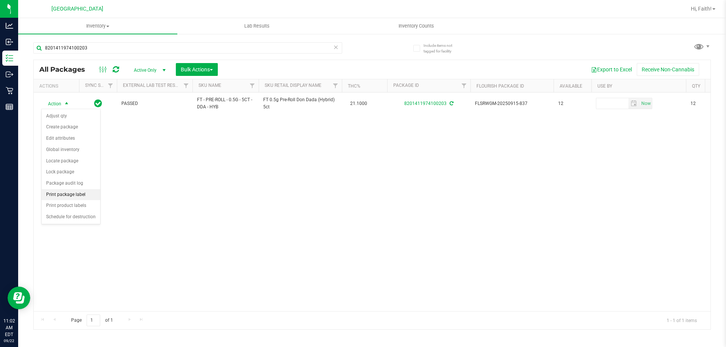
click at [64, 193] on li "Print package label" at bounding box center [71, 194] width 59 height 11
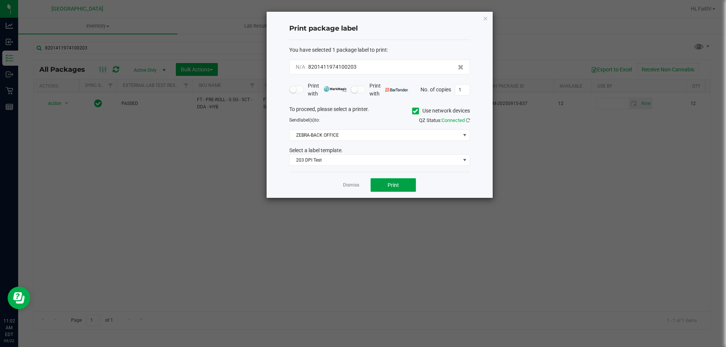
click at [405, 189] on button "Print" at bounding box center [393, 185] width 45 height 14
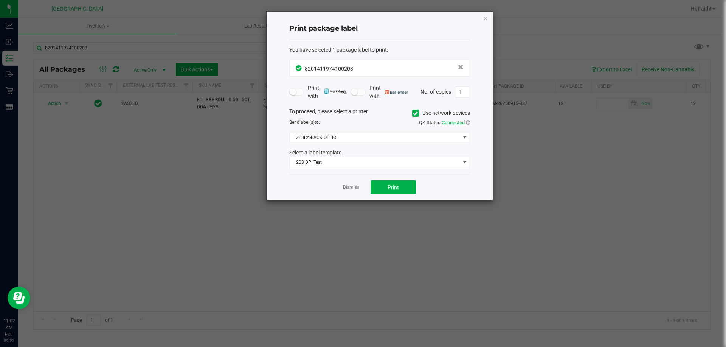
click at [488, 17] on div "Print package label You have selected 1 package label to print : 82014119741002…" at bounding box center [380, 106] width 226 height 189
click at [487, 18] on icon "button" at bounding box center [485, 18] width 5 height 9
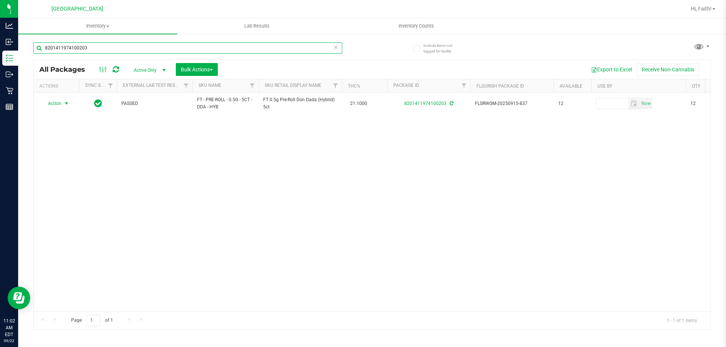
click at [242, 49] on input "8201411974100203" at bounding box center [187, 47] width 309 height 11
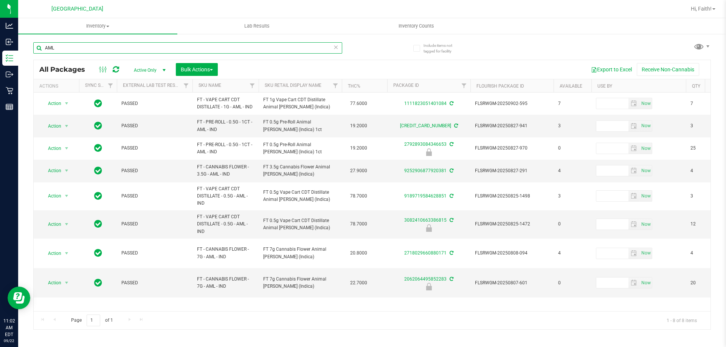
click at [179, 51] on input "AML" at bounding box center [187, 47] width 309 height 11
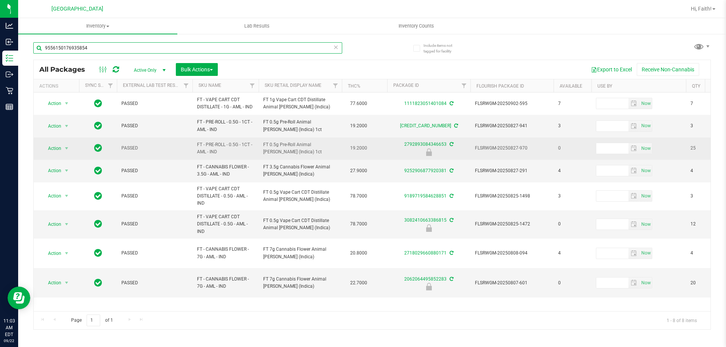
type input "9556150176935854"
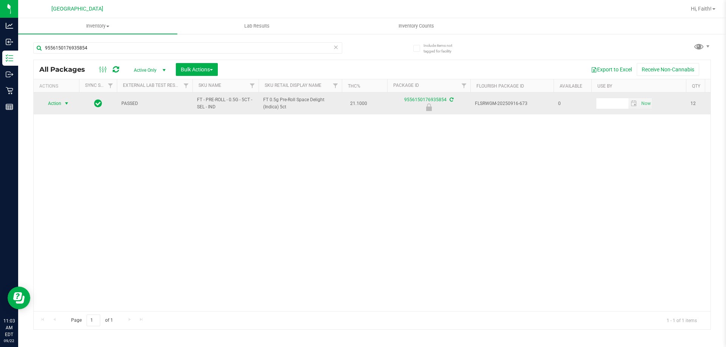
click at [49, 106] on span "Action" at bounding box center [51, 103] width 20 height 11
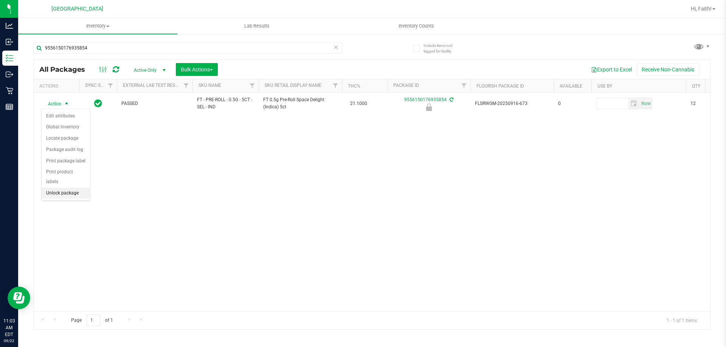
click at [67, 188] on li "Unlock package" at bounding box center [66, 193] width 48 height 11
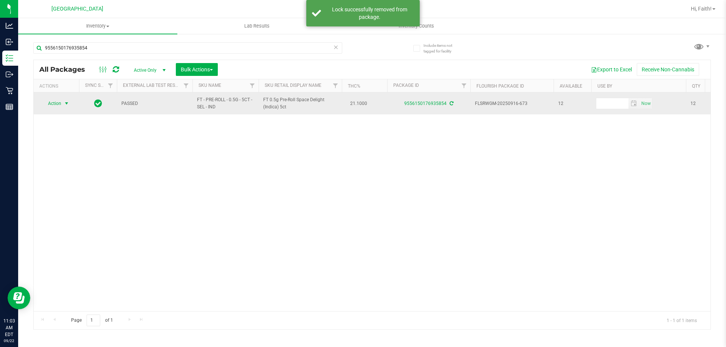
click at [43, 103] on span "Action" at bounding box center [51, 103] width 20 height 11
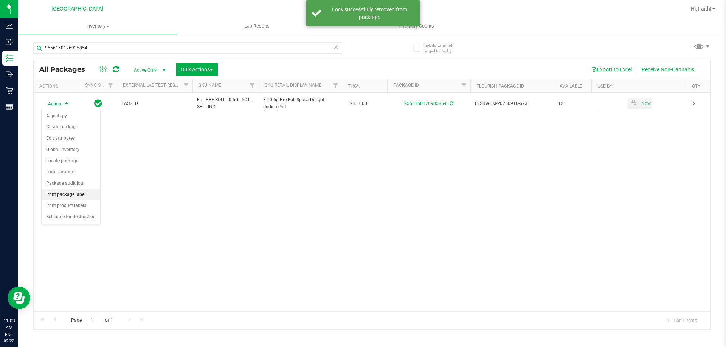
click at [73, 192] on li "Print package label" at bounding box center [71, 194] width 59 height 11
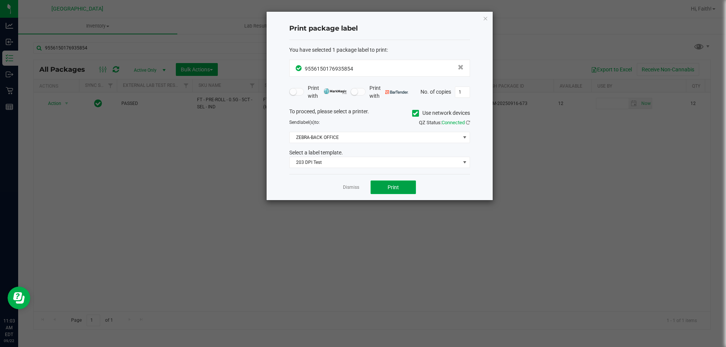
click at [396, 187] on span "Print" at bounding box center [393, 188] width 11 height 6
click at [483, 18] on icon "button" at bounding box center [485, 18] width 5 height 9
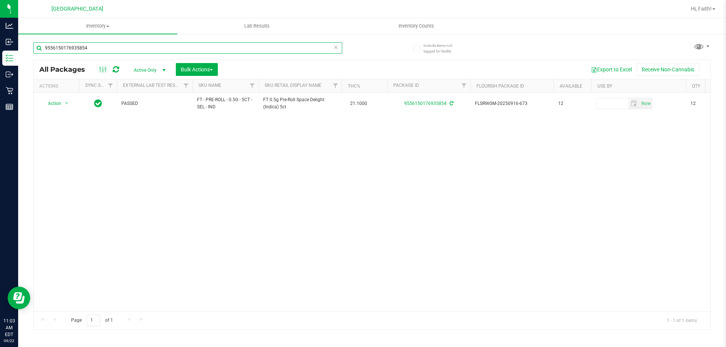
click at [242, 49] on input "9556150176935854" at bounding box center [187, 47] width 309 height 11
type input "9560980487032139"
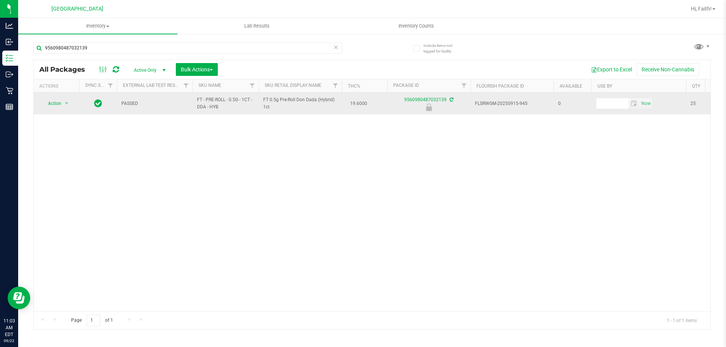
click at [53, 101] on span "Action" at bounding box center [51, 103] width 20 height 11
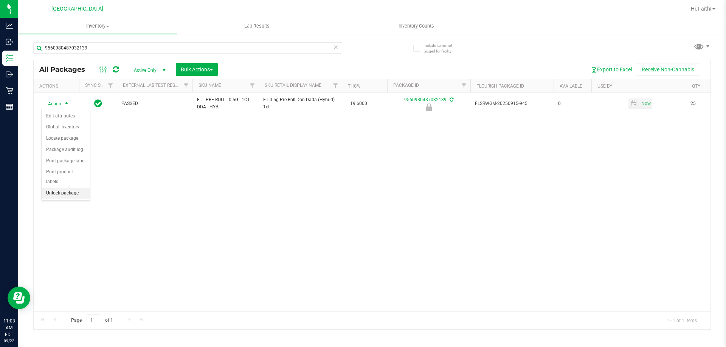
click at [70, 188] on li "Unlock package" at bounding box center [66, 193] width 48 height 11
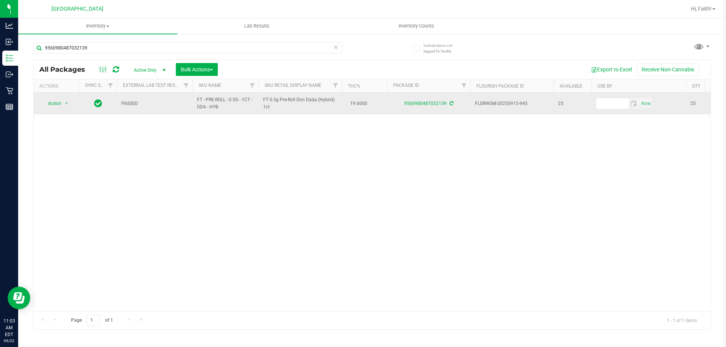
click at [57, 107] on span "Action" at bounding box center [51, 103] width 20 height 11
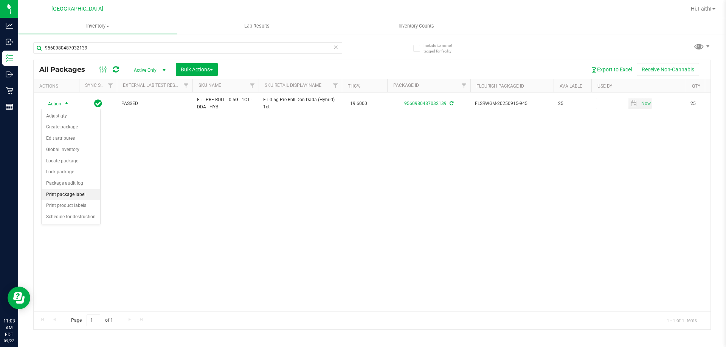
click at [72, 192] on li "Print package label" at bounding box center [71, 194] width 59 height 11
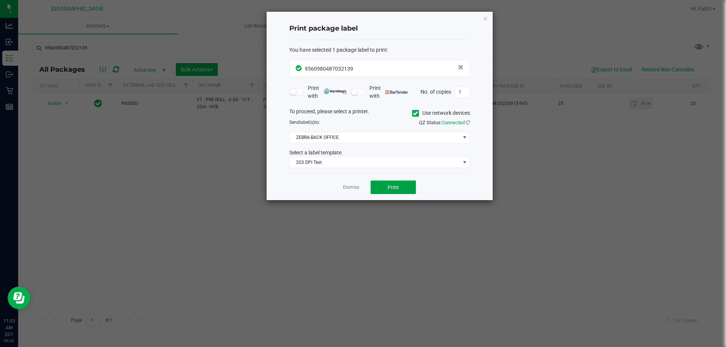
click at [391, 185] on span "Print" at bounding box center [393, 188] width 11 height 6
click at [484, 17] on icon "button" at bounding box center [485, 18] width 5 height 9
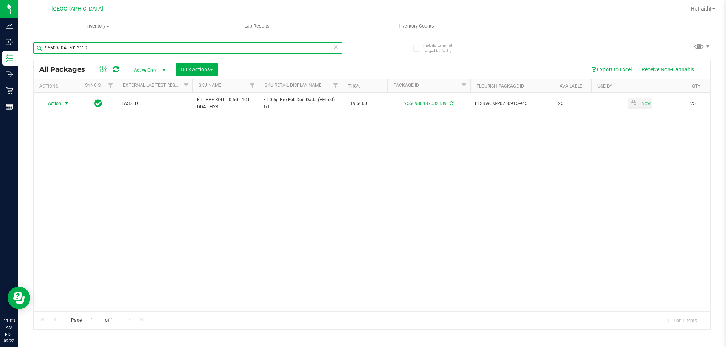
click at [245, 50] on input "9560980487032139" at bounding box center [187, 47] width 309 height 11
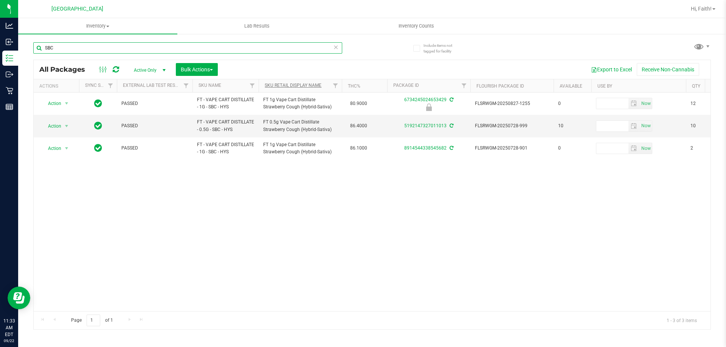
type input "SBC"
click at [272, 88] on link "Sku Retail Display Name" at bounding box center [293, 85] width 57 height 5
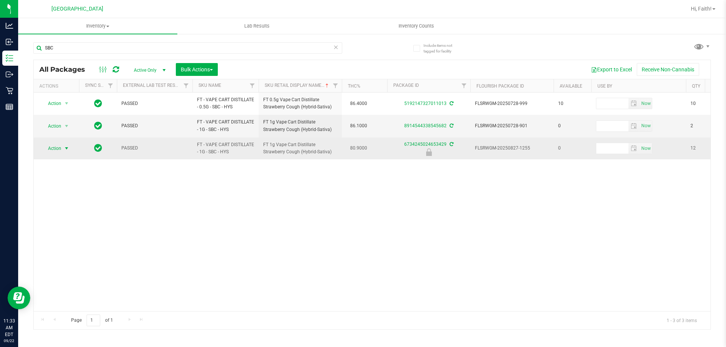
click at [56, 149] on span "Action" at bounding box center [51, 148] width 20 height 11
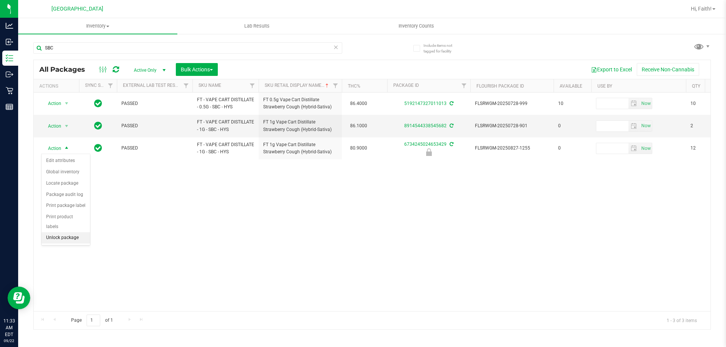
click at [54, 233] on li "Unlock package" at bounding box center [66, 238] width 48 height 11
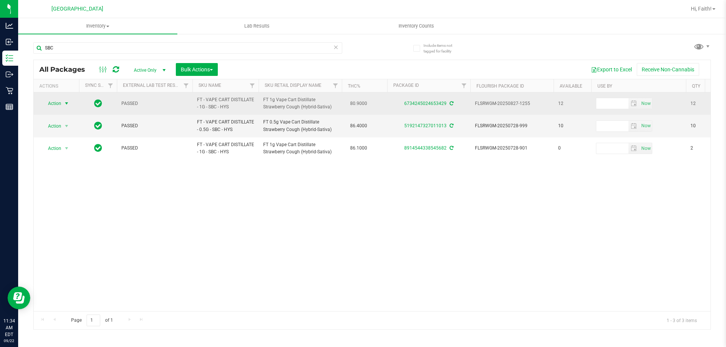
click at [51, 100] on span "Action" at bounding box center [51, 103] width 20 height 11
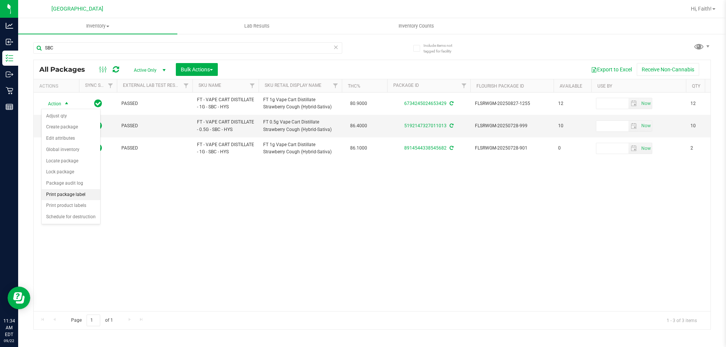
click at [70, 195] on li "Print package label" at bounding box center [71, 194] width 59 height 11
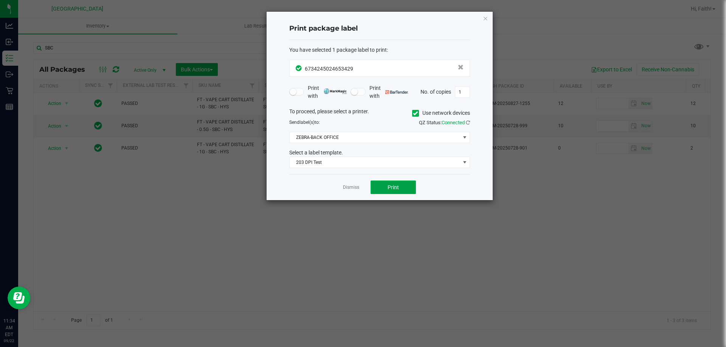
click at [398, 194] on button "Print" at bounding box center [393, 188] width 45 height 14
click at [484, 16] on icon "button" at bounding box center [485, 18] width 5 height 9
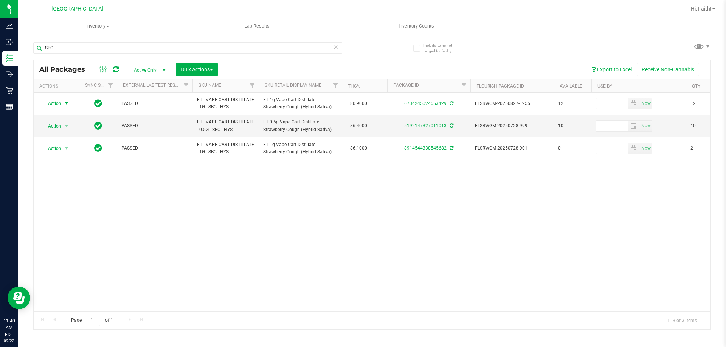
click at [336, 47] on icon at bounding box center [335, 46] width 5 height 9
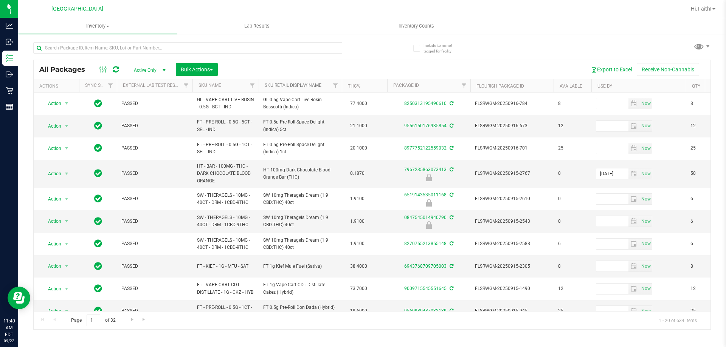
click at [299, 86] on link "Sku Retail Display Name" at bounding box center [293, 85] width 57 height 5
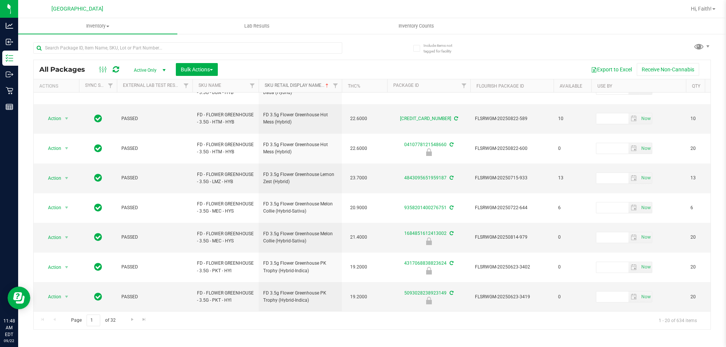
scroll to position [236, 0]
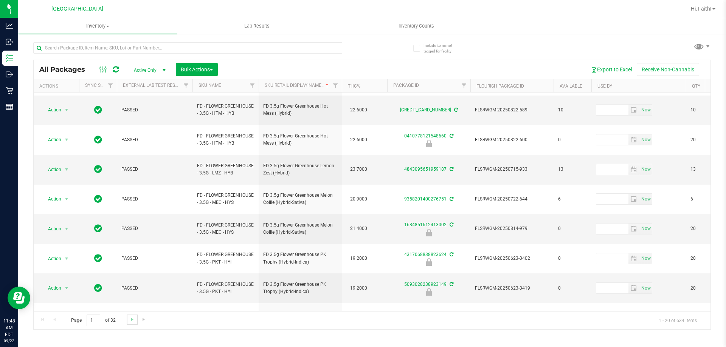
click at [130, 324] on link "Go to the next page" at bounding box center [132, 320] width 11 height 10
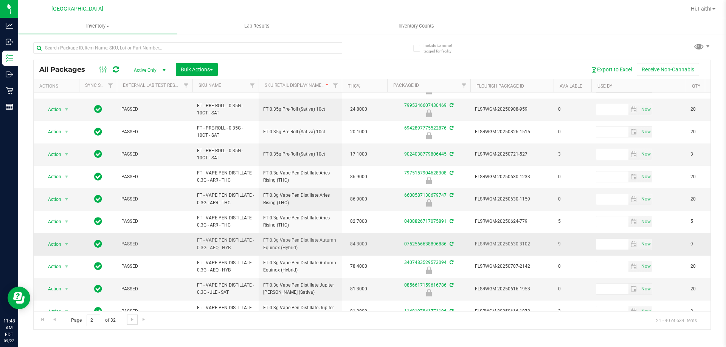
scroll to position [236, 0]
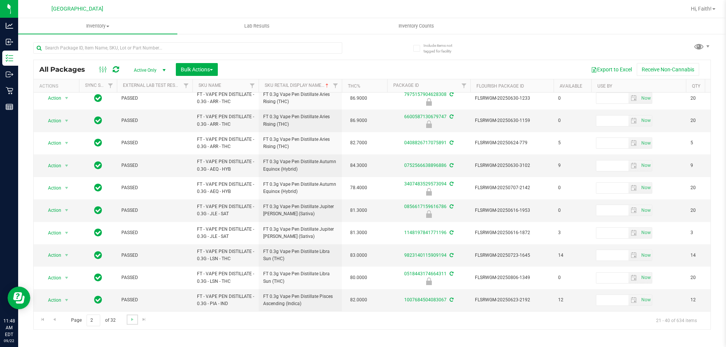
click at [128, 323] on link "Go to the next page" at bounding box center [132, 320] width 11 height 10
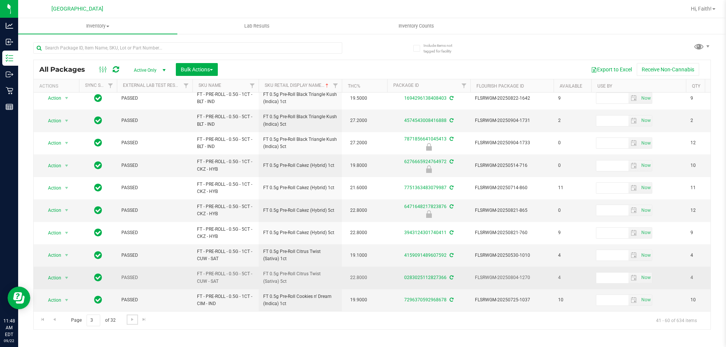
scroll to position [236, 0]
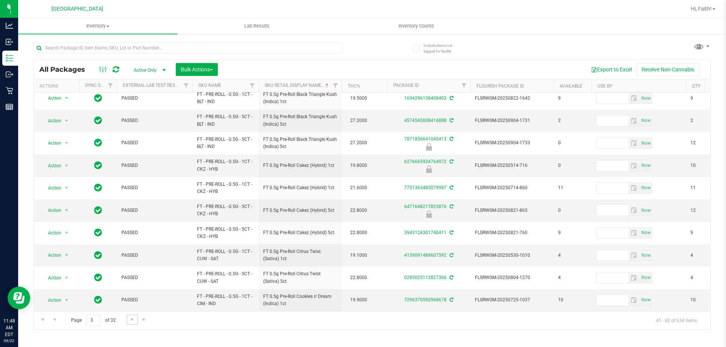
click at [130, 315] on link "Go to the next page" at bounding box center [132, 320] width 11 height 10
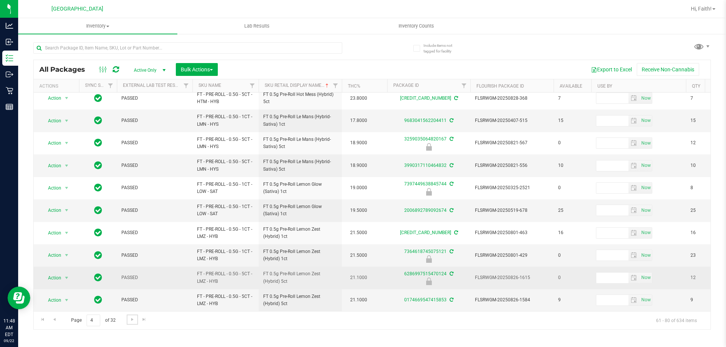
scroll to position [236, 0]
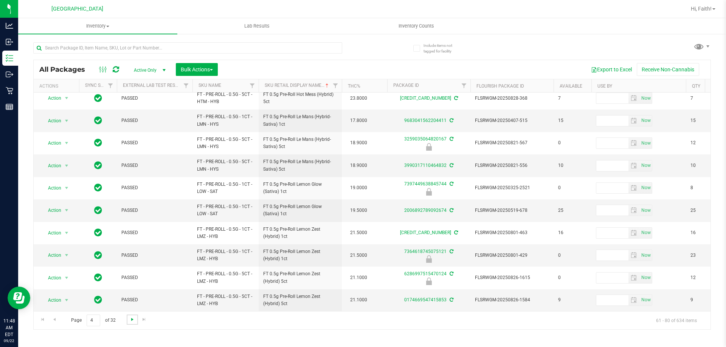
click at [132, 318] on span "Go to the next page" at bounding box center [132, 320] width 6 height 6
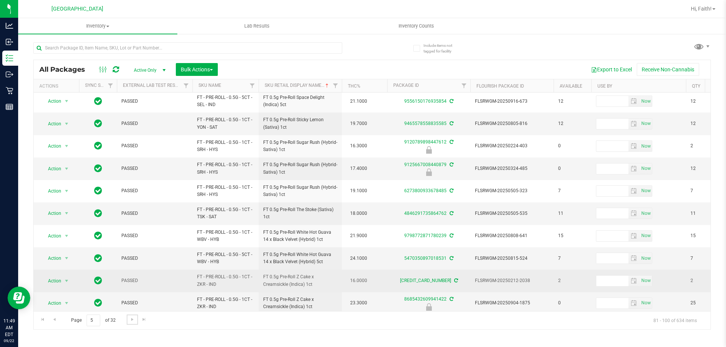
scroll to position [236, 0]
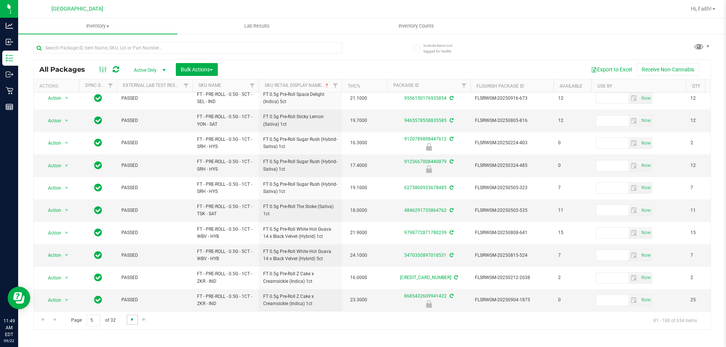
click at [132, 321] on span "Go to the next page" at bounding box center [132, 320] width 6 height 6
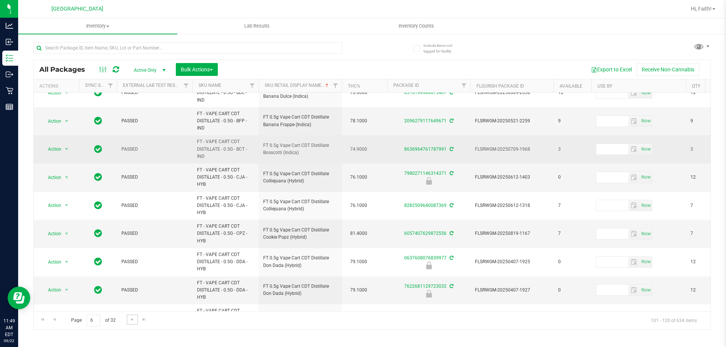
scroll to position [76, 0]
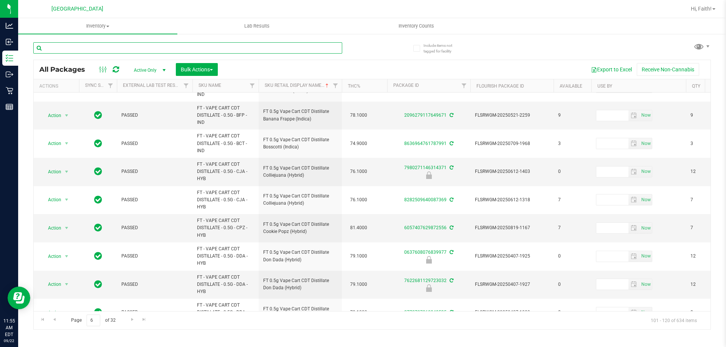
click at [150, 48] on input "text" at bounding box center [187, 47] width 309 height 11
type input "0207755007839650"
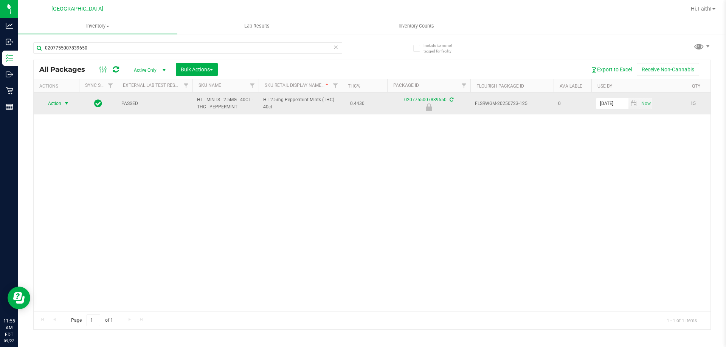
click at [58, 105] on span "Action" at bounding box center [51, 103] width 20 height 11
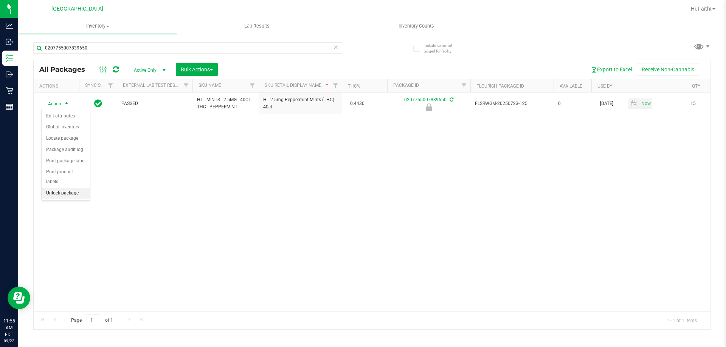
click at [73, 188] on li "Unlock package" at bounding box center [66, 193] width 48 height 11
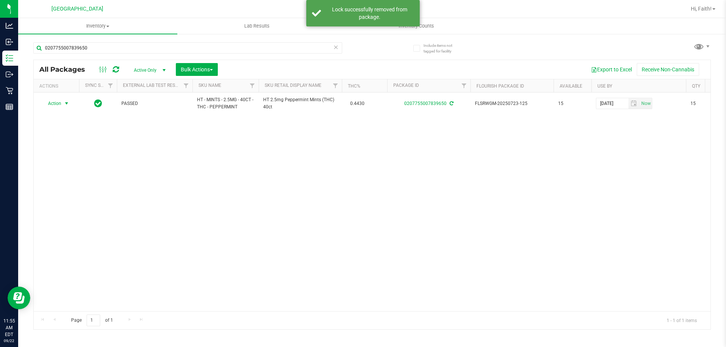
click at [58, 104] on span "Action" at bounding box center [51, 103] width 20 height 11
click at [70, 191] on li "Print package label" at bounding box center [71, 194] width 59 height 11
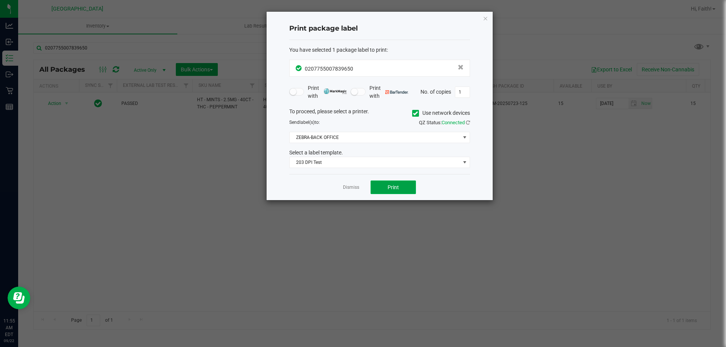
click at [390, 190] on span "Print" at bounding box center [393, 188] width 11 height 6
click at [484, 20] on icon "button" at bounding box center [485, 18] width 5 height 9
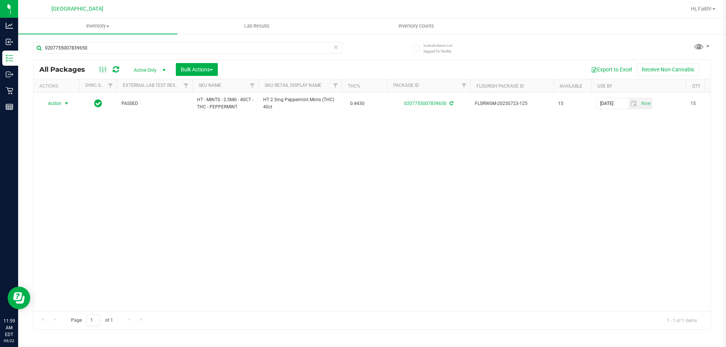
click at [337, 45] on icon at bounding box center [335, 46] width 5 height 9
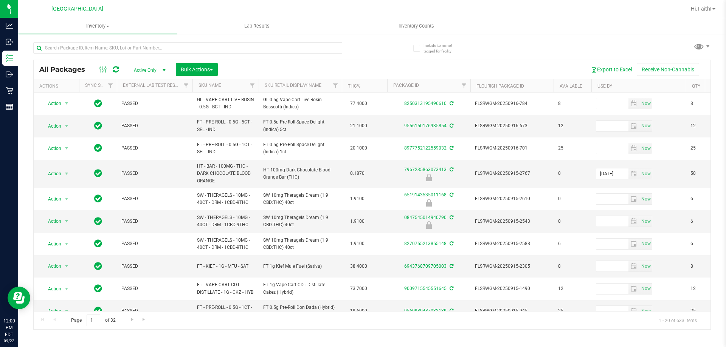
click at [293, 90] on th "Sku Retail Display Name" at bounding box center [300, 85] width 83 height 13
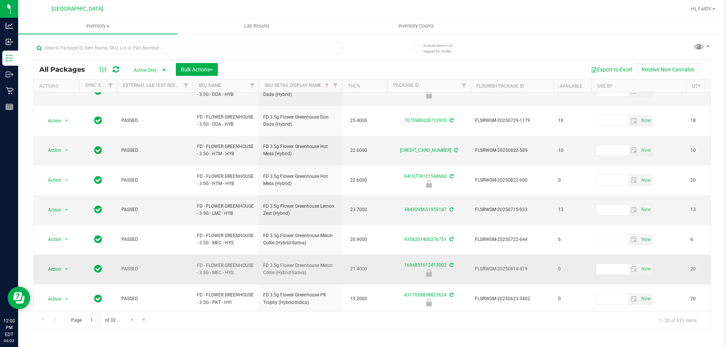
scroll to position [236, 0]
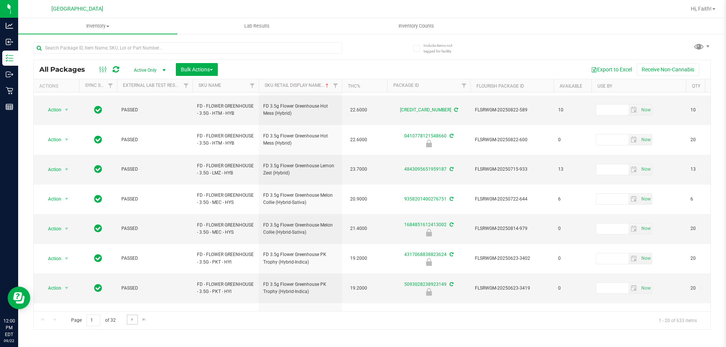
click at [128, 322] on link "Go to the next page" at bounding box center [132, 320] width 11 height 10
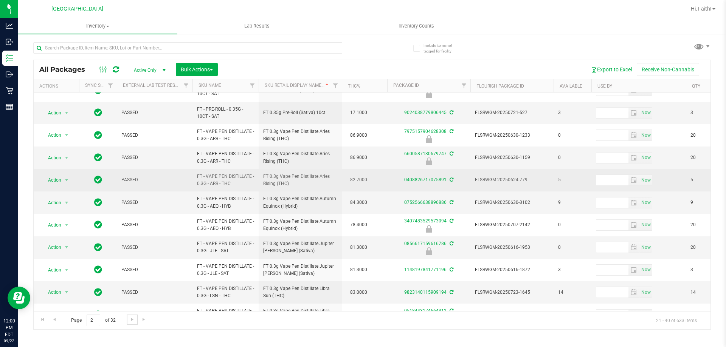
scroll to position [236, 0]
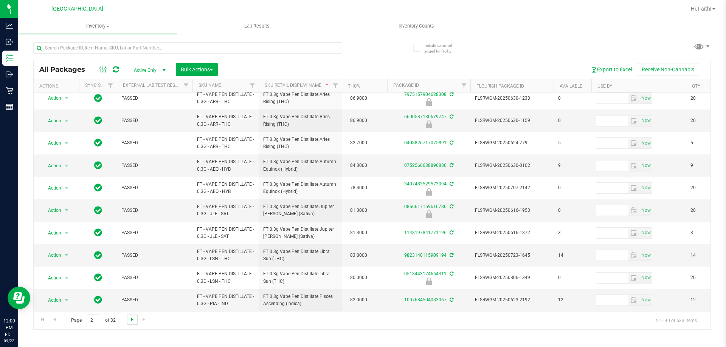
click at [129, 317] on span "Go to the next page" at bounding box center [132, 320] width 6 height 6
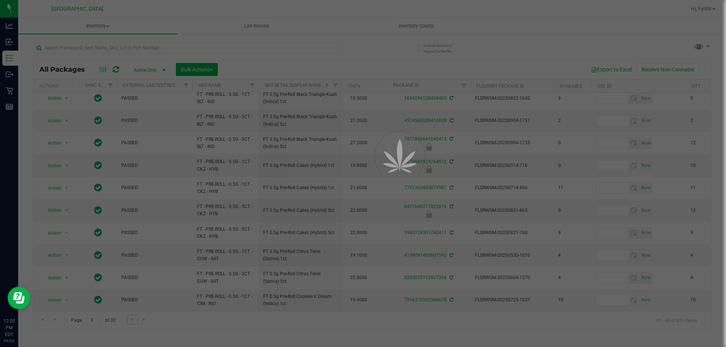
scroll to position [0, 0]
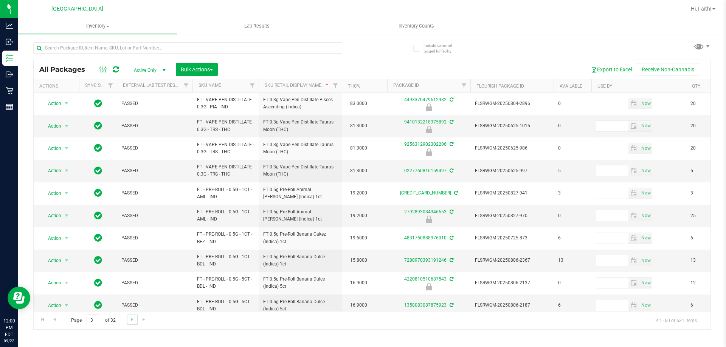
click at [131, 323] on link "Go to the next page" at bounding box center [132, 320] width 11 height 10
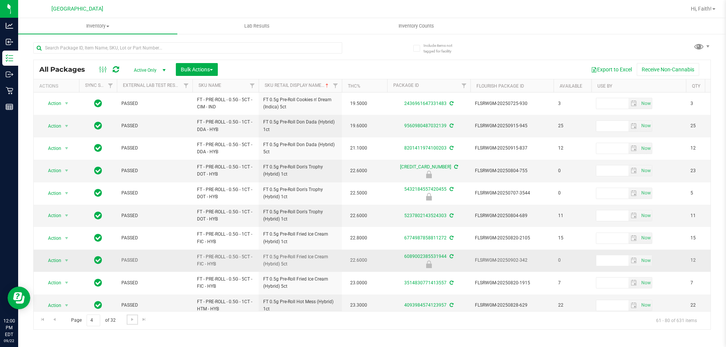
scroll to position [236, 0]
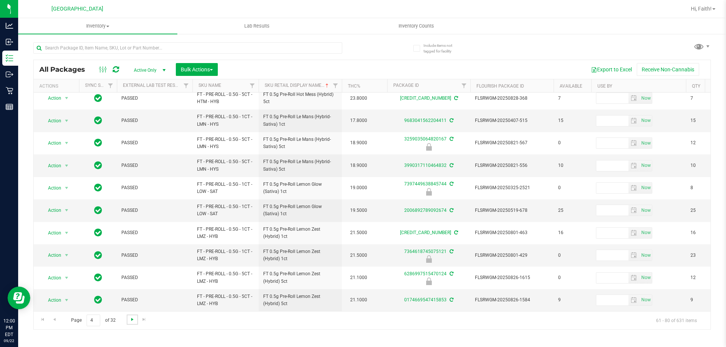
click at [130, 321] on span "Go to the next page" at bounding box center [132, 320] width 6 height 6
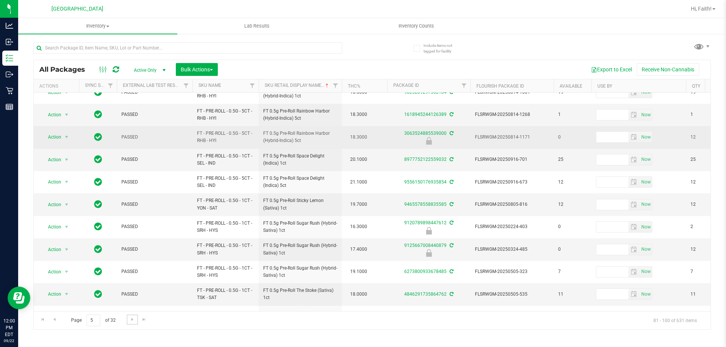
scroll to position [236, 0]
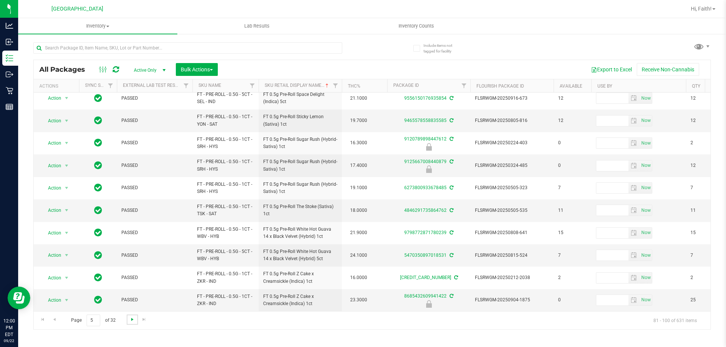
click at [130, 318] on span "Go to the next page" at bounding box center [132, 320] width 6 height 6
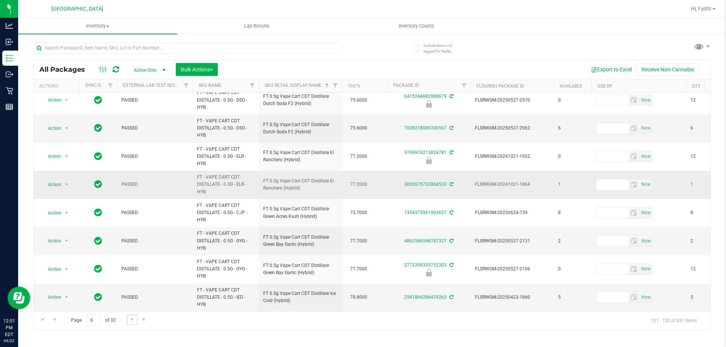
scroll to position [351, 0]
click at [130, 321] on span "Go to the next page" at bounding box center [132, 320] width 6 height 6
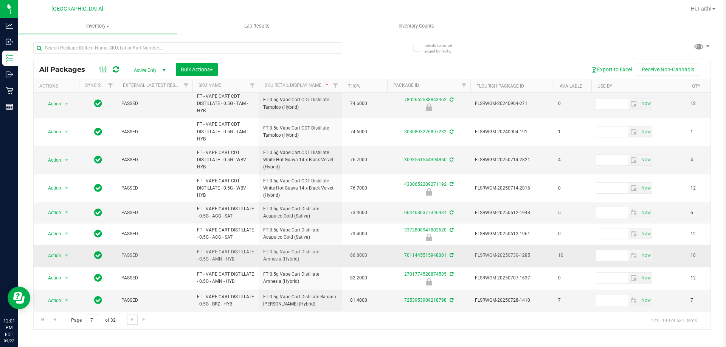
scroll to position [319, 0]
click at [131, 319] on span "Go to the next page" at bounding box center [132, 320] width 6 height 6
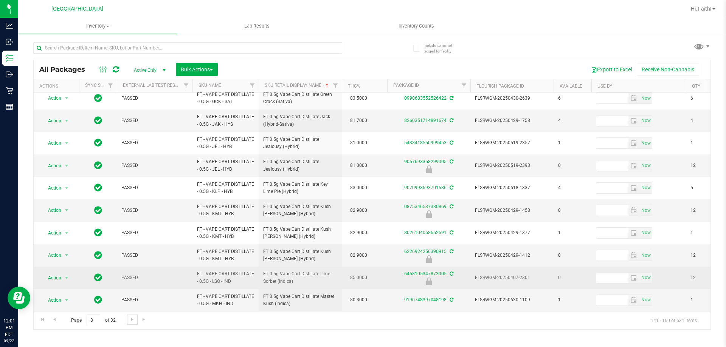
scroll to position [236, 0]
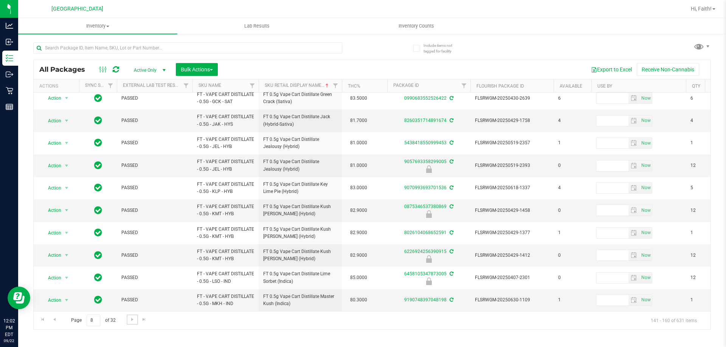
drag, startPoint x: 133, startPoint y: 319, endPoint x: 240, endPoint y: 341, distance: 109.8
click at [133, 319] on span "Go to the next page" at bounding box center [132, 320] width 6 height 6
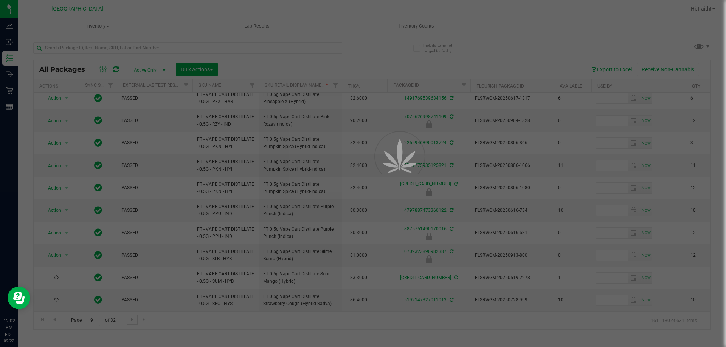
scroll to position [0, 0]
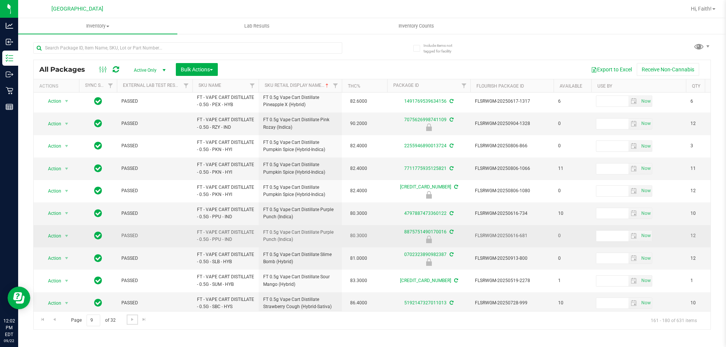
scroll to position [236, 0]
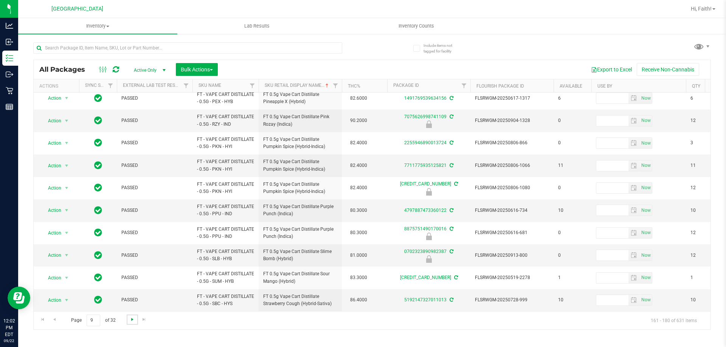
click at [132, 320] on span "Go to the next page" at bounding box center [132, 320] width 6 height 6
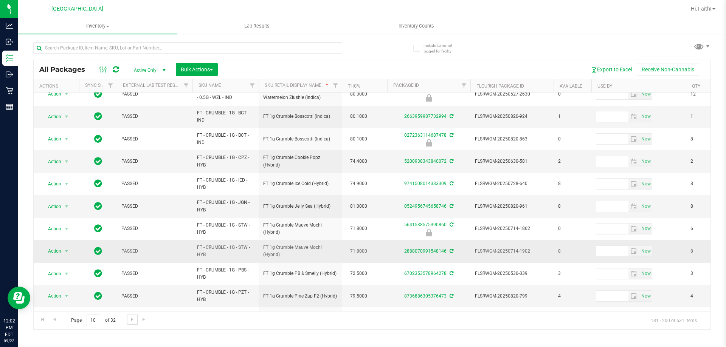
scroll to position [250, 0]
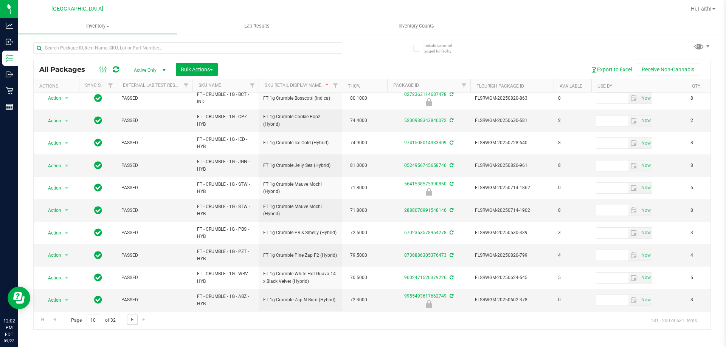
click at [132, 318] on span "Go to the next page" at bounding box center [132, 320] width 6 height 6
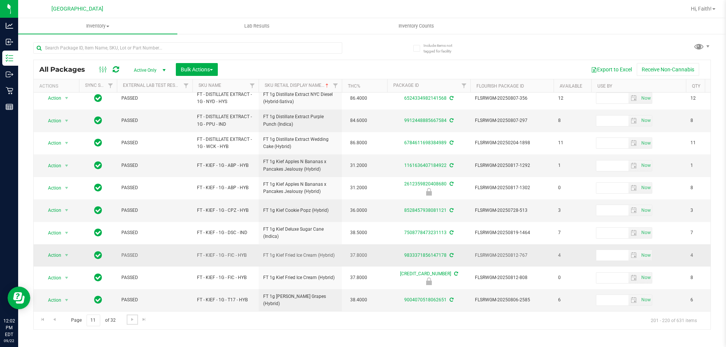
scroll to position [236, 0]
click at [135, 319] on link "Go to the next page" at bounding box center [132, 320] width 11 height 10
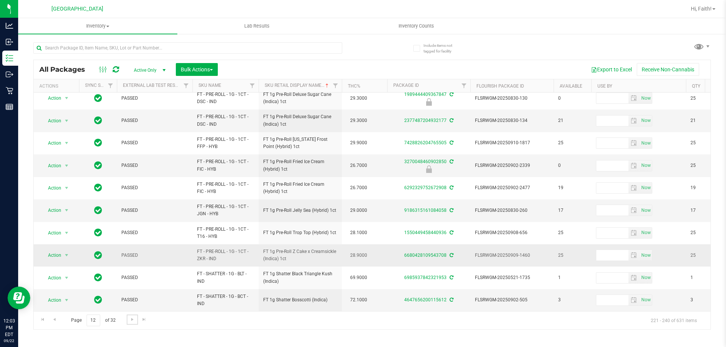
scroll to position [236, 0]
click at [132, 322] on span "Go to the next page" at bounding box center [132, 320] width 6 height 6
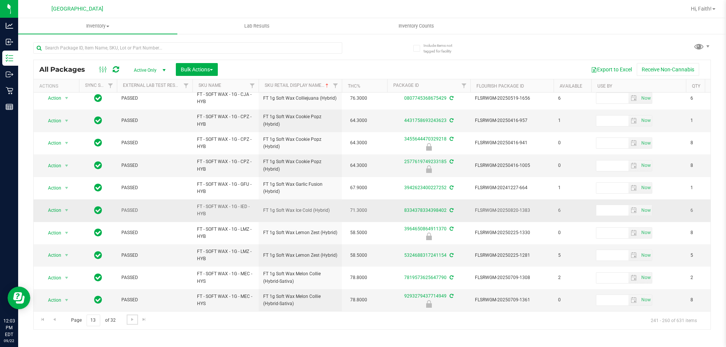
scroll to position [236, 0]
click at [128, 321] on link "Go to the next page" at bounding box center [132, 320] width 11 height 10
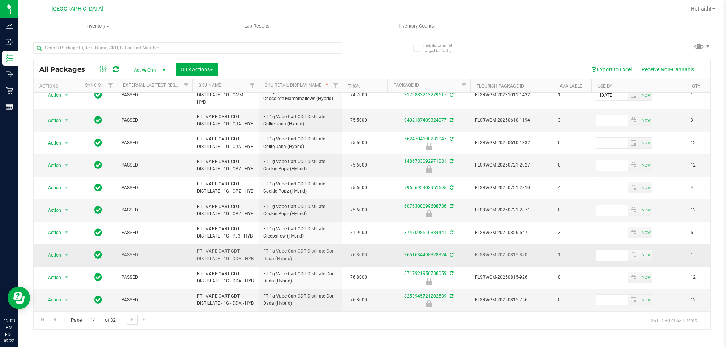
scroll to position [282, 0]
click at [130, 322] on span "Go to the next page" at bounding box center [132, 320] width 6 height 6
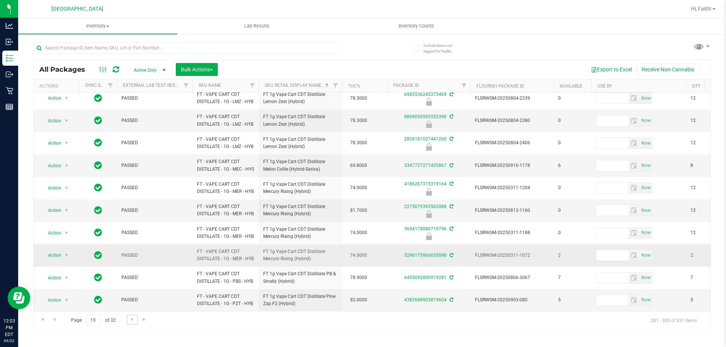
scroll to position [293, 0]
click at [131, 321] on span "Go to the next page" at bounding box center [132, 320] width 6 height 6
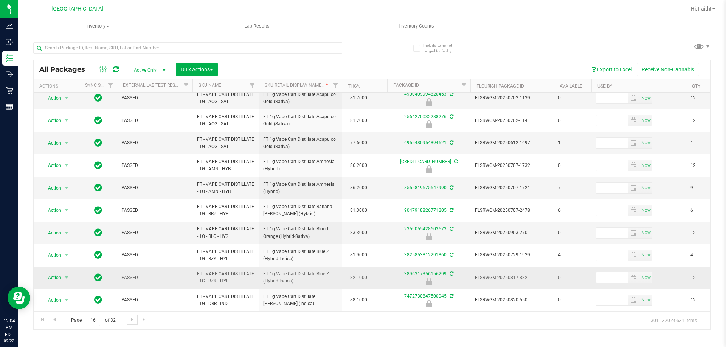
scroll to position [253, 0]
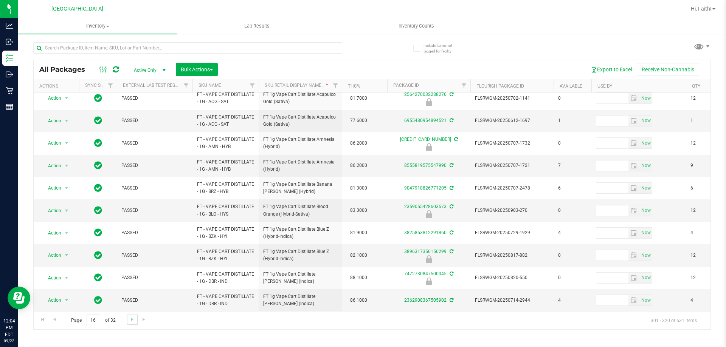
click at [127, 320] on link "Go to the next page" at bounding box center [132, 320] width 11 height 10
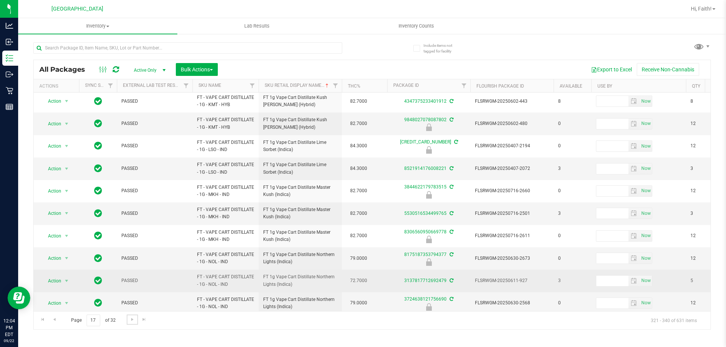
scroll to position [236, 0]
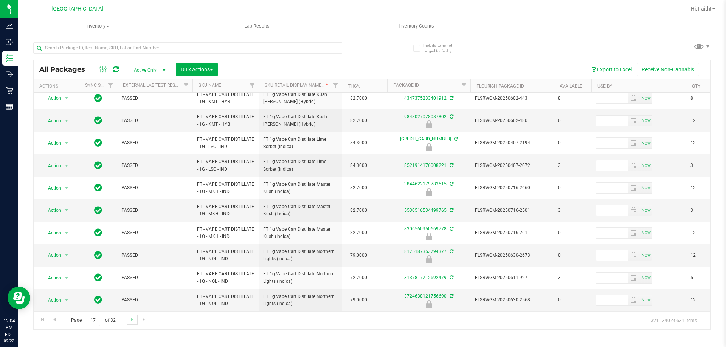
click at [131, 323] on link "Go to the next page" at bounding box center [132, 320] width 11 height 10
click at [128, 321] on link "Go to the next page" at bounding box center [132, 320] width 11 height 10
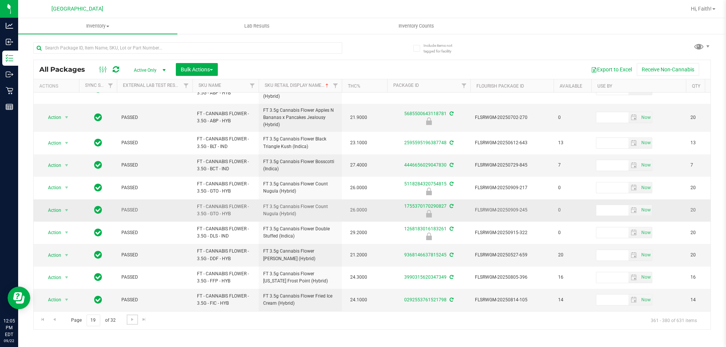
scroll to position [247, 0]
click at [135, 322] on link "Go to the next page" at bounding box center [132, 320] width 11 height 10
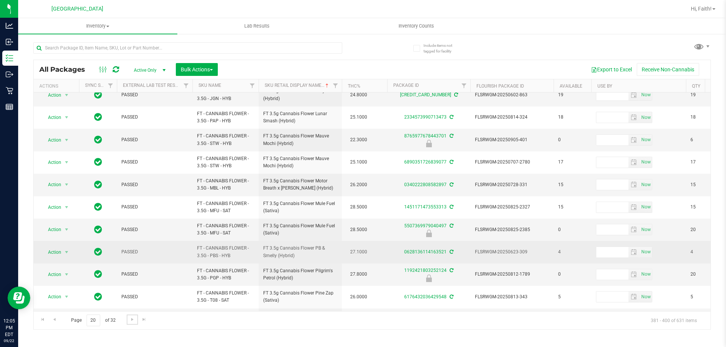
scroll to position [236, 0]
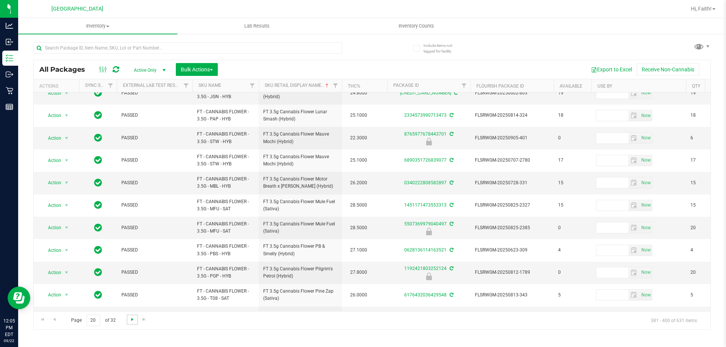
click at [132, 319] on span "Go to the next page" at bounding box center [132, 320] width 6 height 6
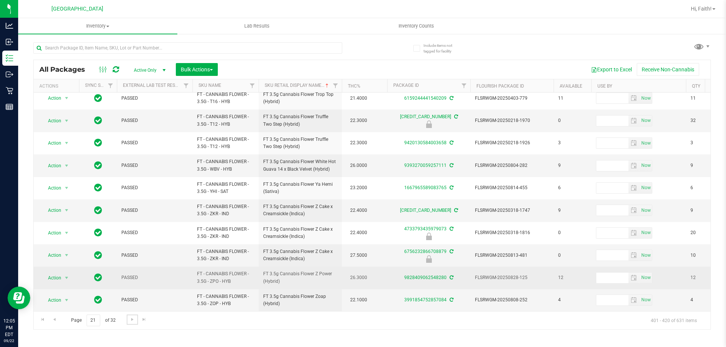
scroll to position [236, 0]
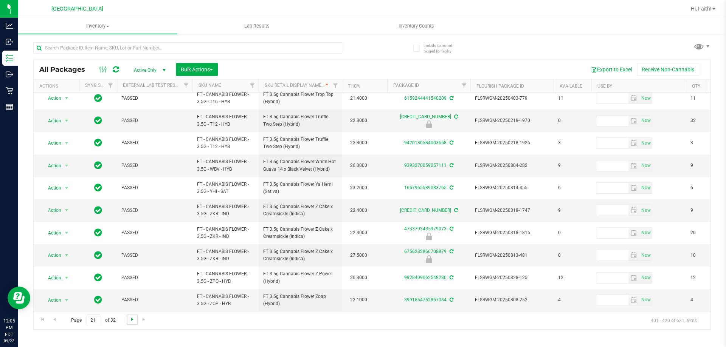
click at [133, 319] on span "Go to the next page" at bounding box center [132, 320] width 6 height 6
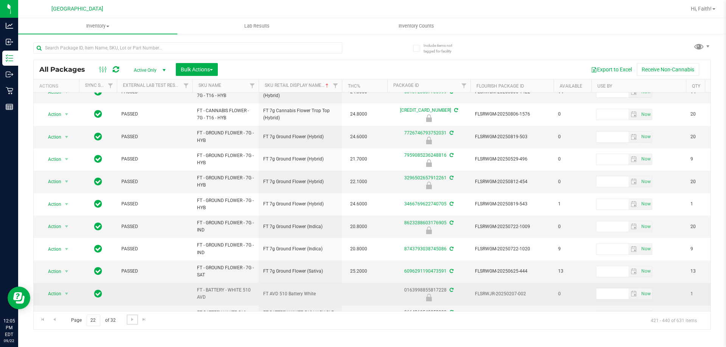
scroll to position [247, 0]
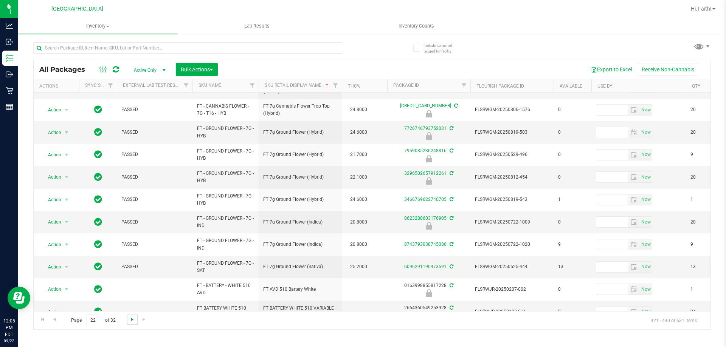
click at [132, 319] on span "Go to the next page" at bounding box center [132, 320] width 6 height 6
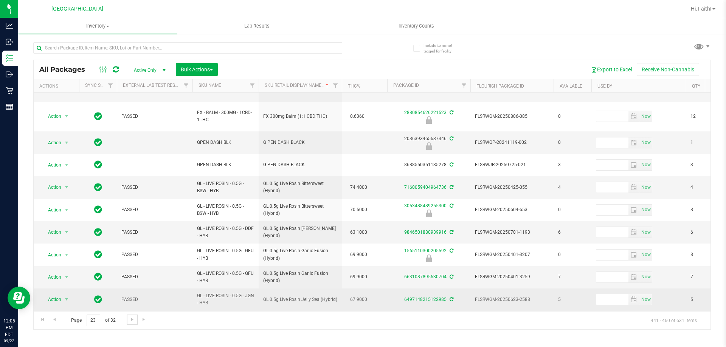
scroll to position [243, 0]
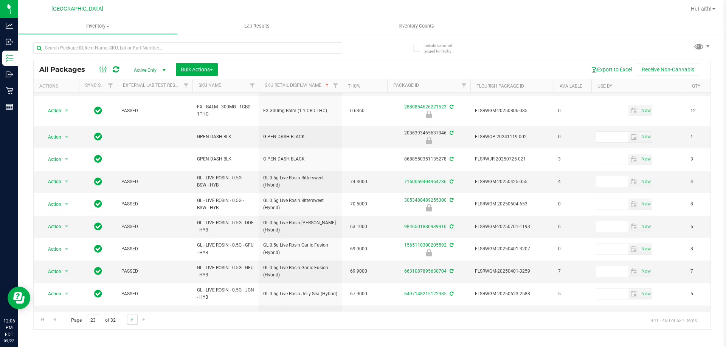
click at [132, 316] on link "Go to the next page" at bounding box center [132, 320] width 11 height 10
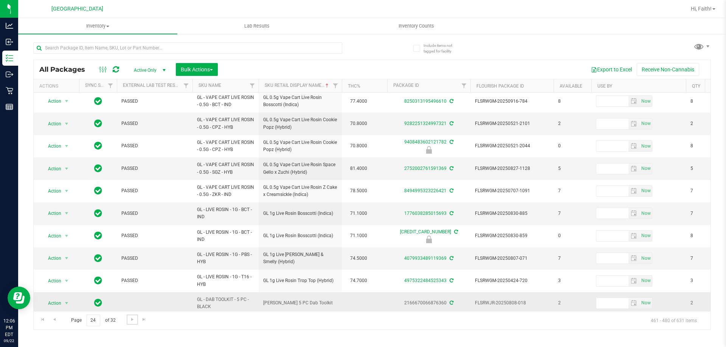
scroll to position [236, 0]
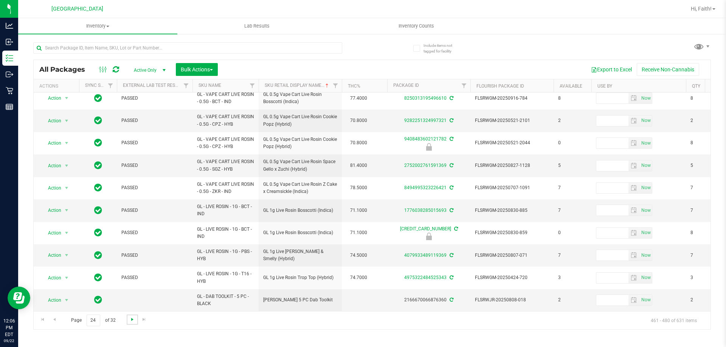
click at [132, 318] on span "Go to the next page" at bounding box center [132, 320] width 6 height 6
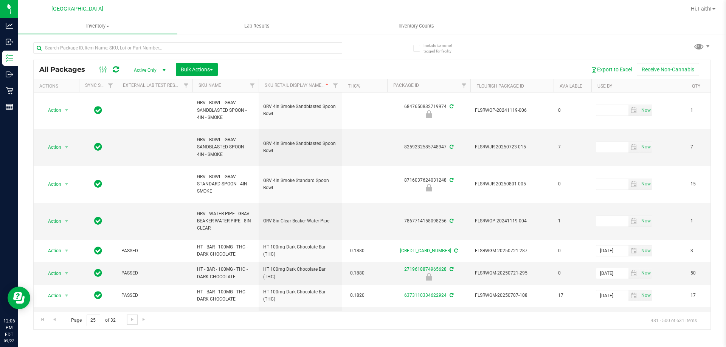
scroll to position [380, 0]
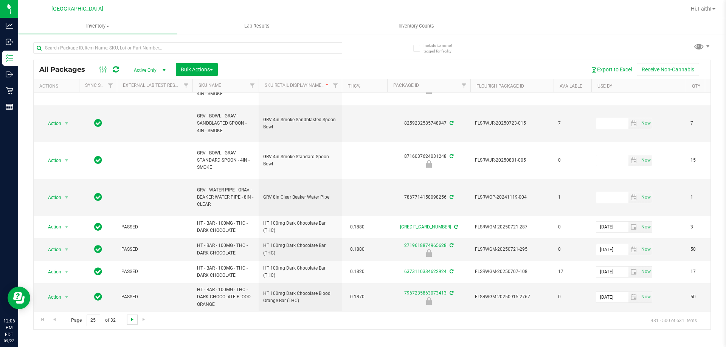
click at [133, 317] on span "Go to the next page" at bounding box center [132, 320] width 6 height 6
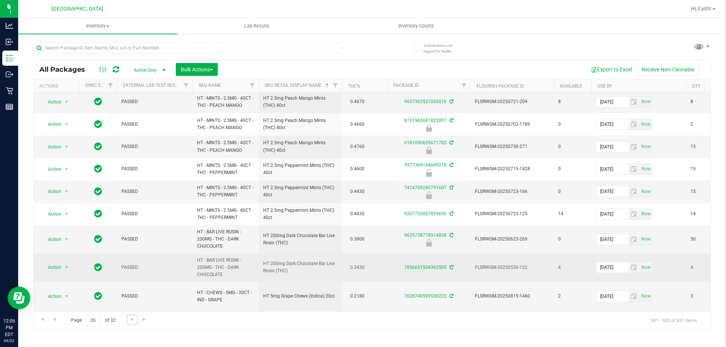
scroll to position [288, 0]
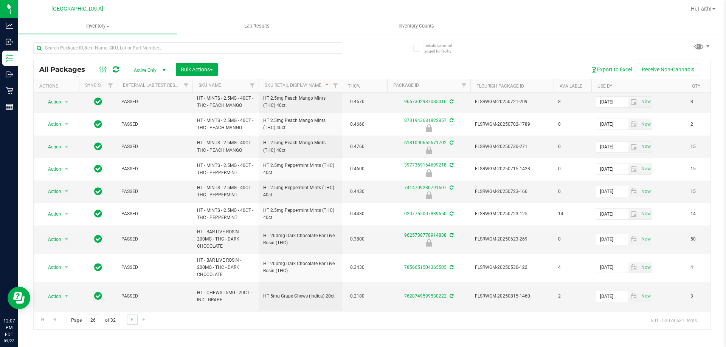
click at [135, 324] on link "Go to the next page" at bounding box center [132, 320] width 11 height 10
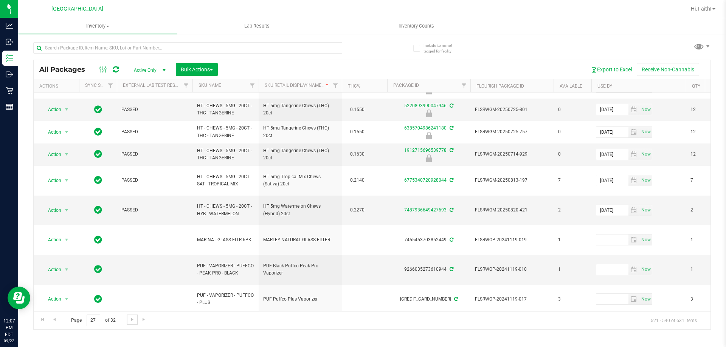
scroll to position [292, 0]
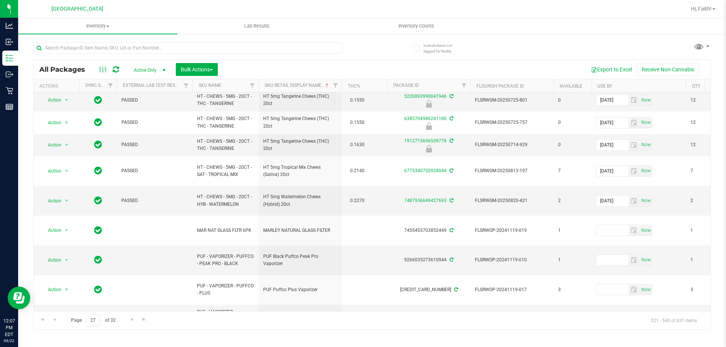
click at [126, 319] on div "Page 27 of 32 521 - 540 of 631 items" at bounding box center [372, 321] width 677 height 18
click at [129, 319] on span "Go to the next page" at bounding box center [132, 320] width 6 height 6
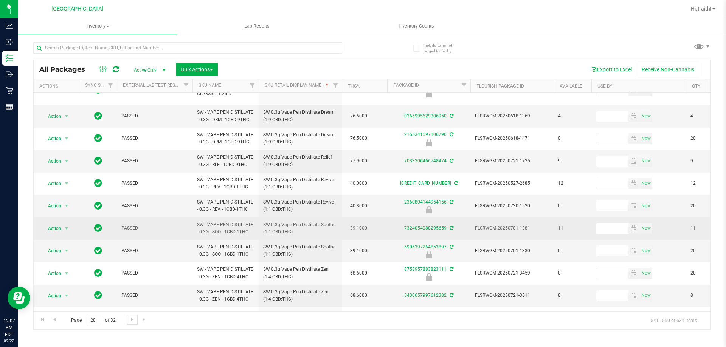
scroll to position [265, 0]
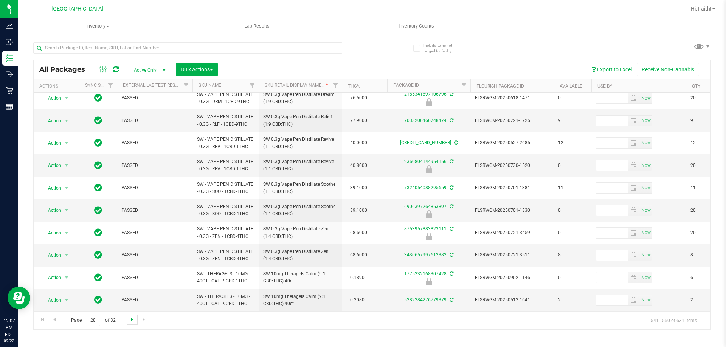
click at [130, 317] on span "Go to the next page" at bounding box center [132, 320] width 6 height 6
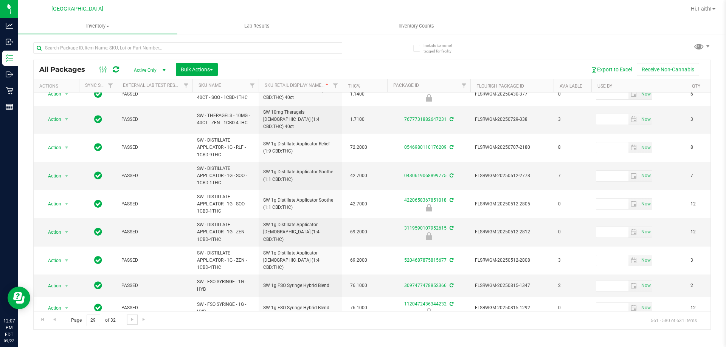
scroll to position [264, 0]
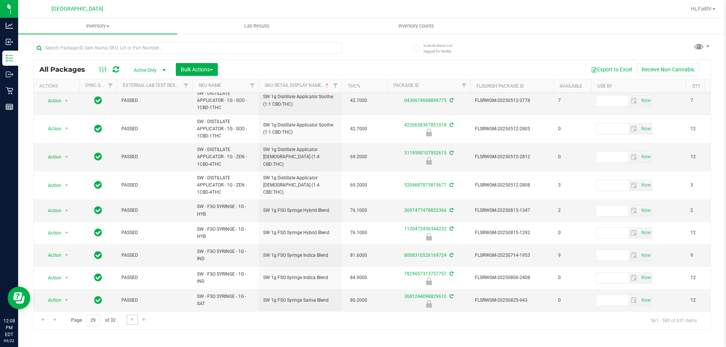
click at [129, 316] on link "Go to the next page" at bounding box center [132, 320] width 11 height 10
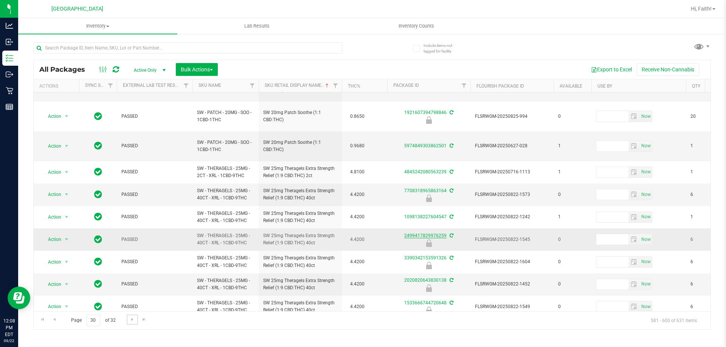
scroll to position [241, 0]
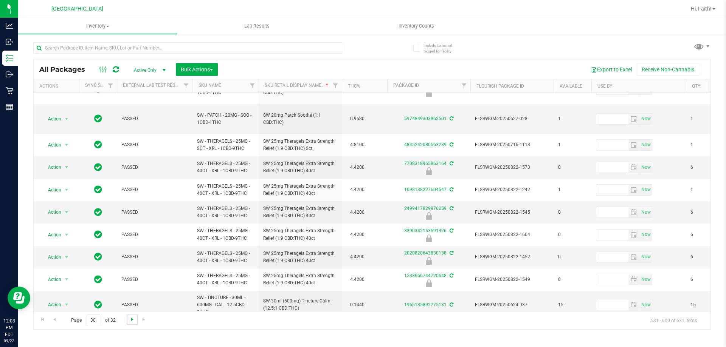
click at [129, 320] on span "Go to the next page" at bounding box center [132, 320] width 6 height 6
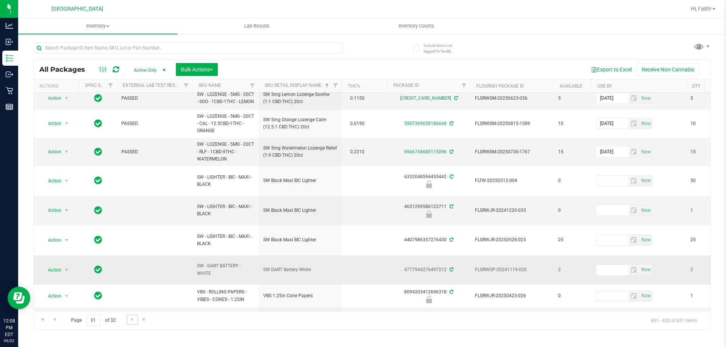
scroll to position [169, 0]
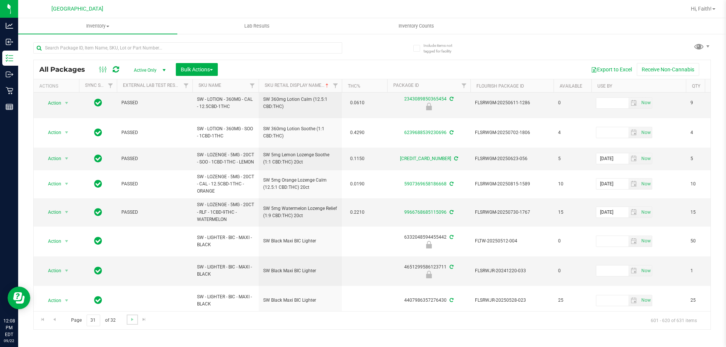
click at [130, 316] on link "Go to the next page" at bounding box center [132, 320] width 11 height 10
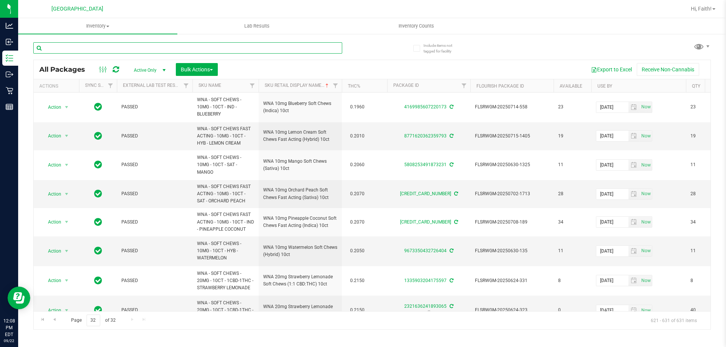
click at [183, 44] on input "text" at bounding box center [187, 47] width 309 height 11
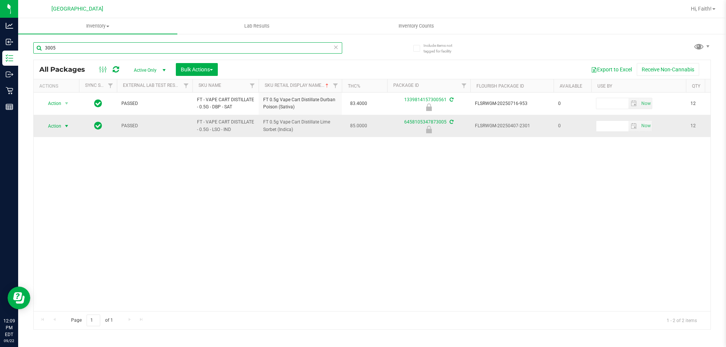
type input "3005"
click at [63, 124] on span "select" at bounding box center [66, 126] width 9 height 11
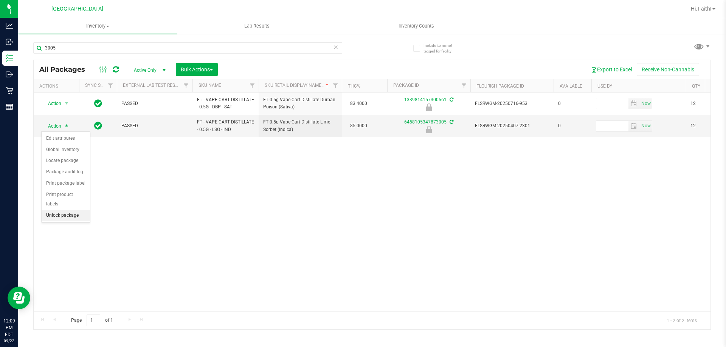
click at [62, 210] on li "Unlock package" at bounding box center [66, 215] width 48 height 11
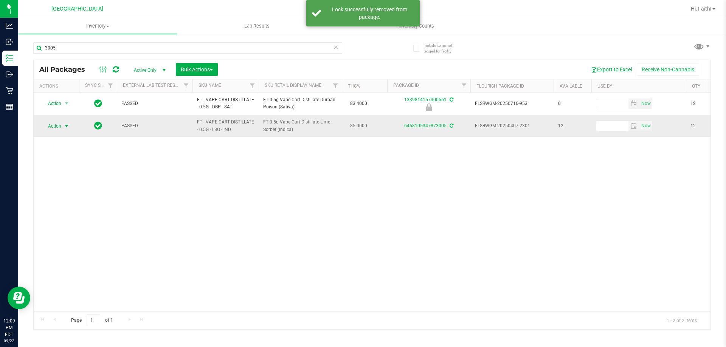
click at [63, 121] on span "select" at bounding box center [66, 126] width 9 height 11
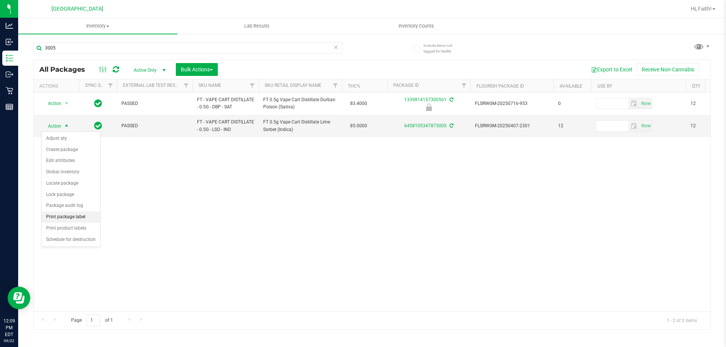
click at [59, 220] on li "Print package label" at bounding box center [71, 217] width 59 height 11
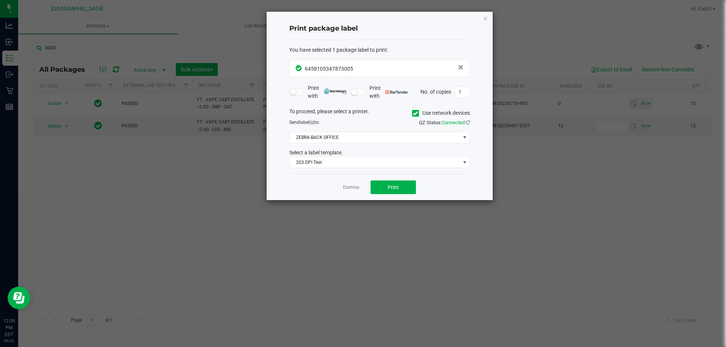
click at [389, 195] on div "Dismiss Print" at bounding box center [379, 187] width 181 height 26
click at [393, 188] on span "Print" at bounding box center [393, 188] width 11 height 6
click at [483, 14] on icon "button" at bounding box center [485, 18] width 5 height 9
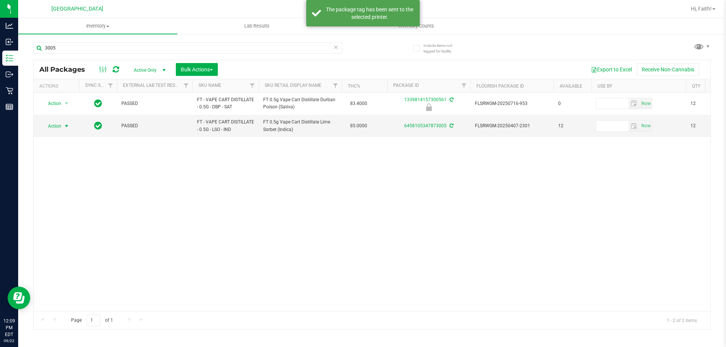
click at [336, 49] on icon at bounding box center [335, 46] width 5 height 9
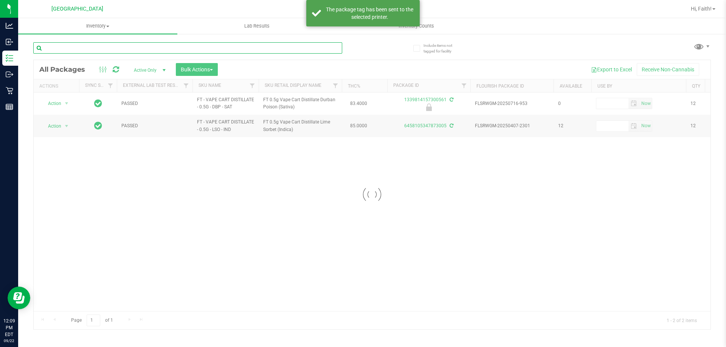
click at [285, 45] on input "text" at bounding box center [187, 47] width 309 height 11
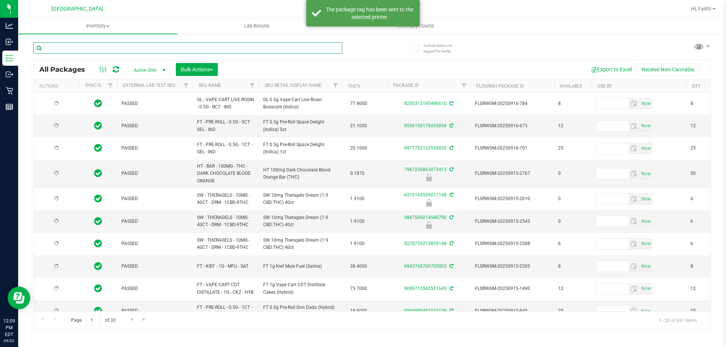
type input "[DATE]"
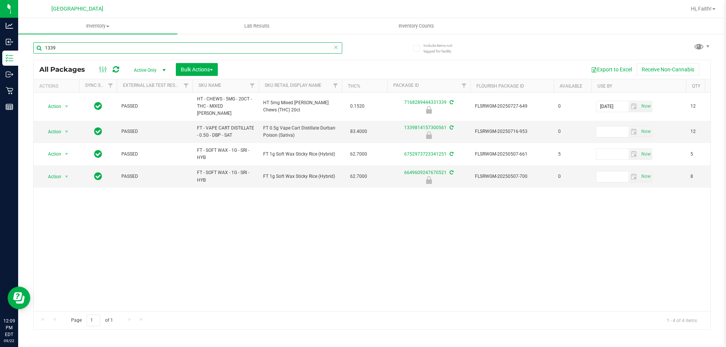
type input "1339"
click at [47, 84] on div "Actions" at bounding box center [57, 86] width 37 height 5
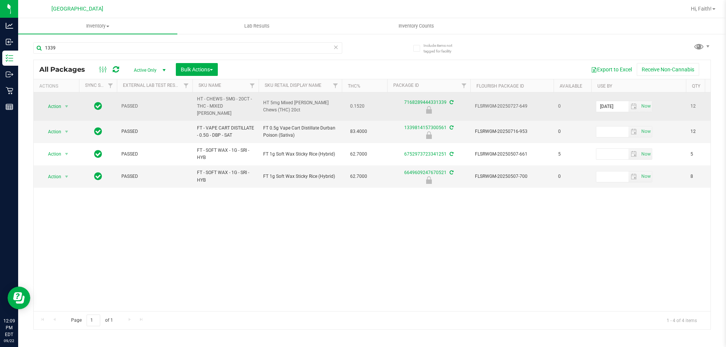
click at [52, 102] on span "Action" at bounding box center [51, 106] width 20 height 11
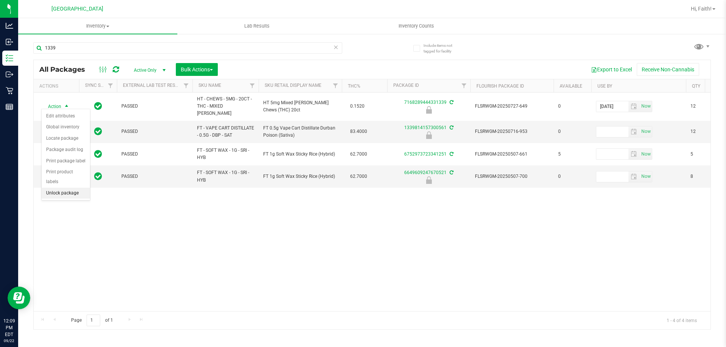
click at [68, 188] on li "Unlock package" at bounding box center [66, 193] width 48 height 11
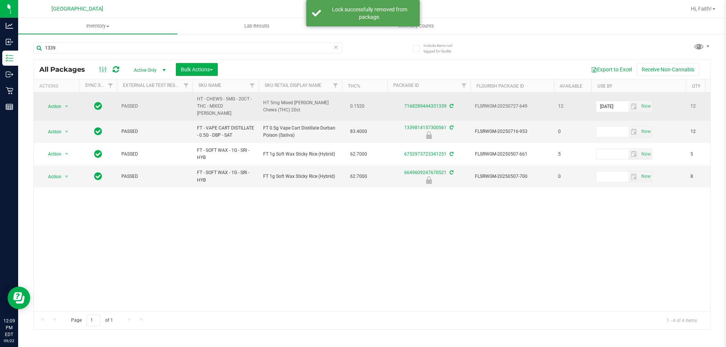
drag, startPoint x: 31, startPoint y: 109, endPoint x: 37, endPoint y: 107, distance: 6.5
click at [31, 108] on div "Include items not tagged for facility 1339 All Packages Active Only Active Only…" at bounding box center [372, 148] width 708 height 231
click at [44, 107] on span "Action" at bounding box center [51, 106] width 20 height 11
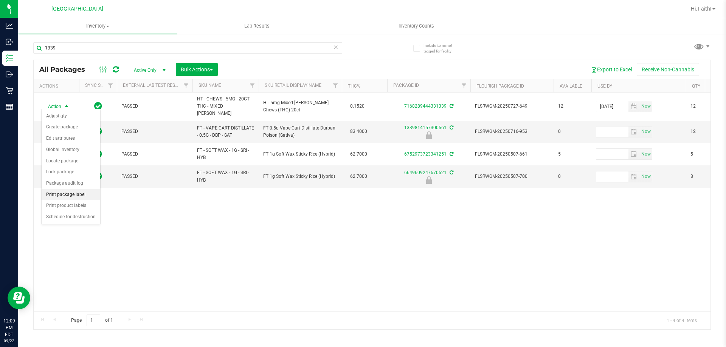
click at [60, 192] on li "Print package label" at bounding box center [71, 194] width 59 height 11
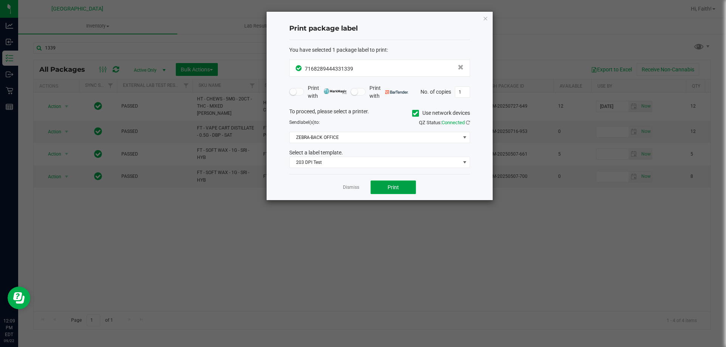
click at [405, 188] on button "Print" at bounding box center [393, 188] width 45 height 14
click at [485, 16] on icon "button" at bounding box center [485, 18] width 5 height 9
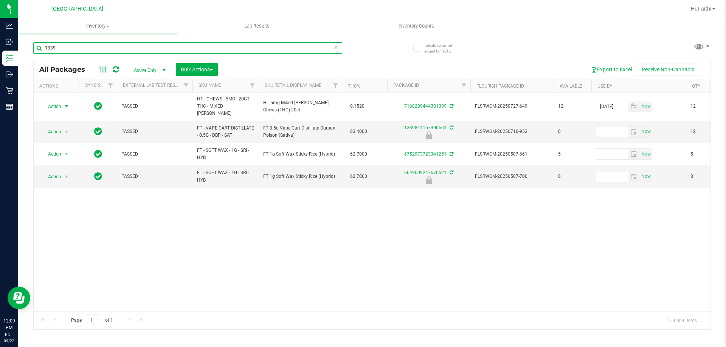
click at [322, 49] on input "1339" at bounding box center [187, 47] width 309 height 11
click at [337, 45] on icon at bounding box center [335, 46] width 5 height 9
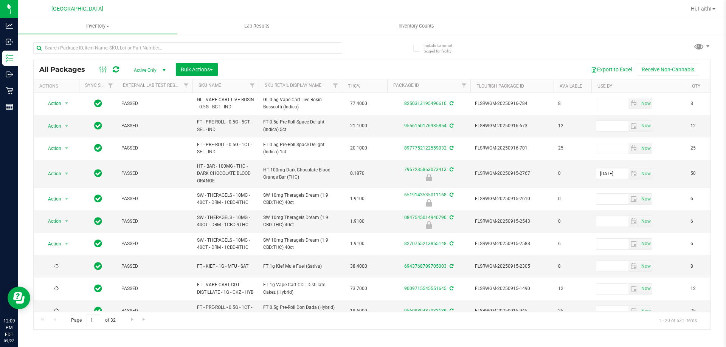
click at [248, 61] on div "All Packages Active Only Active Only Lab Samples Locked All External Internal B…" at bounding box center [372, 69] width 677 height 19
click at [284, 47] on input "text" at bounding box center [187, 47] width 309 height 11
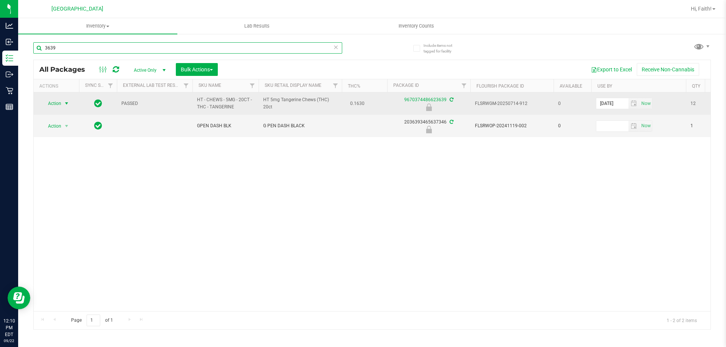
type input "3639"
click at [57, 102] on span "Action" at bounding box center [51, 103] width 20 height 11
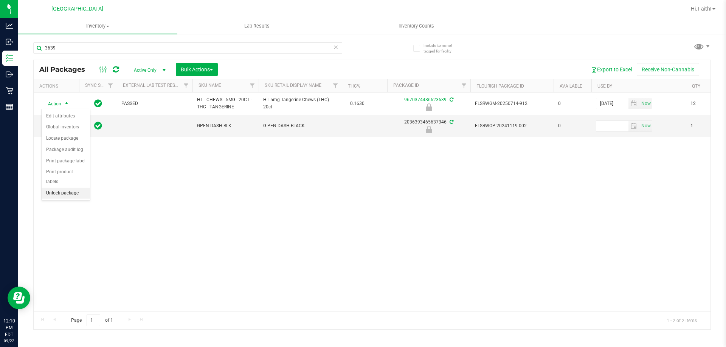
click at [77, 188] on li "Unlock package" at bounding box center [66, 193] width 48 height 11
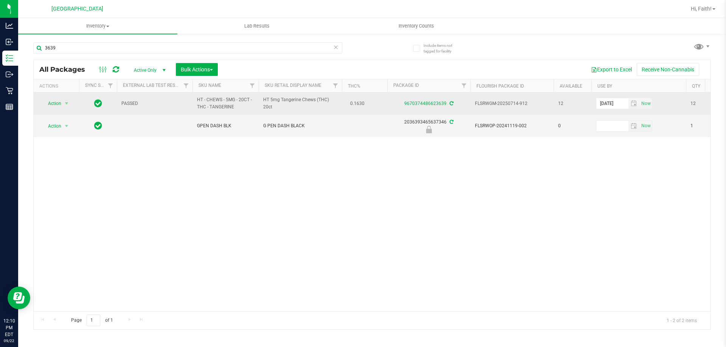
click at [57, 98] on td "Action Action Adjust qty Create package Edit attributes Global inventory Locate…" at bounding box center [56, 104] width 45 height 22
click at [58, 100] on span "Action" at bounding box center [51, 103] width 20 height 11
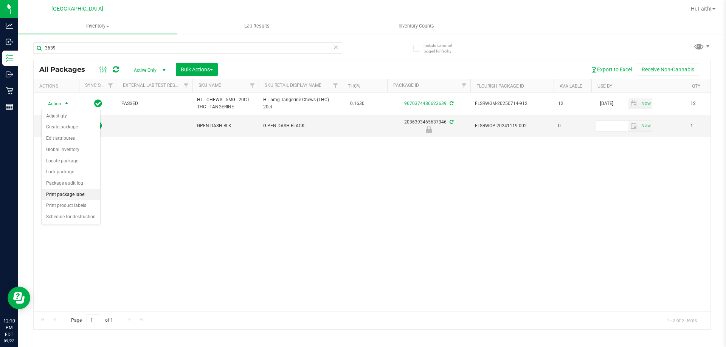
click at [63, 198] on li "Print package label" at bounding box center [71, 194] width 59 height 11
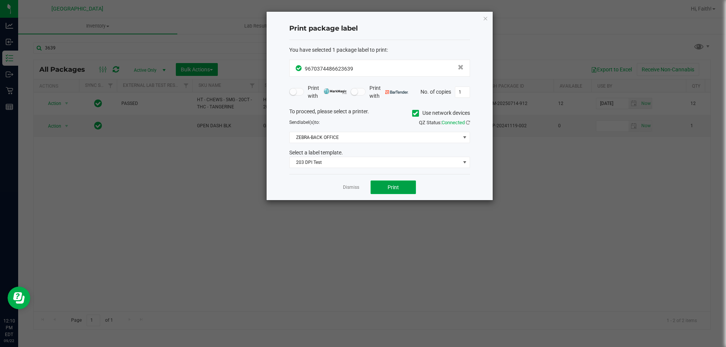
click at [399, 193] on button "Print" at bounding box center [393, 188] width 45 height 14
click at [485, 16] on icon "button" at bounding box center [485, 18] width 5 height 9
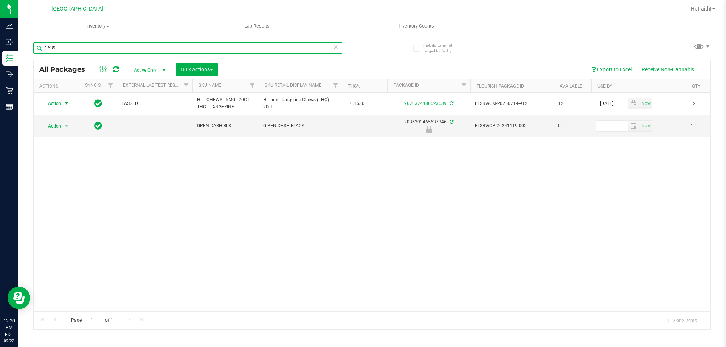
click at [208, 45] on input "3639" at bounding box center [187, 47] width 309 height 11
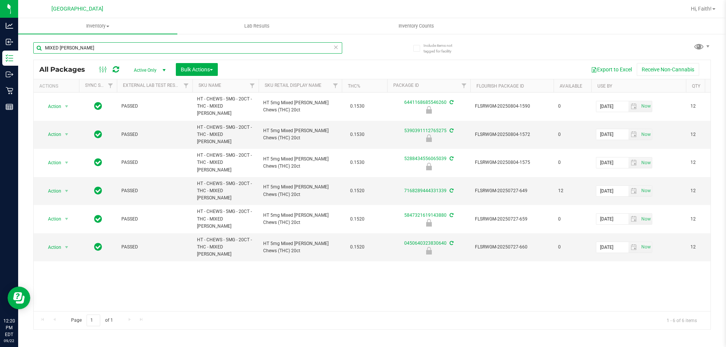
click at [173, 51] on input "MIXED [PERSON_NAME]" at bounding box center [187, 47] width 309 height 11
type input "M"
type input "TANGERINE"
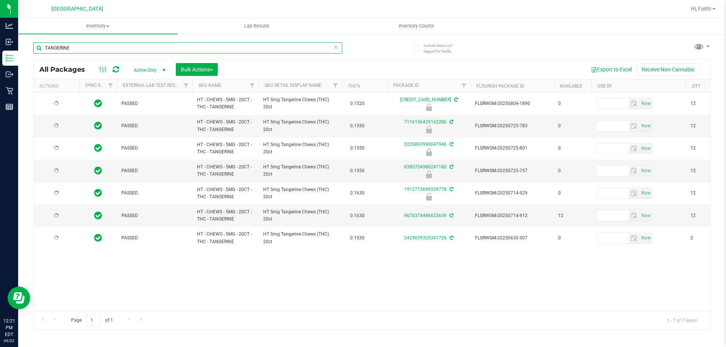
type input "[DATE]"
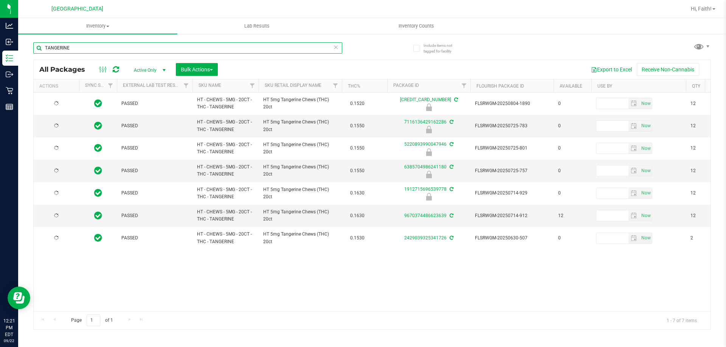
type input "[DATE]"
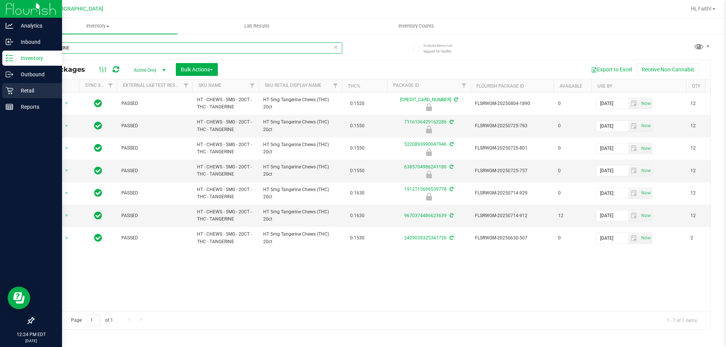
type input "TANGERINE"
click at [9, 91] on icon at bounding box center [9, 90] width 7 height 7
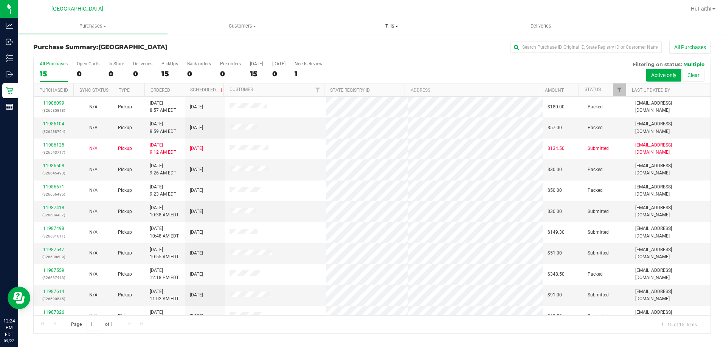
click at [381, 19] on uib-tab-heading "Tills Manage tills Reconcile e-payments" at bounding box center [391, 26] width 149 height 15
click at [375, 42] on li "Manage tills" at bounding box center [391, 45] width 149 height 9
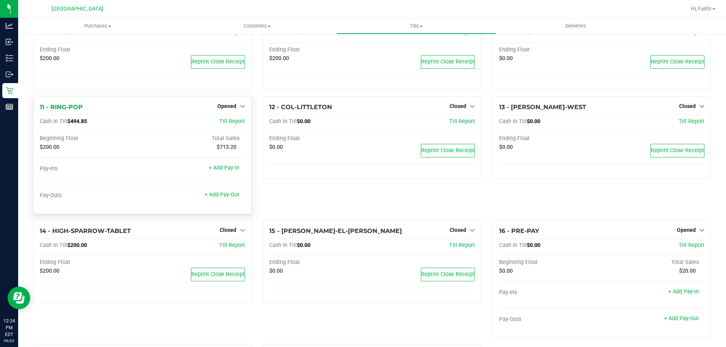
scroll to position [358, 0]
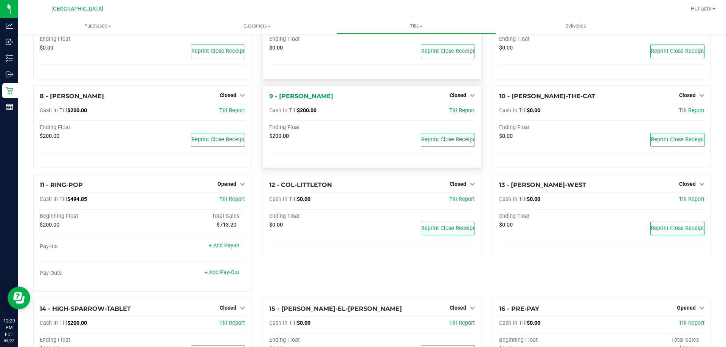
scroll to position [358, 0]
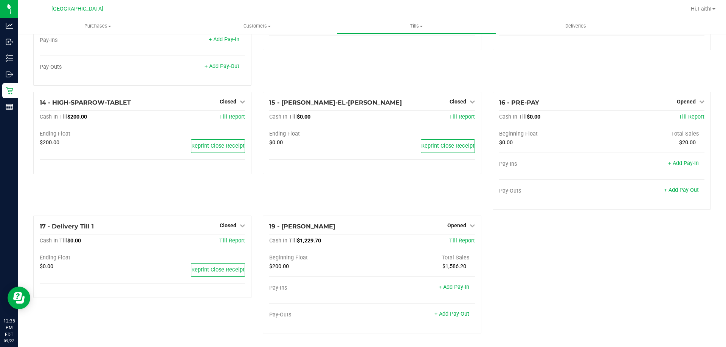
click at [160, 210] on div "14 - HIGH-SPARROW-TABLET Closed Open Till Cash In Till $200.00 Till Report Endi…" at bounding box center [143, 154] width 230 height 124
click at [456, 313] on link "+ Add Pay-Out" at bounding box center [451, 314] width 35 height 6
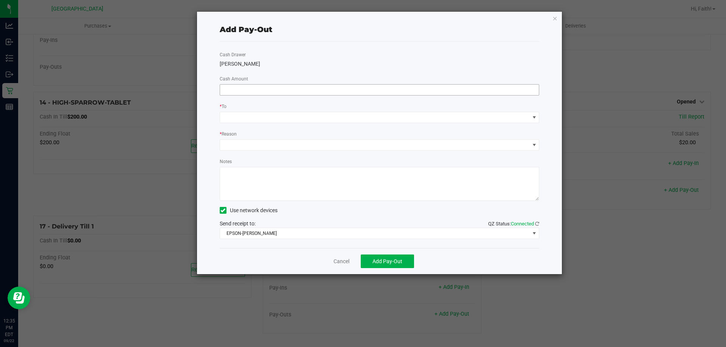
click at [251, 90] on input at bounding box center [379, 90] width 319 height 11
type input "$970.00"
click at [285, 64] on div "LIONEL-RICHIE" at bounding box center [380, 64] width 320 height 8
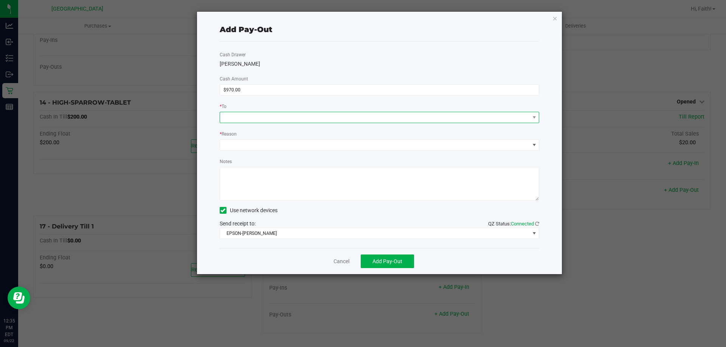
click at [265, 114] on span at bounding box center [375, 117] width 310 height 11
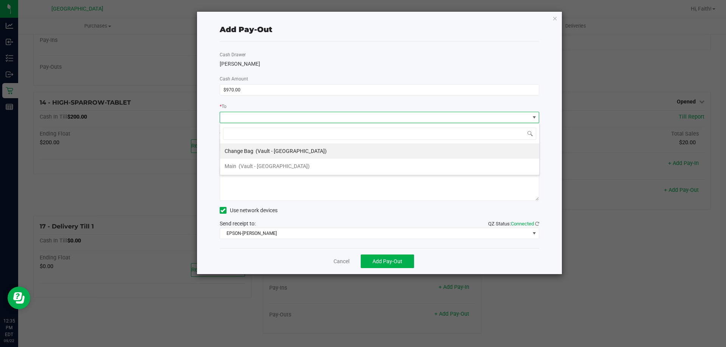
scroll to position [11, 320]
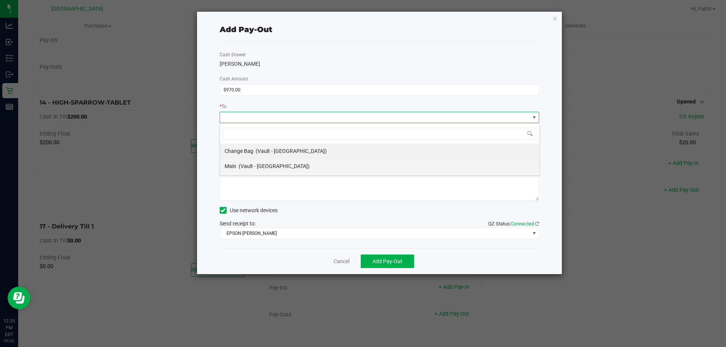
click at [265, 160] on div "Main (Vault - Orange Park WC)" at bounding box center [267, 167] width 85 height 14
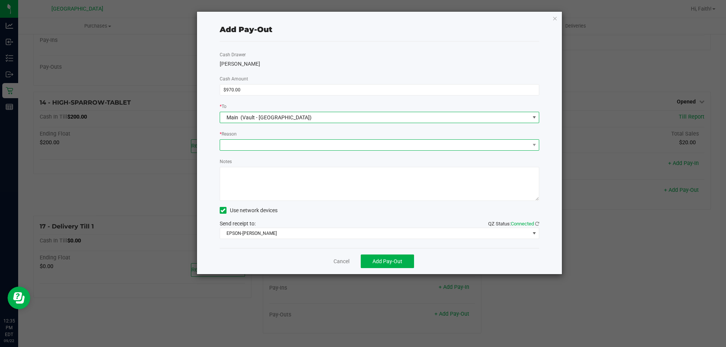
click at [237, 143] on span at bounding box center [375, 145] width 310 height 11
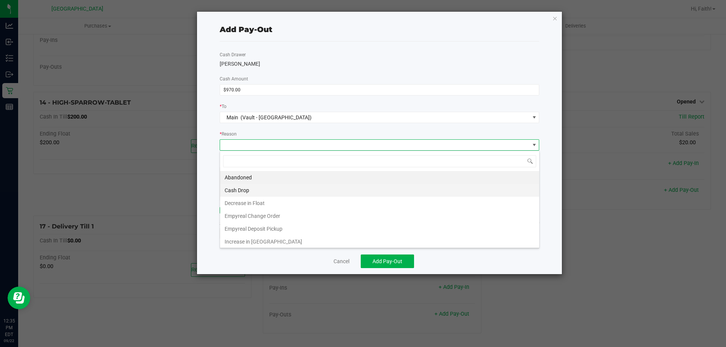
click at [240, 195] on li "Cash Drop" at bounding box center [379, 190] width 319 height 13
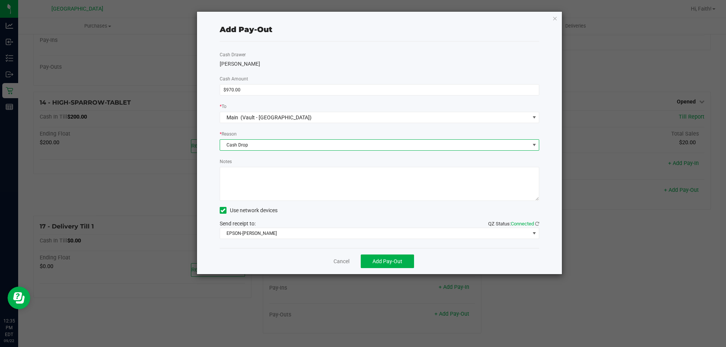
click at [242, 195] on textarea "Notes" at bounding box center [380, 184] width 320 height 34
type textarea "i"
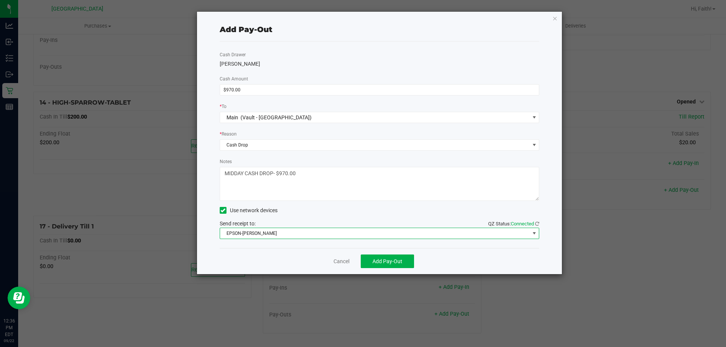
click at [253, 233] on span "EPSON-AUDREY-KITCHING" at bounding box center [375, 233] width 310 height 11
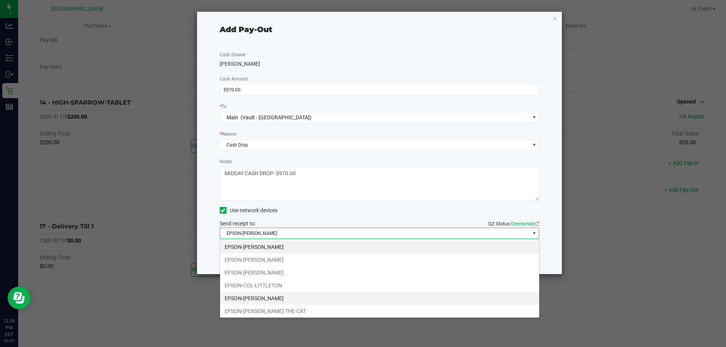
scroll to position [38, 0]
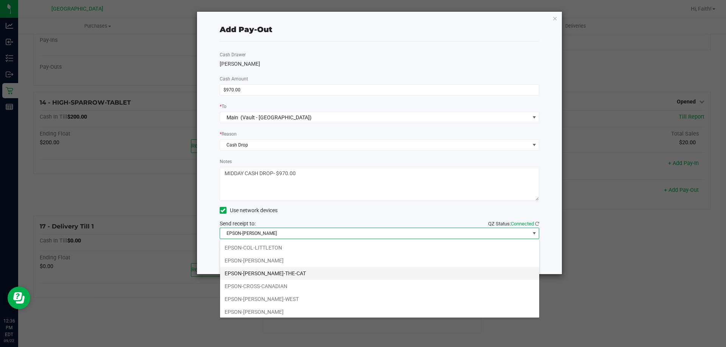
click at [262, 273] on li "EPSON-CONRAD-THE-CAT" at bounding box center [379, 273] width 319 height 13
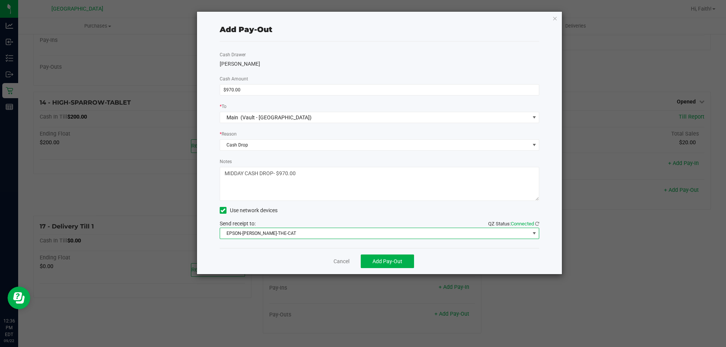
click at [331, 181] on textarea "Notes" at bounding box center [380, 184] width 320 height 34
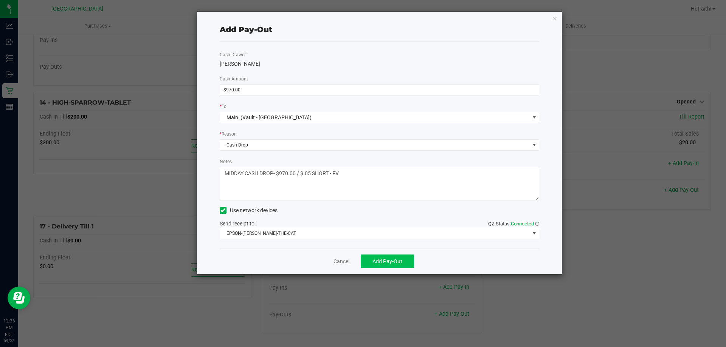
type textarea "MIDDAY CASH DROP- $970.00 / $.05 SHORT - FV"
click at [378, 262] on span "Add Pay-Out" at bounding box center [387, 262] width 30 height 6
click at [555, 22] on icon "button" at bounding box center [554, 18] width 5 height 9
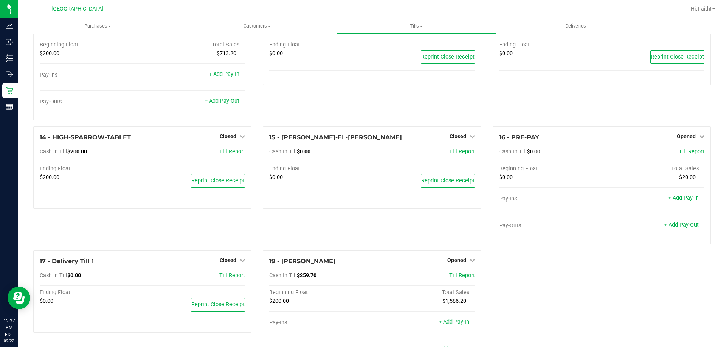
scroll to position [358, 0]
